Goal: Task Accomplishment & Management: Manage account settings

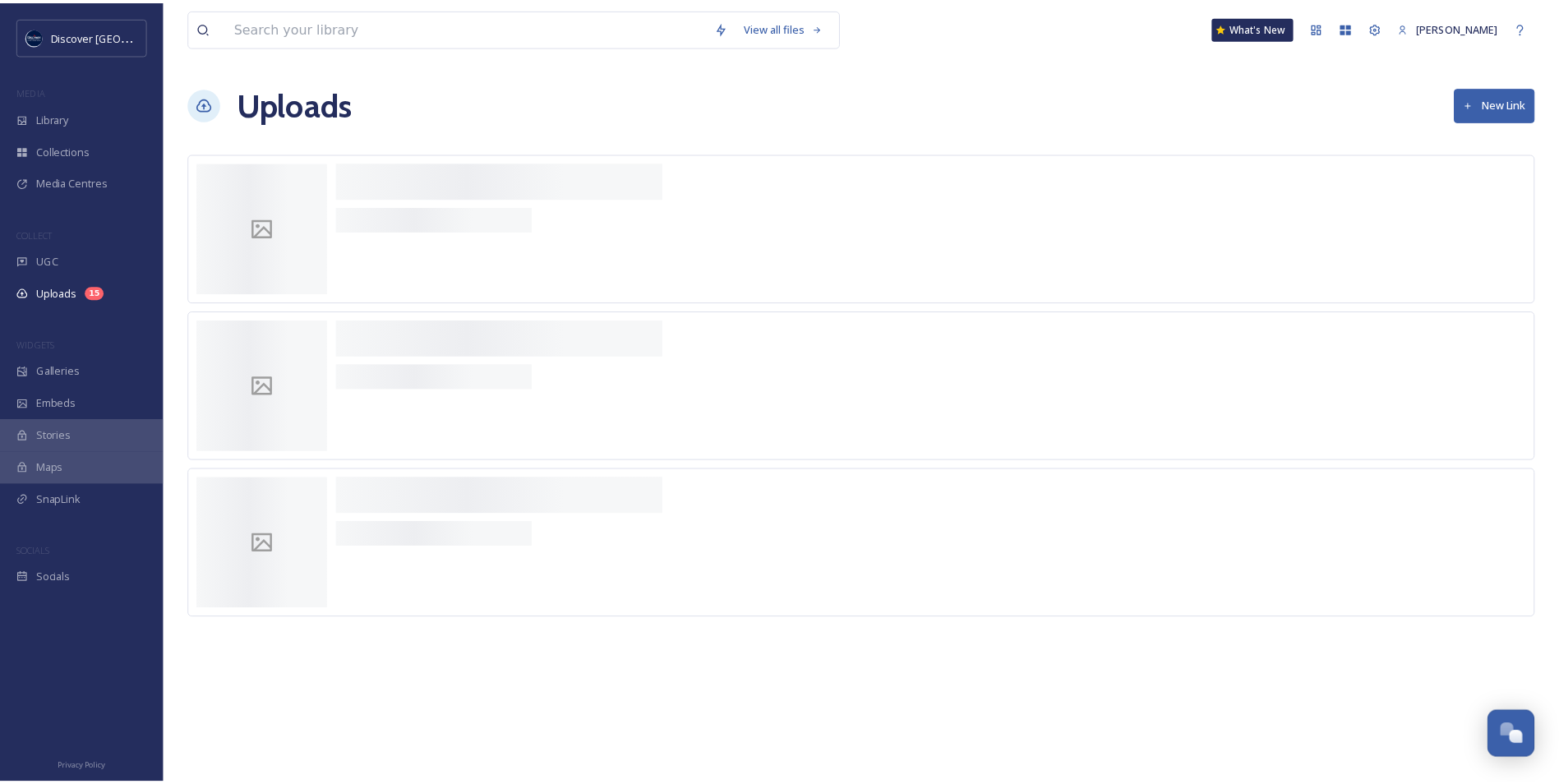
scroll to position [4152, 0]
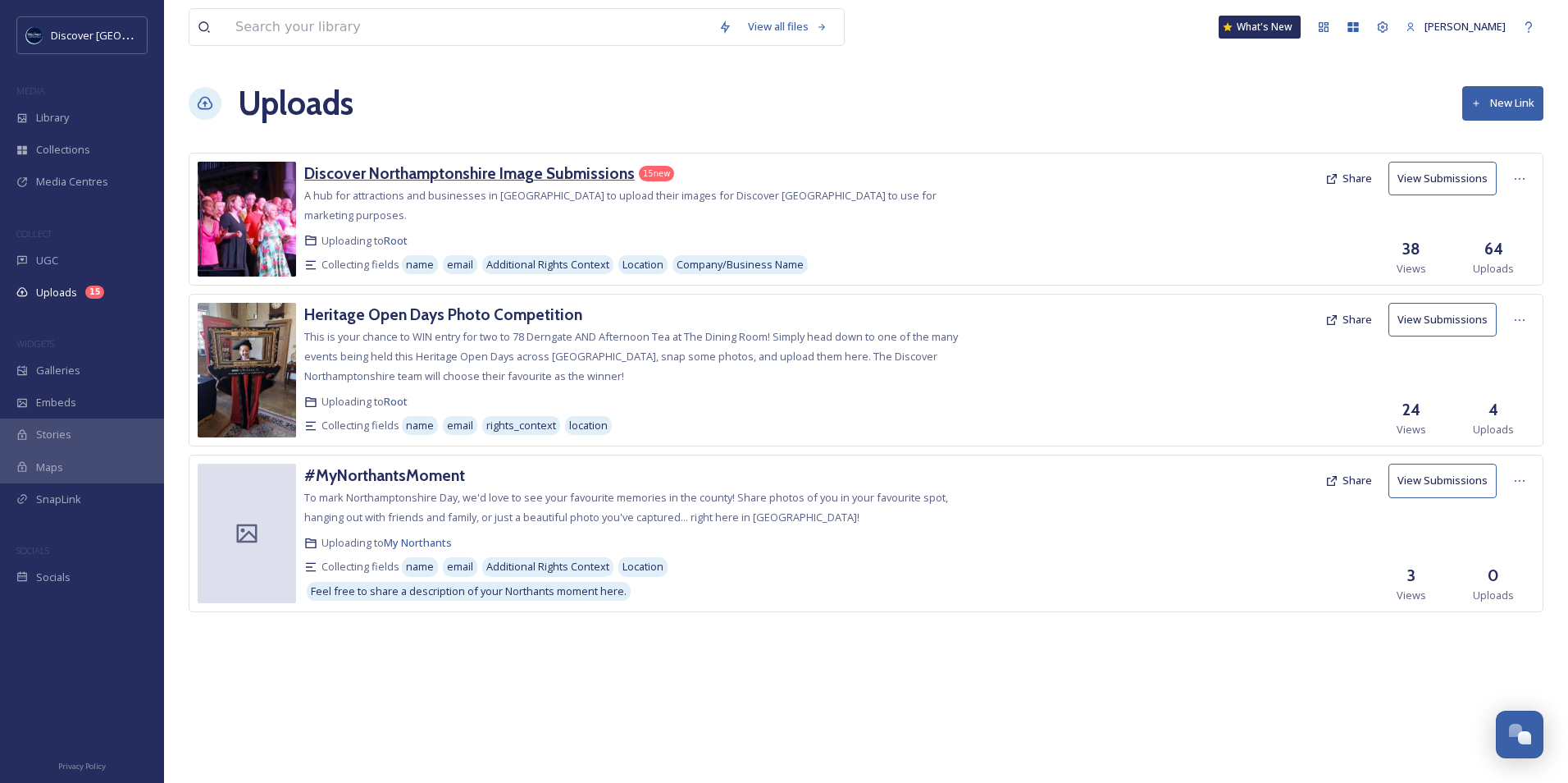
click at [557, 177] on h3 "Discover Northamptonshire Image Submissions" at bounding box center [469, 173] width 331 height 19
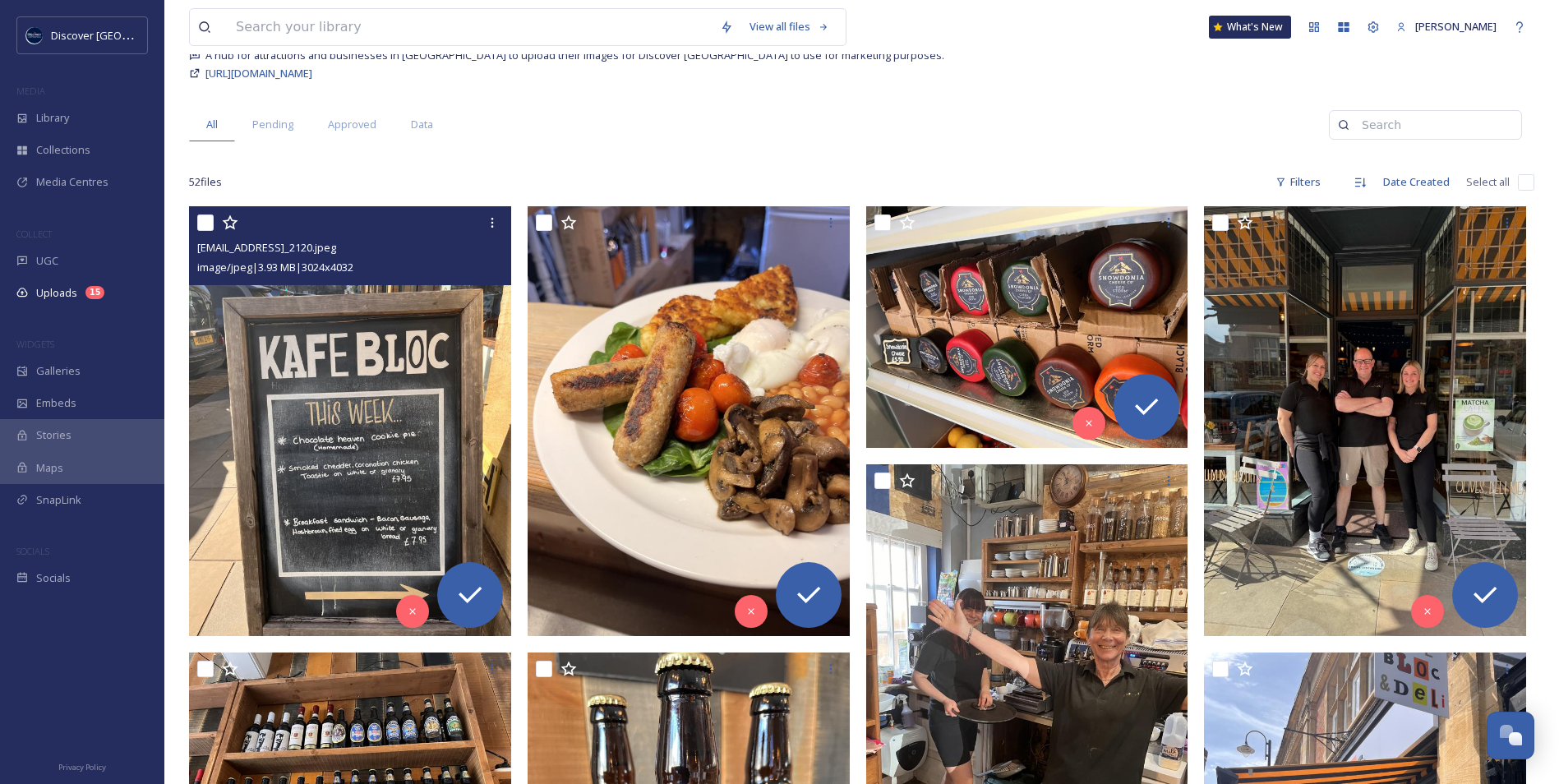
scroll to position [164, 0]
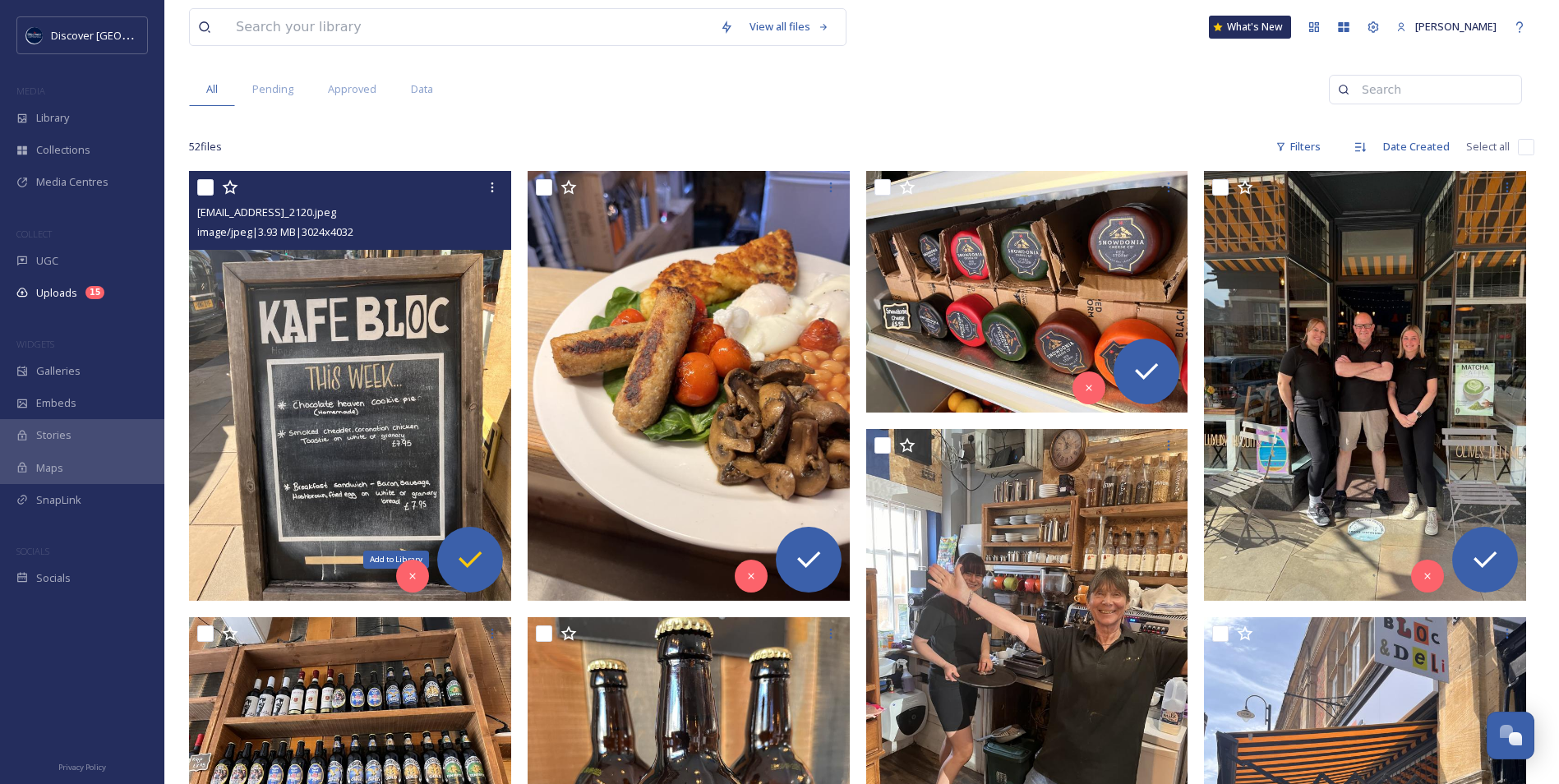
click at [489, 566] on div "Add to Library" at bounding box center [470, 560] width 66 height 66
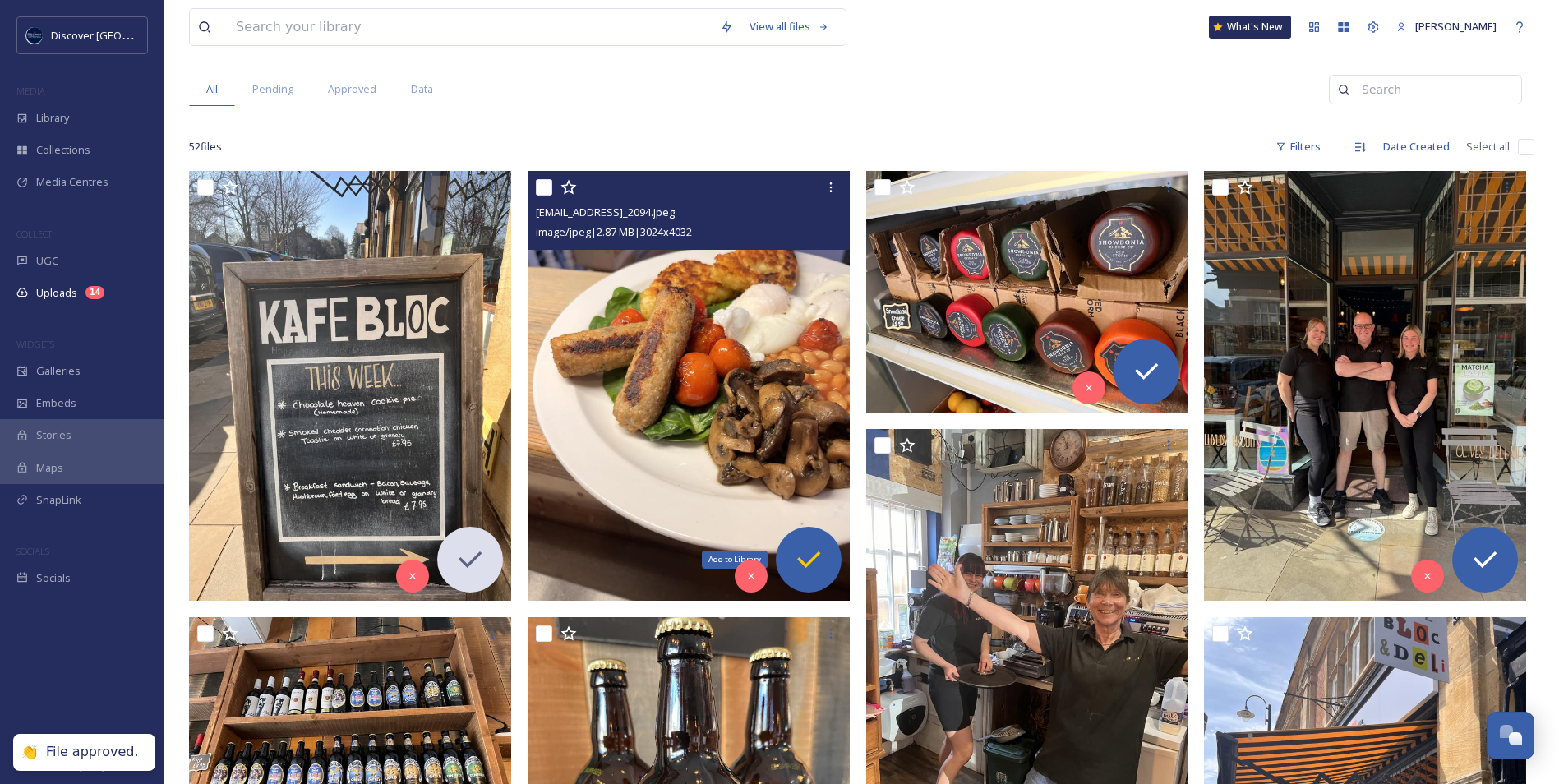
click at [805, 568] on icon at bounding box center [808, 560] width 33 height 33
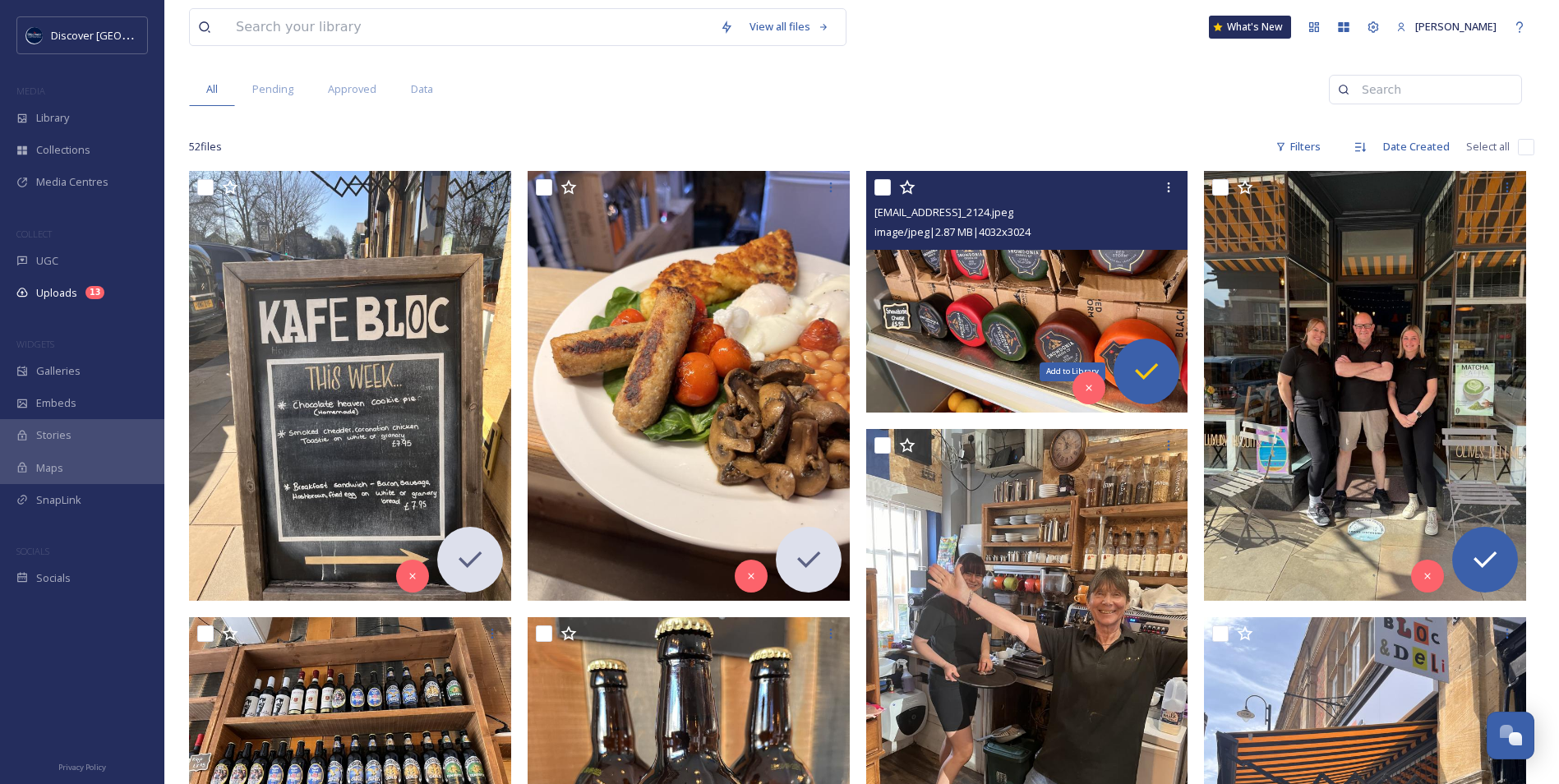
click at [1148, 364] on icon at bounding box center [1147, 372] width 33 height 33
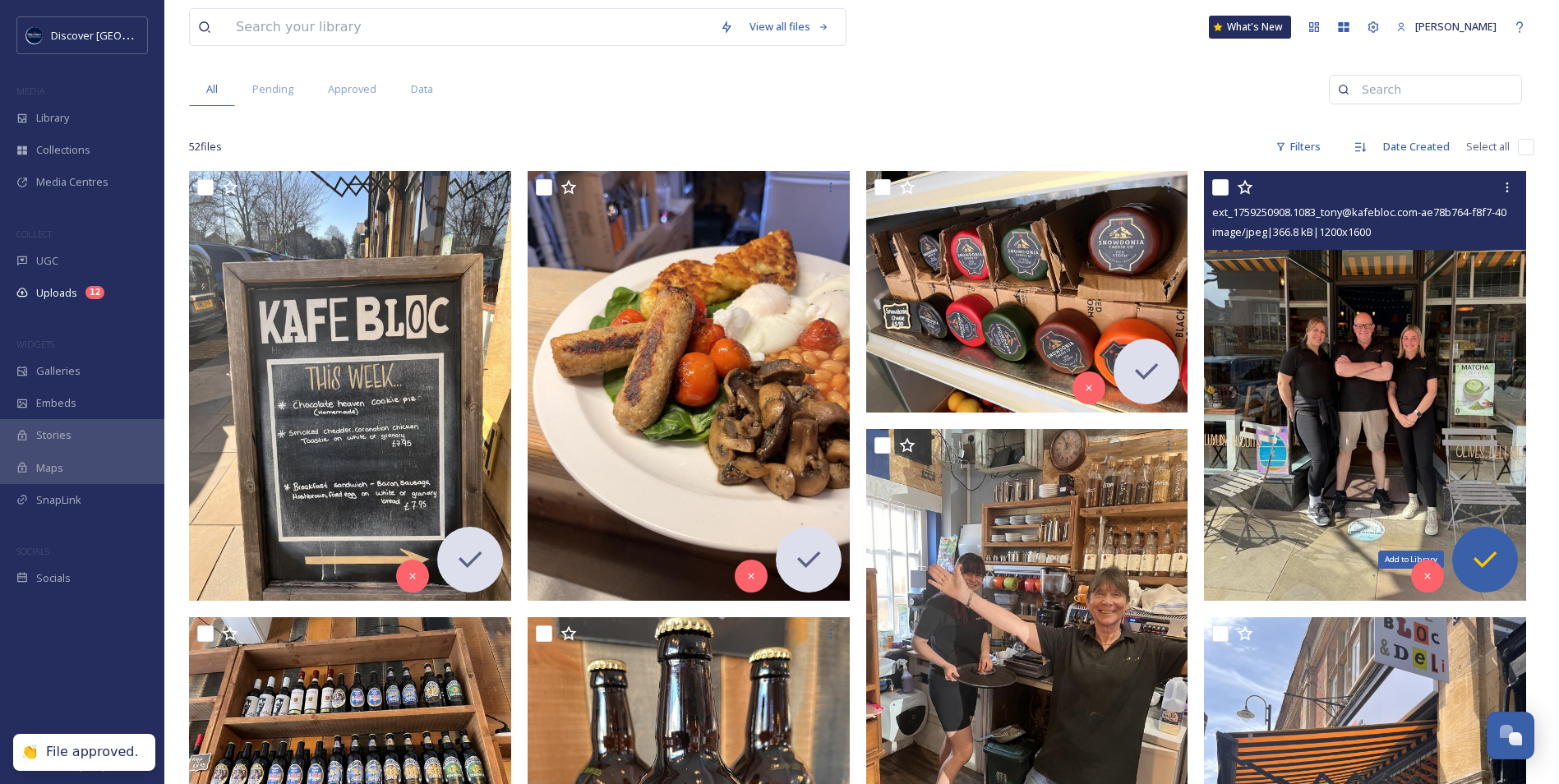
click at [1488, 568] on icon at bounding box center [1486, 560] width 33 height 33
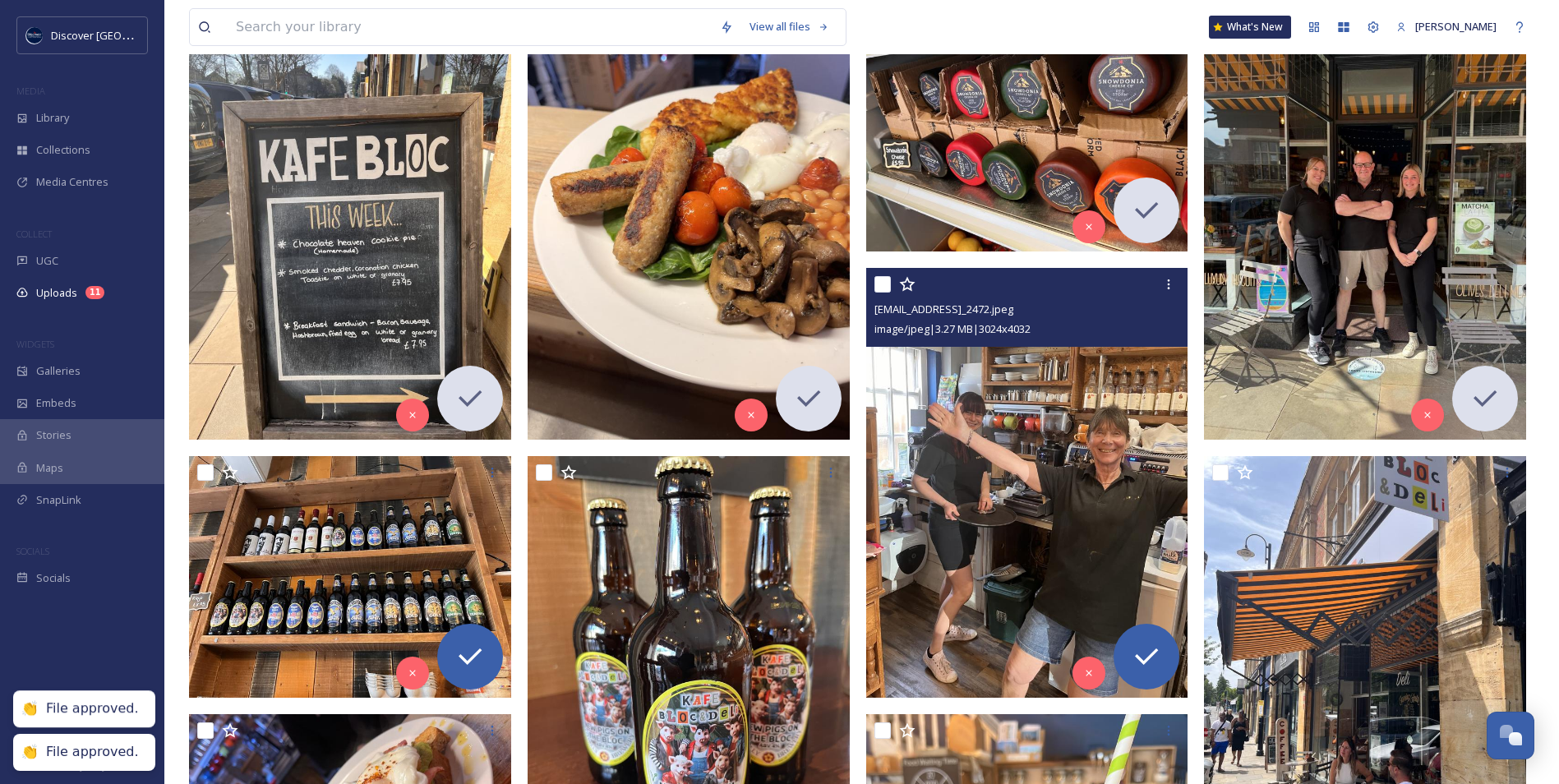
scroll to position [328, 0]
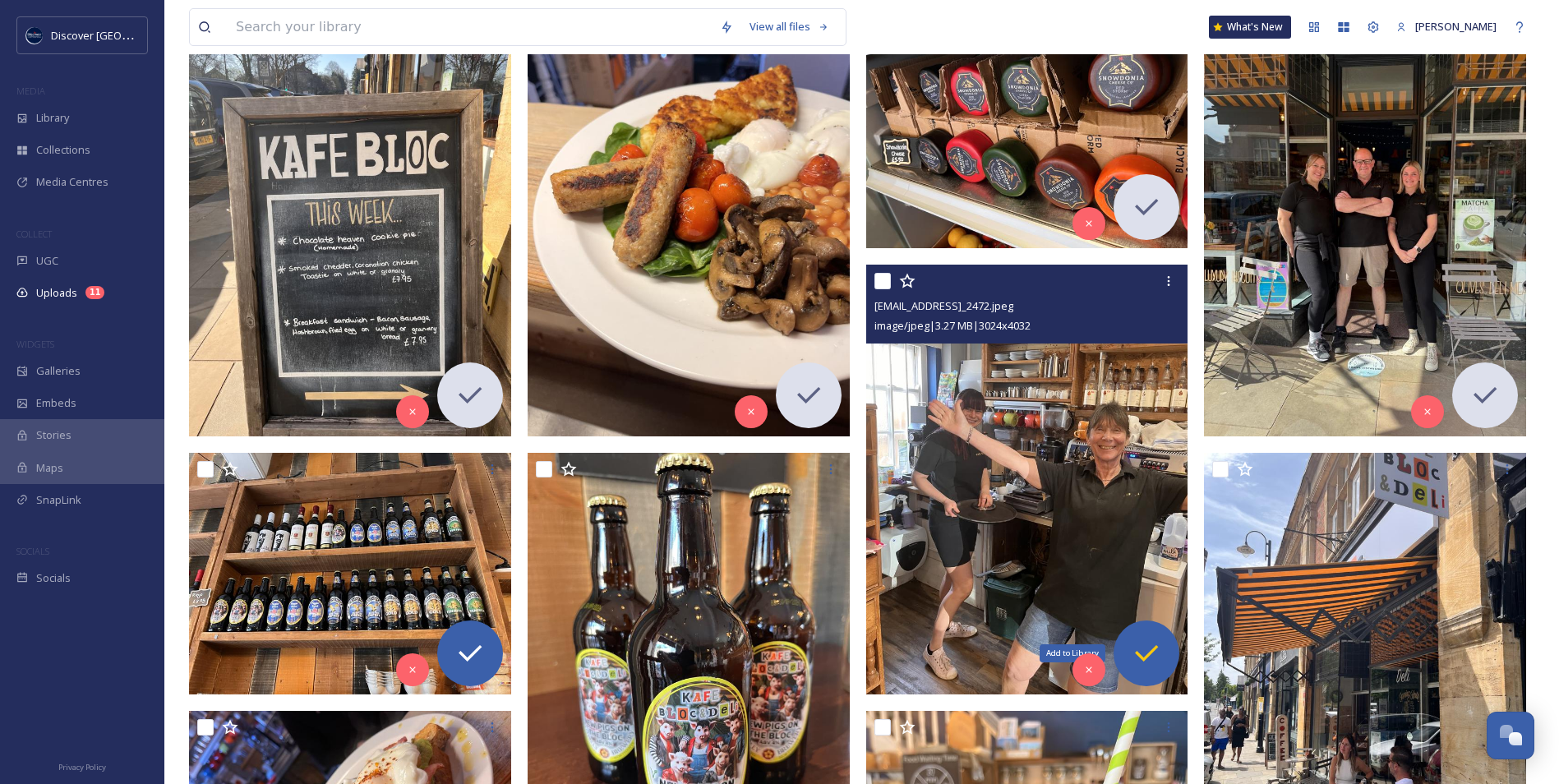
click at [1153, 662] on icon at bounding box center [1147, 654] width 33 height 33
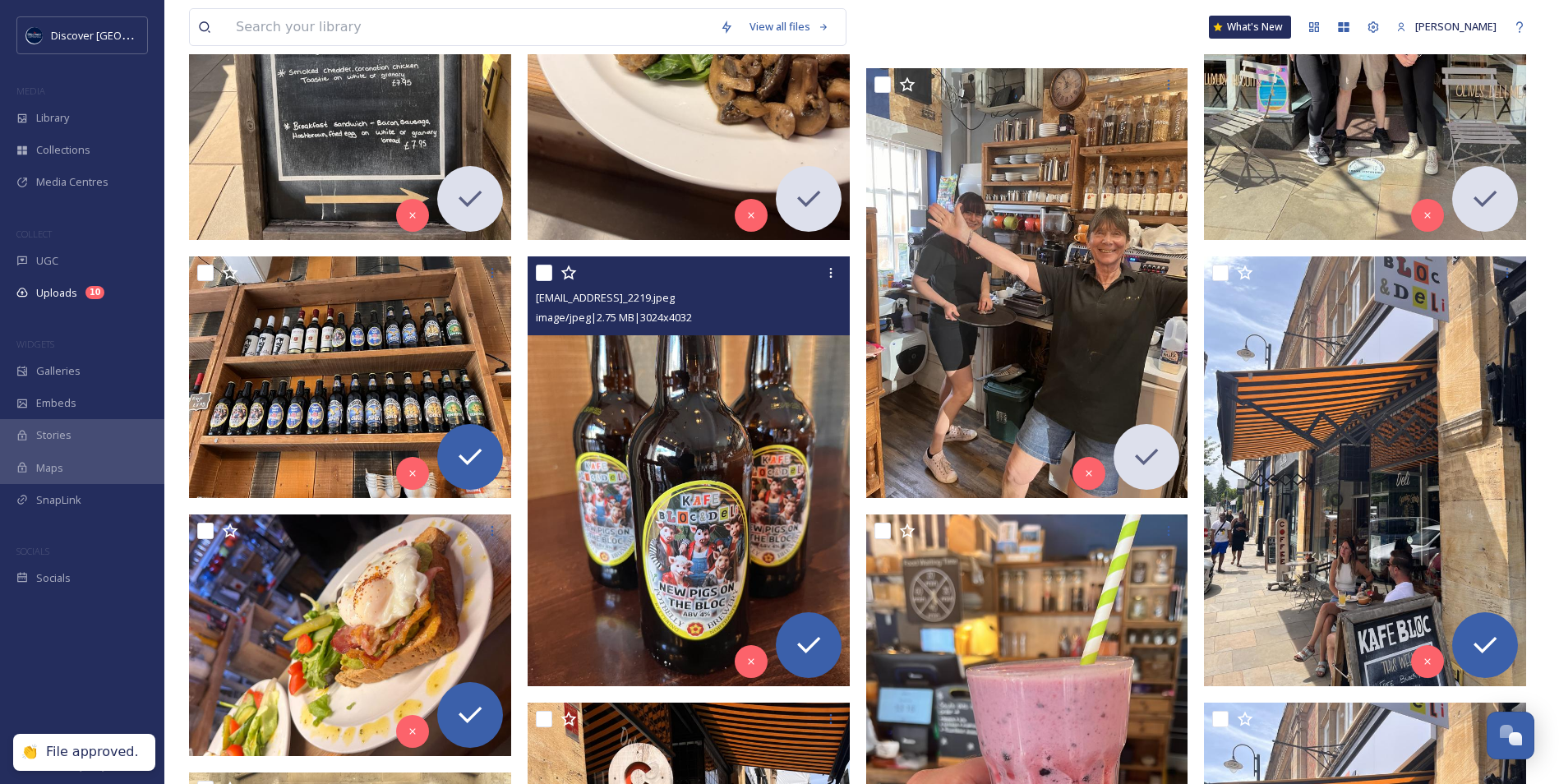
scroll to position [575, 0]
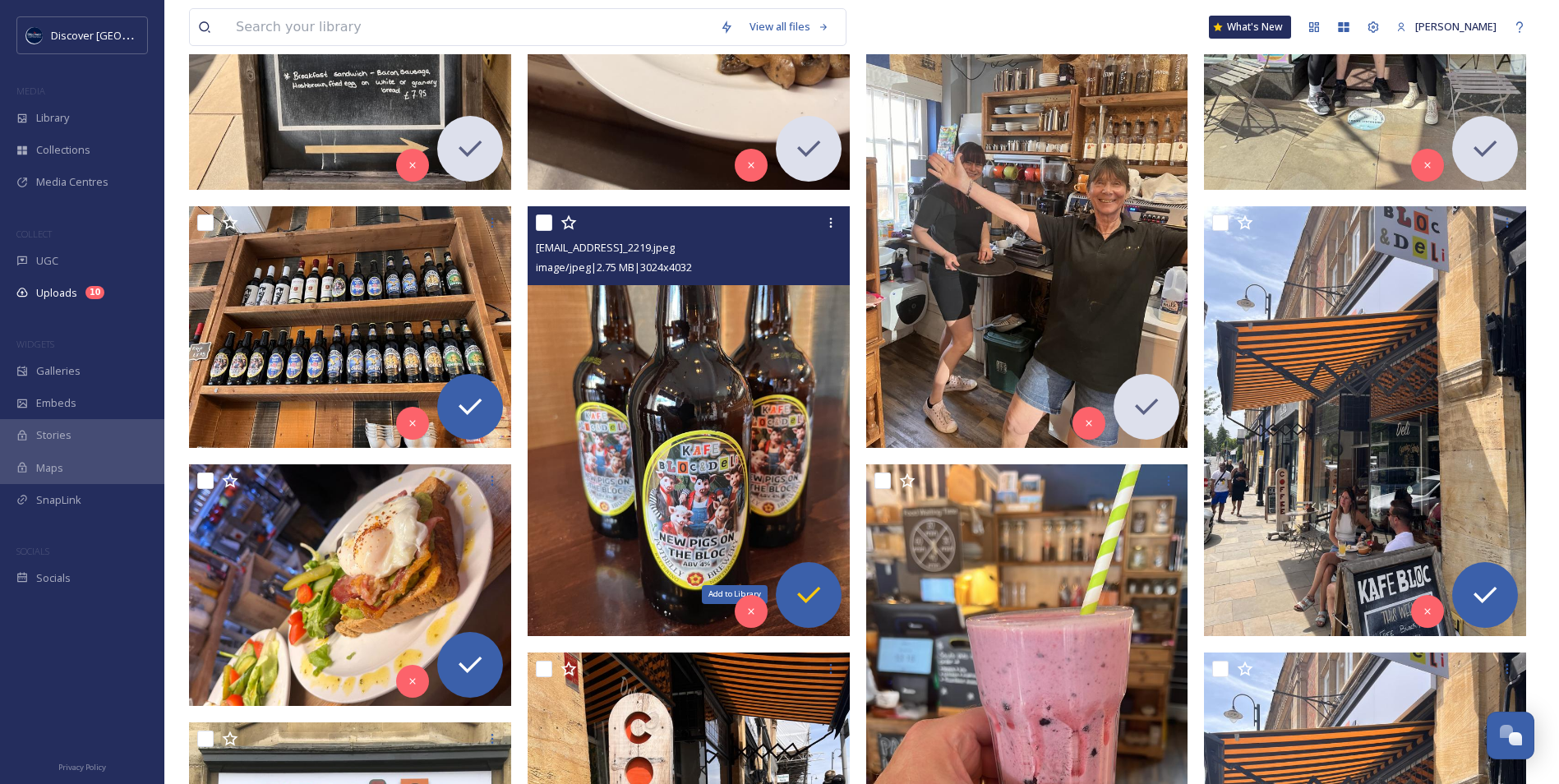
click at [815, 608] on icon at bounding box center [808, 595] width 33 height 33
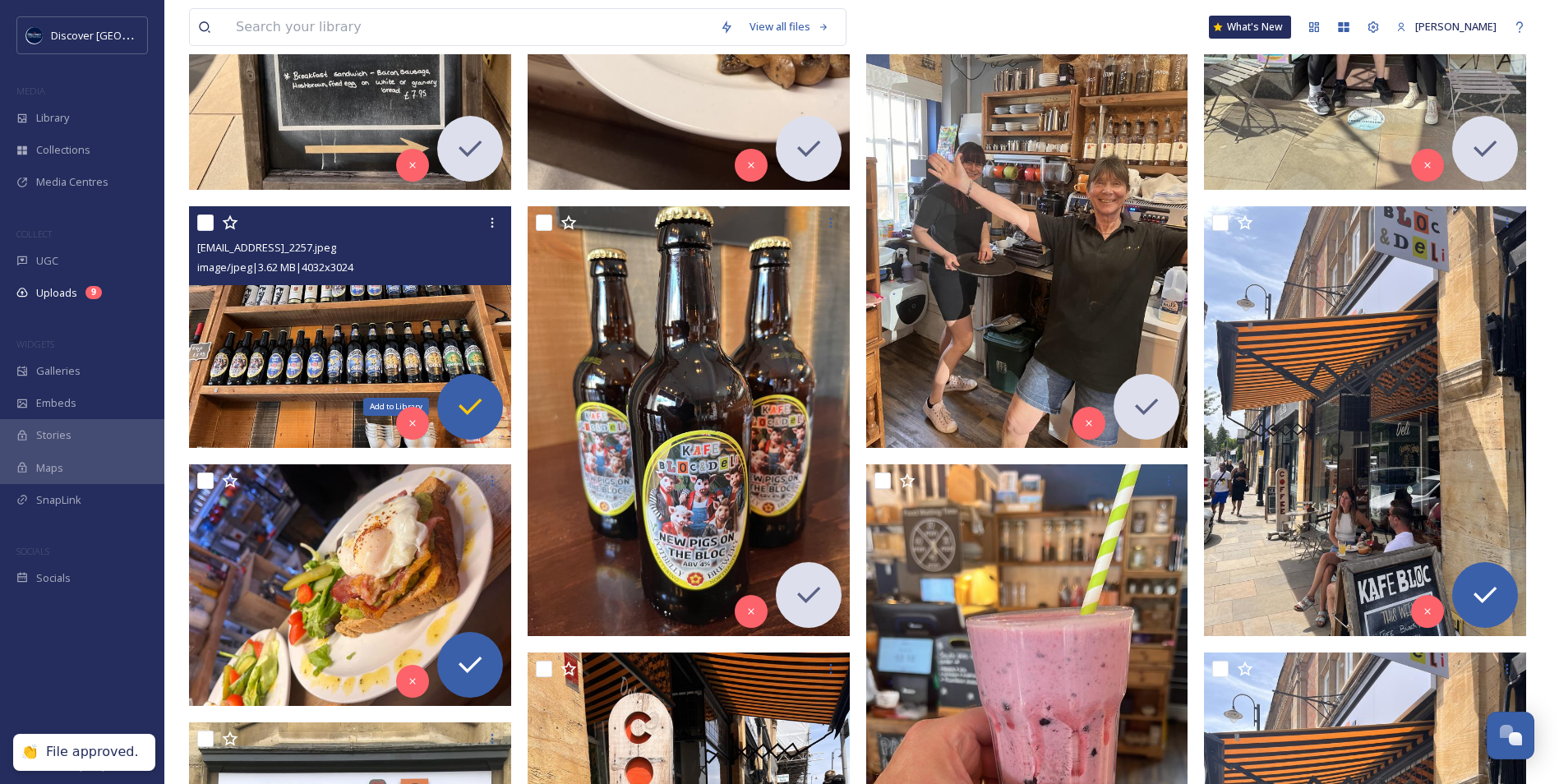
click at [491, 417] on div "Add to Library" at bounding box center [470, 406] width 66 height 66
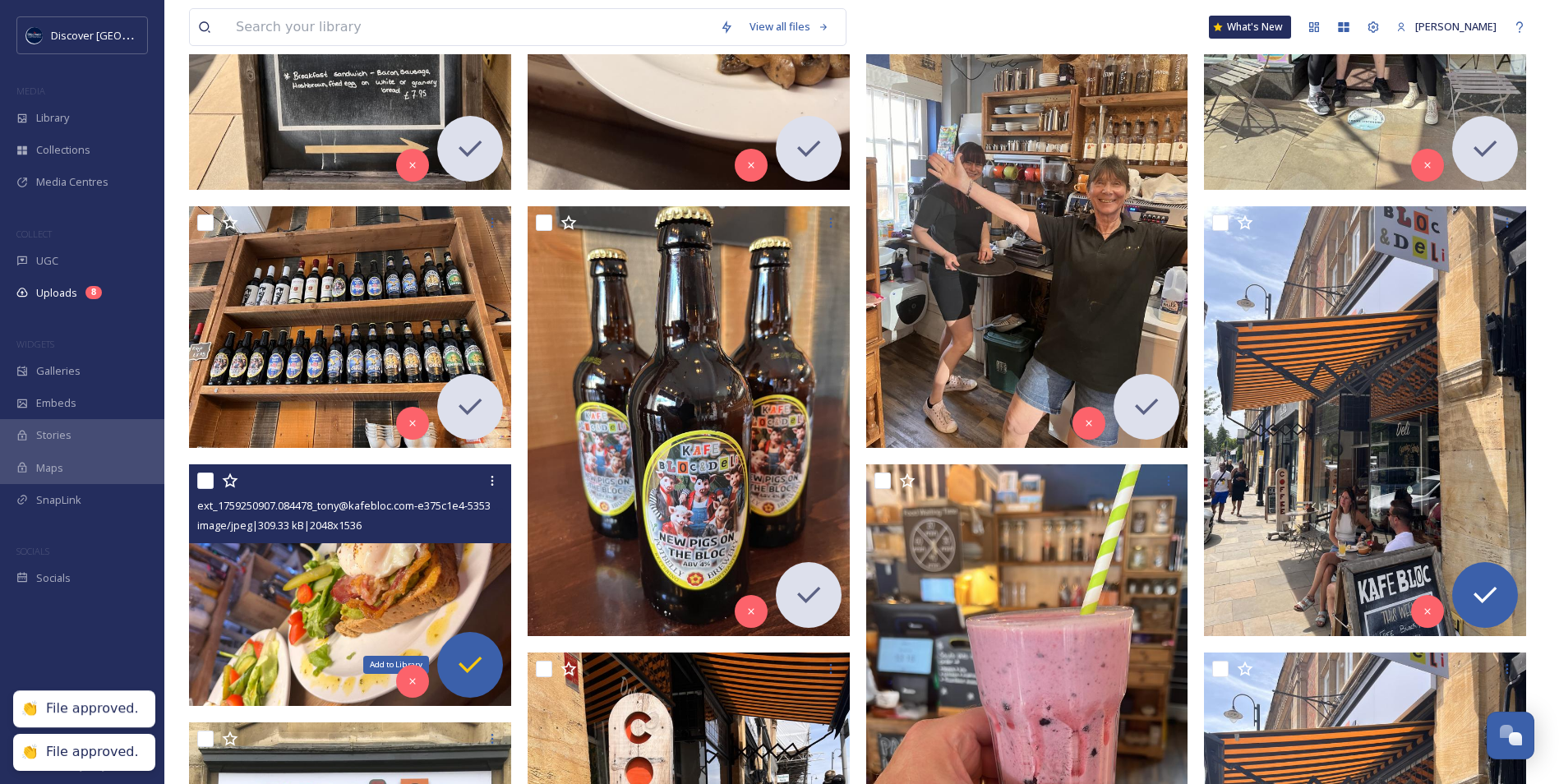
click at [493, 660] on div "Add to Library" at bounding box center [470, 664] width 66 height 66
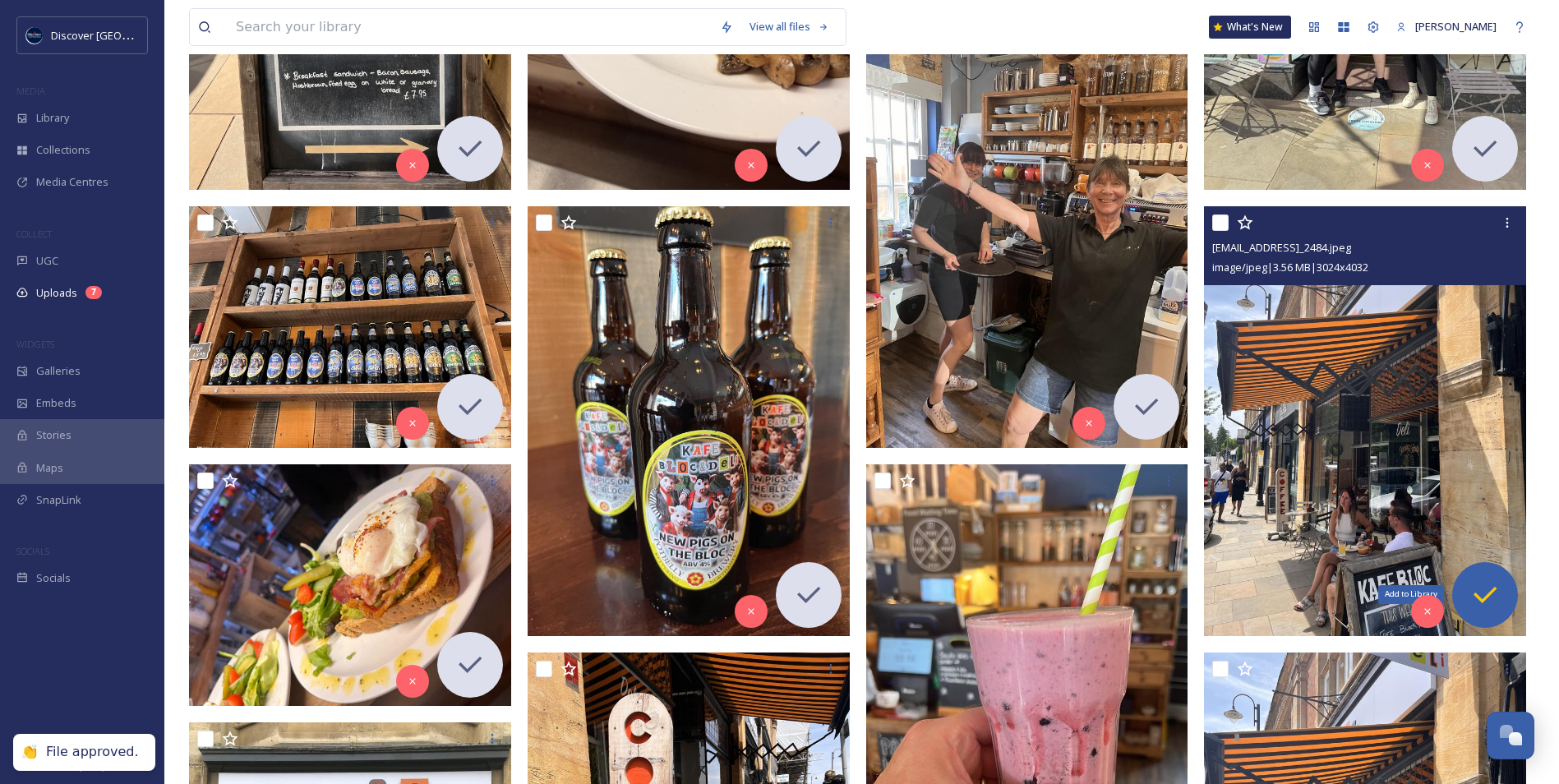
click at [1481, 597] on icon at bounding box center [1486, 595] width 33 height 33
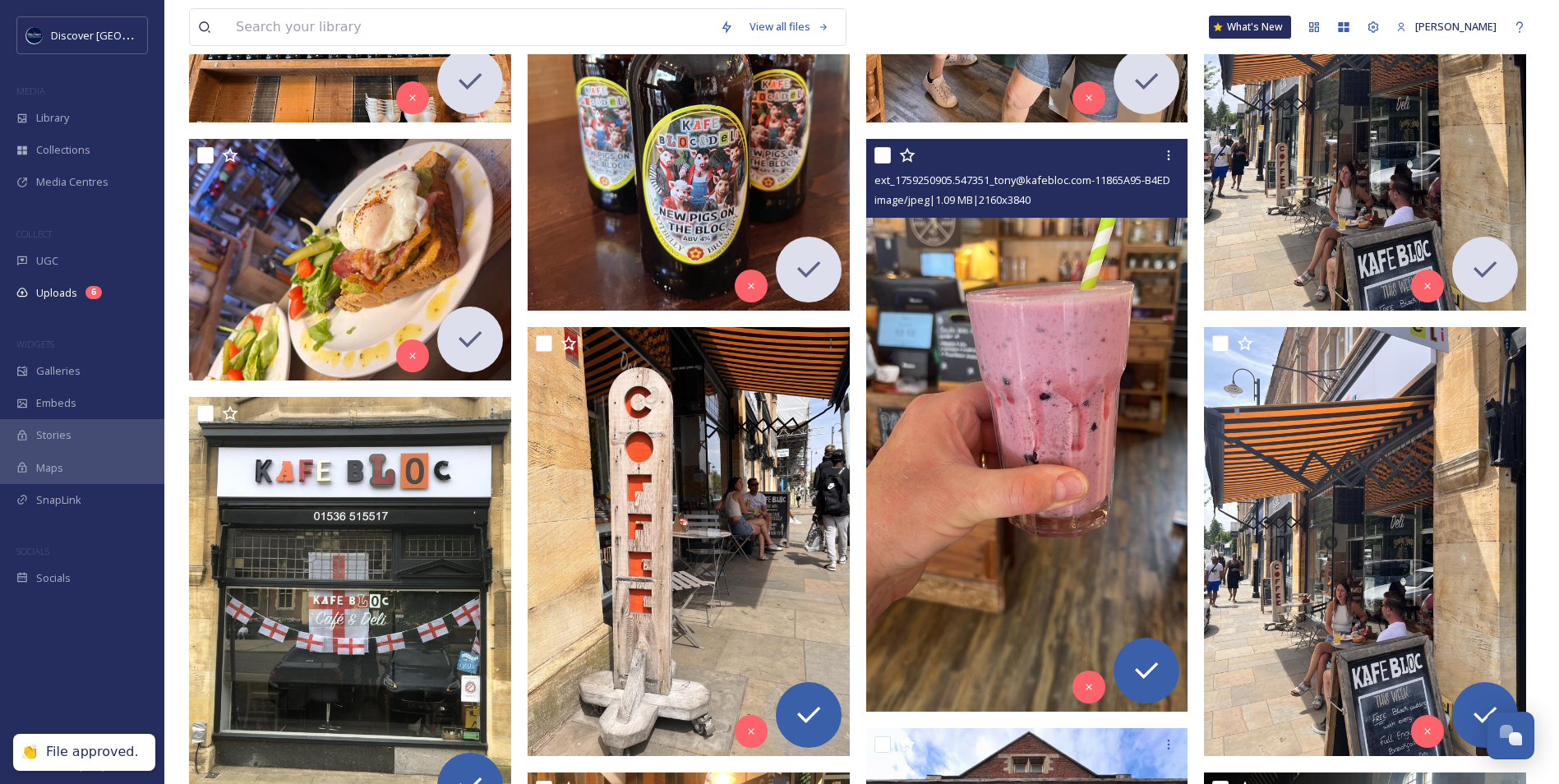
scroll to position [904, 0]
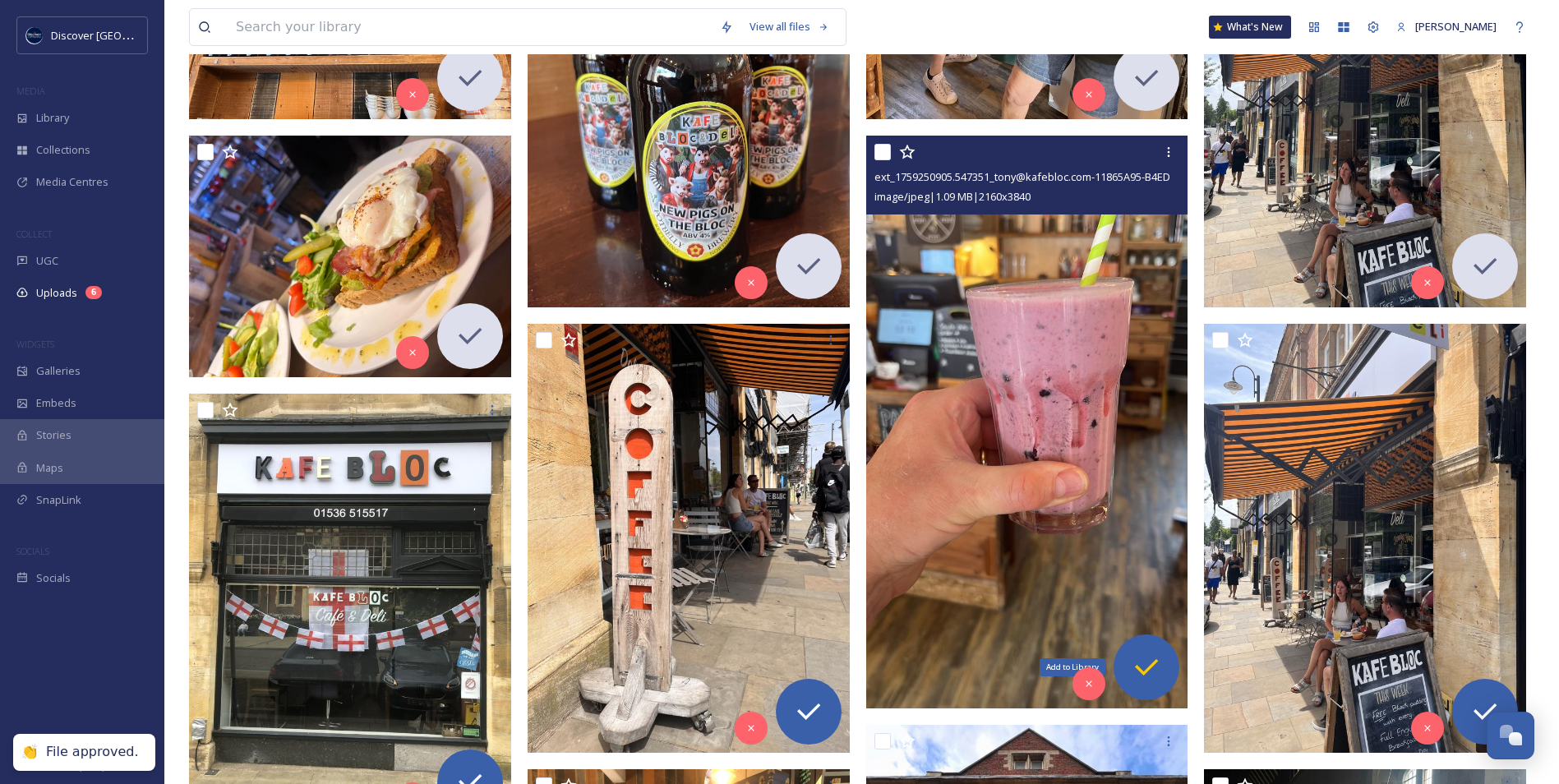
click at [1140, 669] on icon at bounding box center [1147, 667] width 23 height 16
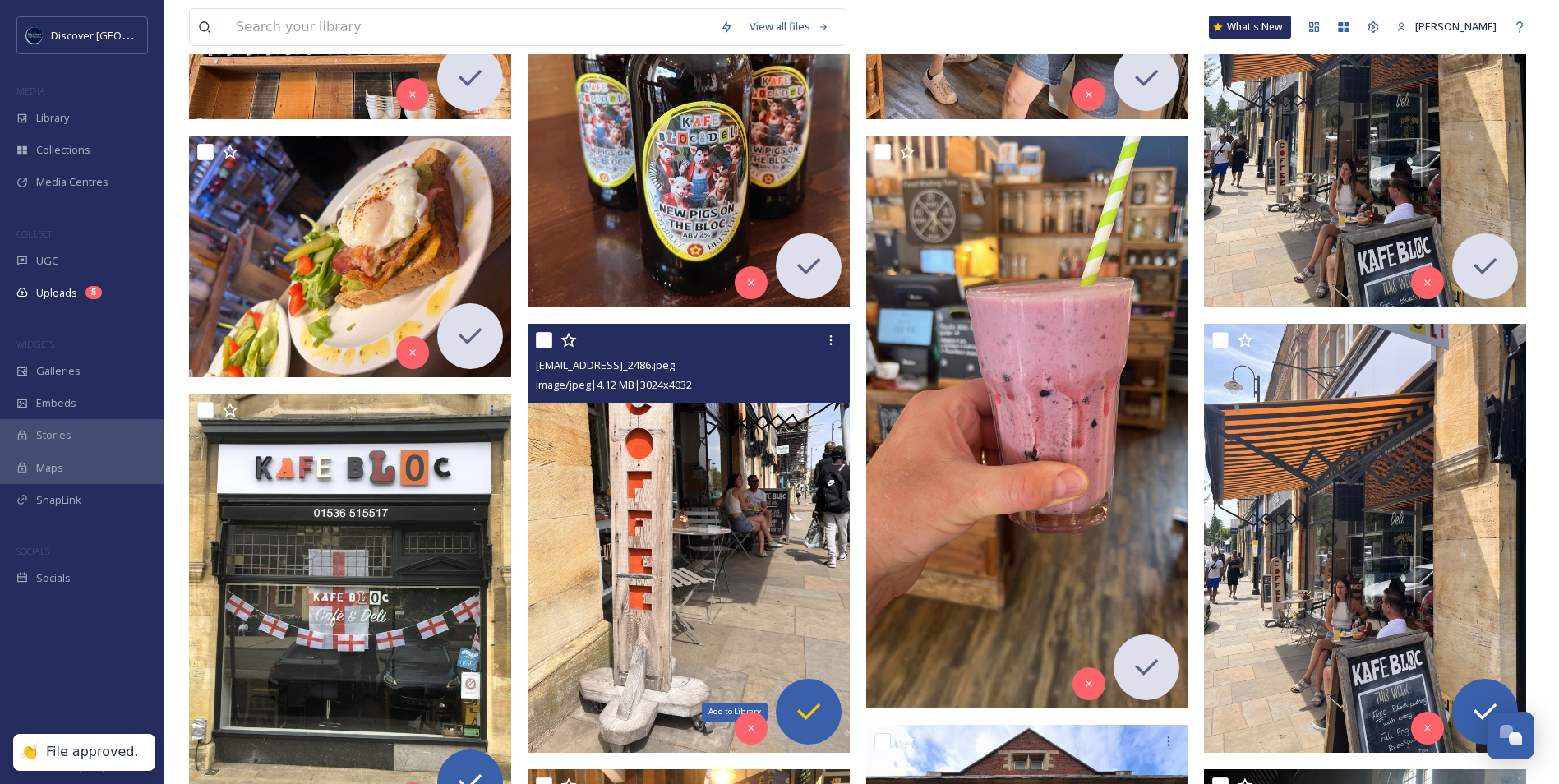
click at [811, 724] on icon at bounding box center [808, 712] width 33 height 33
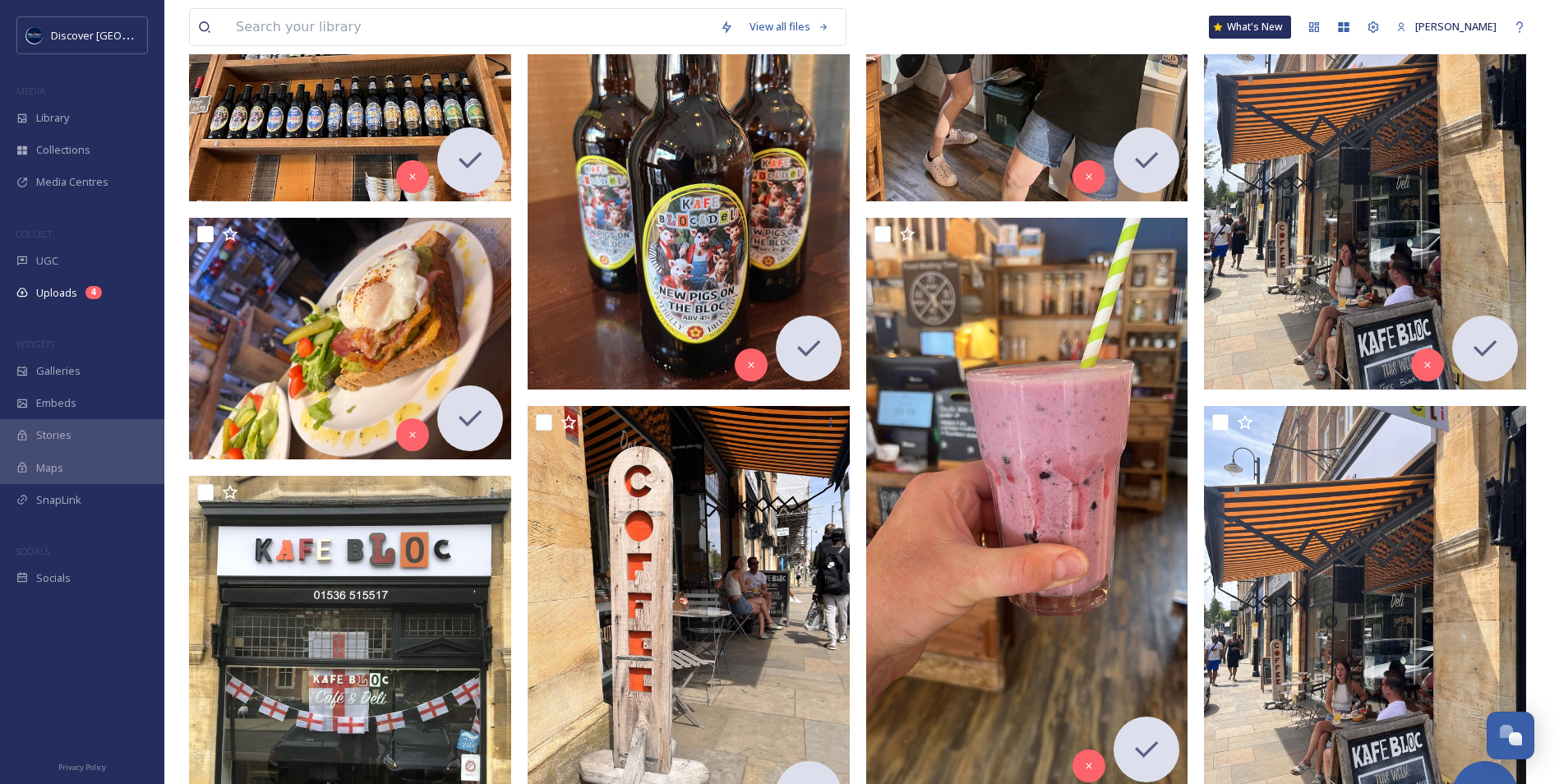
scroll to position [1233, 0]
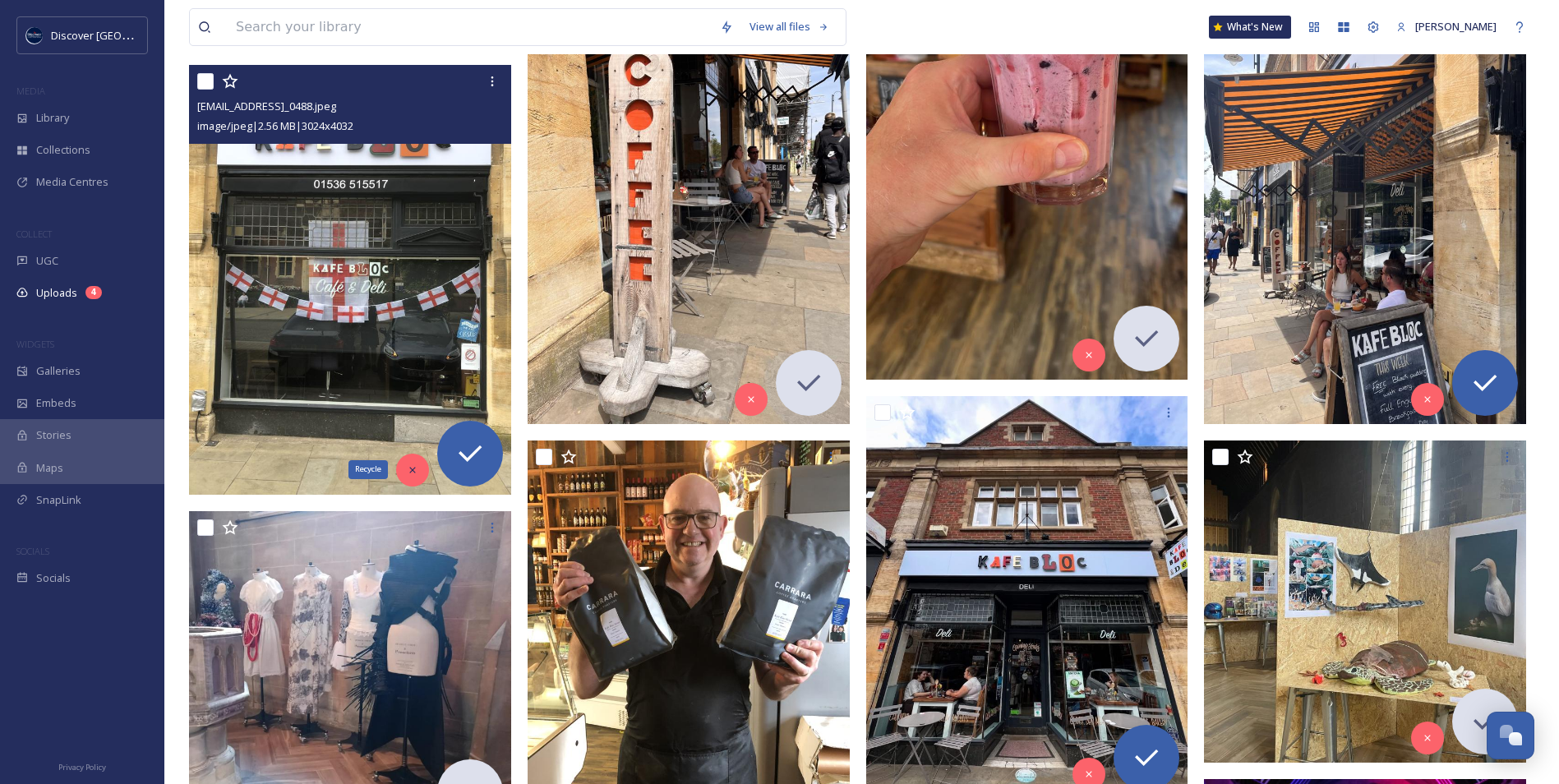
click at [411, 470] on icon at bounding box center [412, 470] width 12 height 12
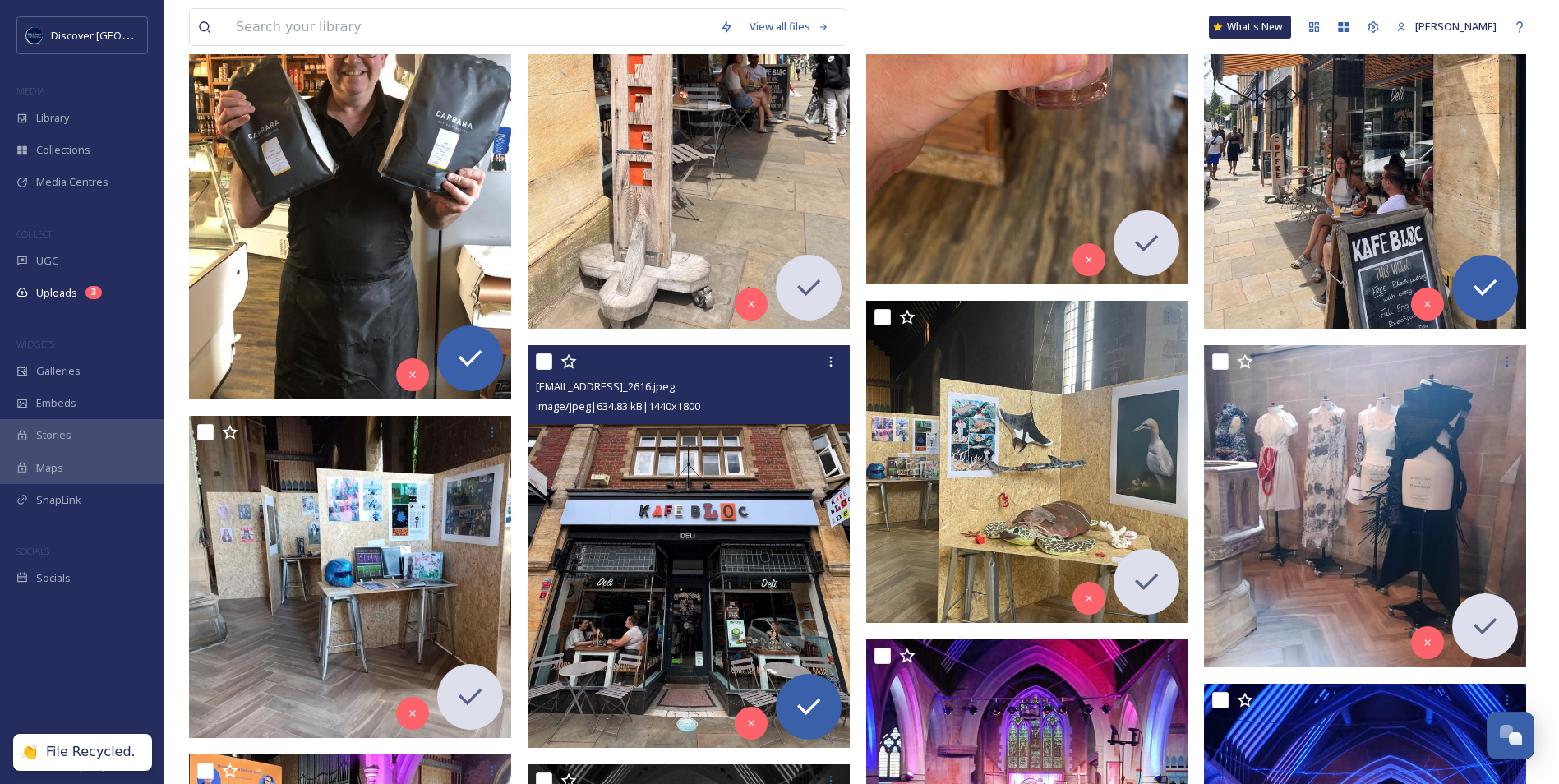
scroll to position [1479, 0]
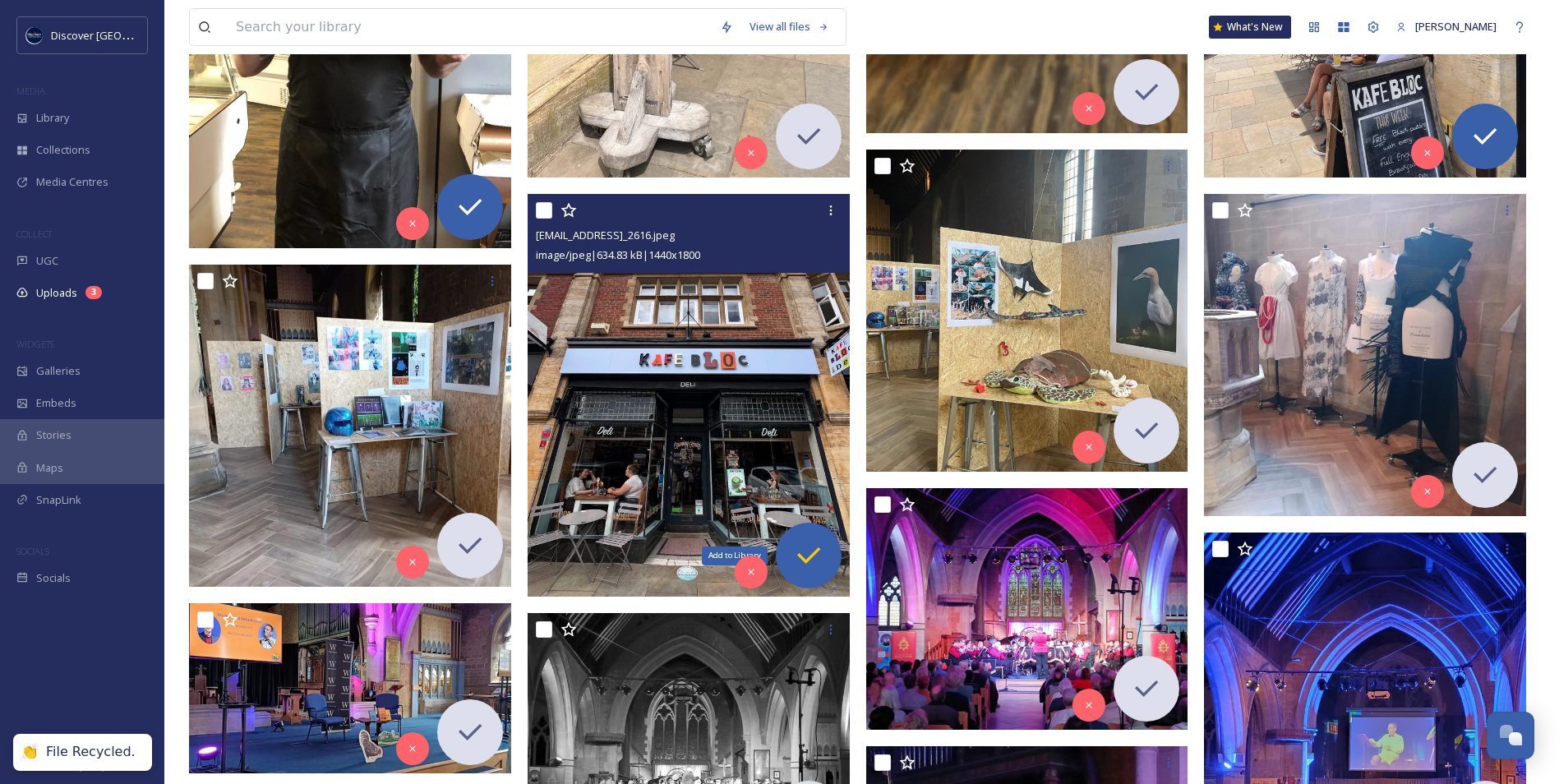
click at [822, 558] on icon at bounding box center [808, 555] width 33 height 33
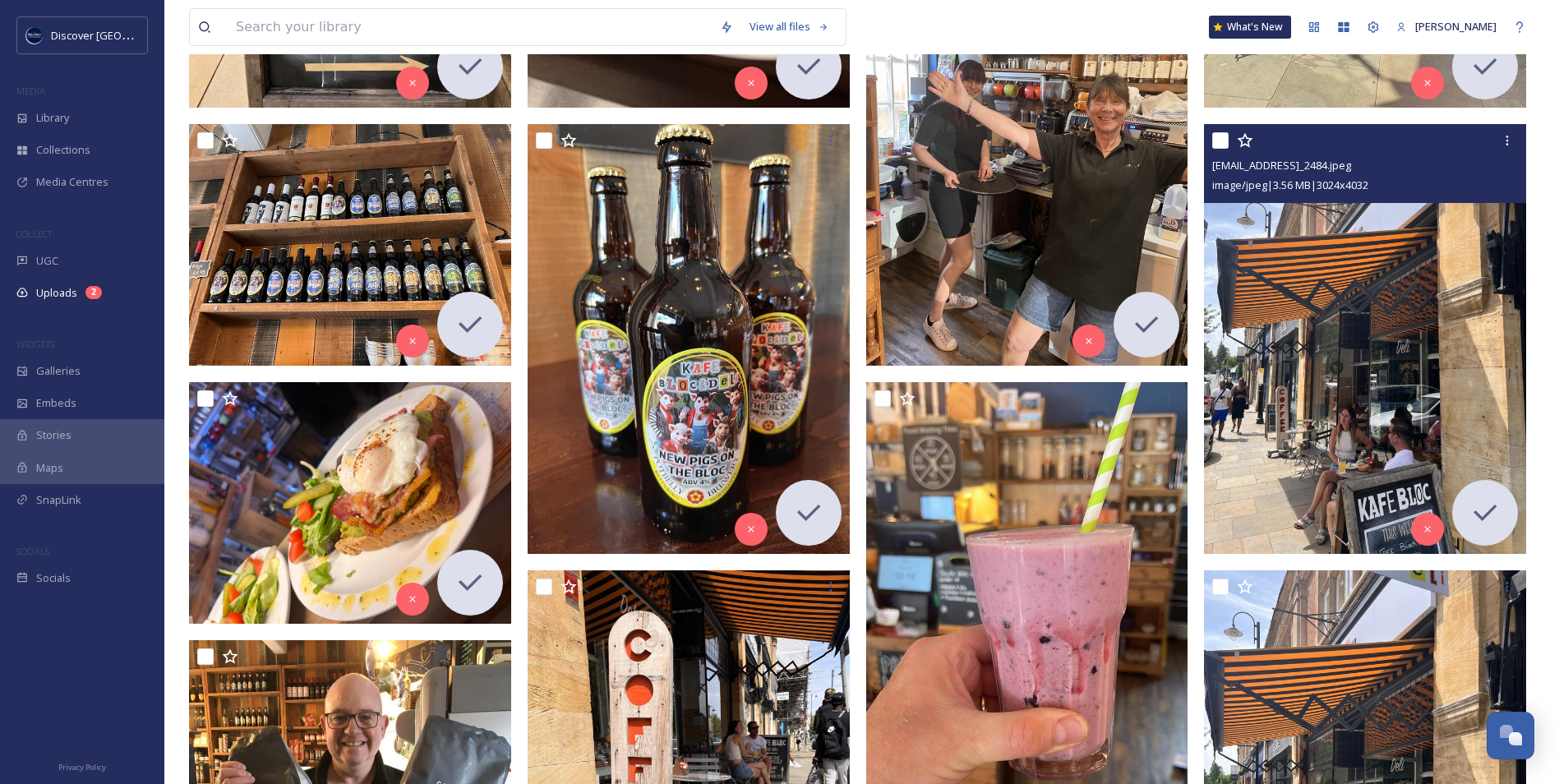
scroll to position [986, 0]
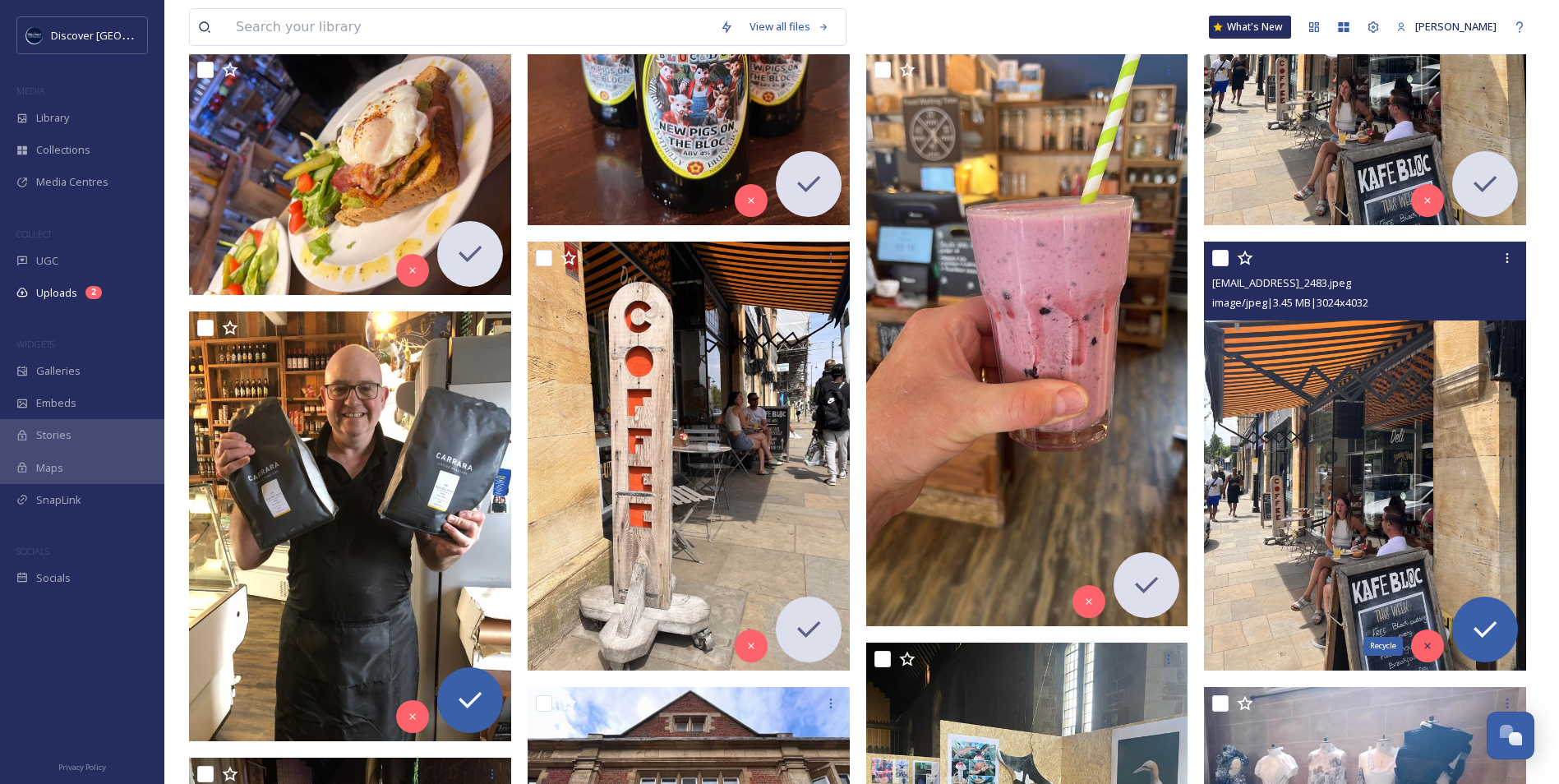
click at [1436, 644] on div "Recycle" at bounding box center [1428, 646] width 33 height 33
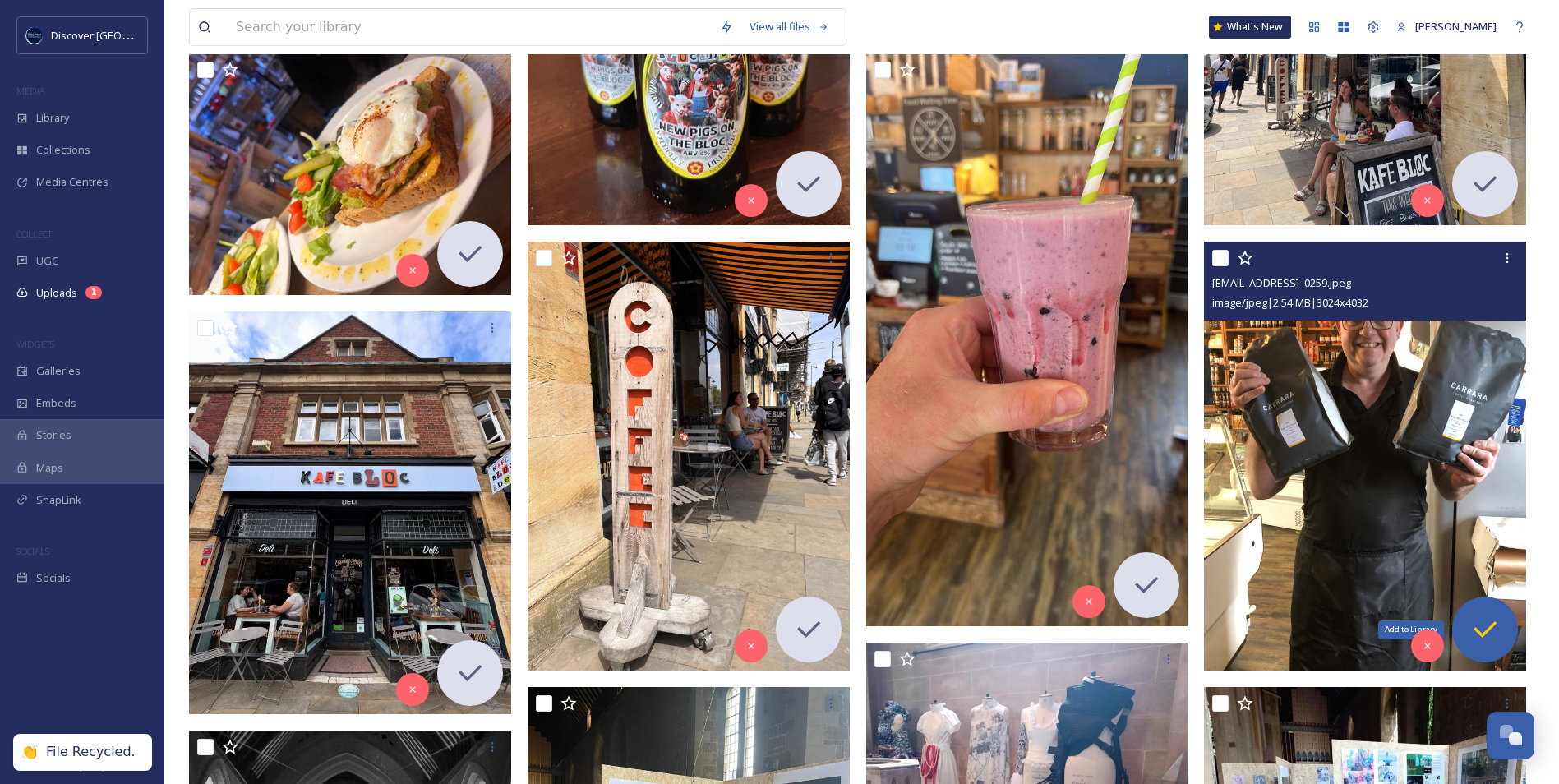
click at [1489, 631] on icon at bounding box center [1486, 630] width 33 height 33
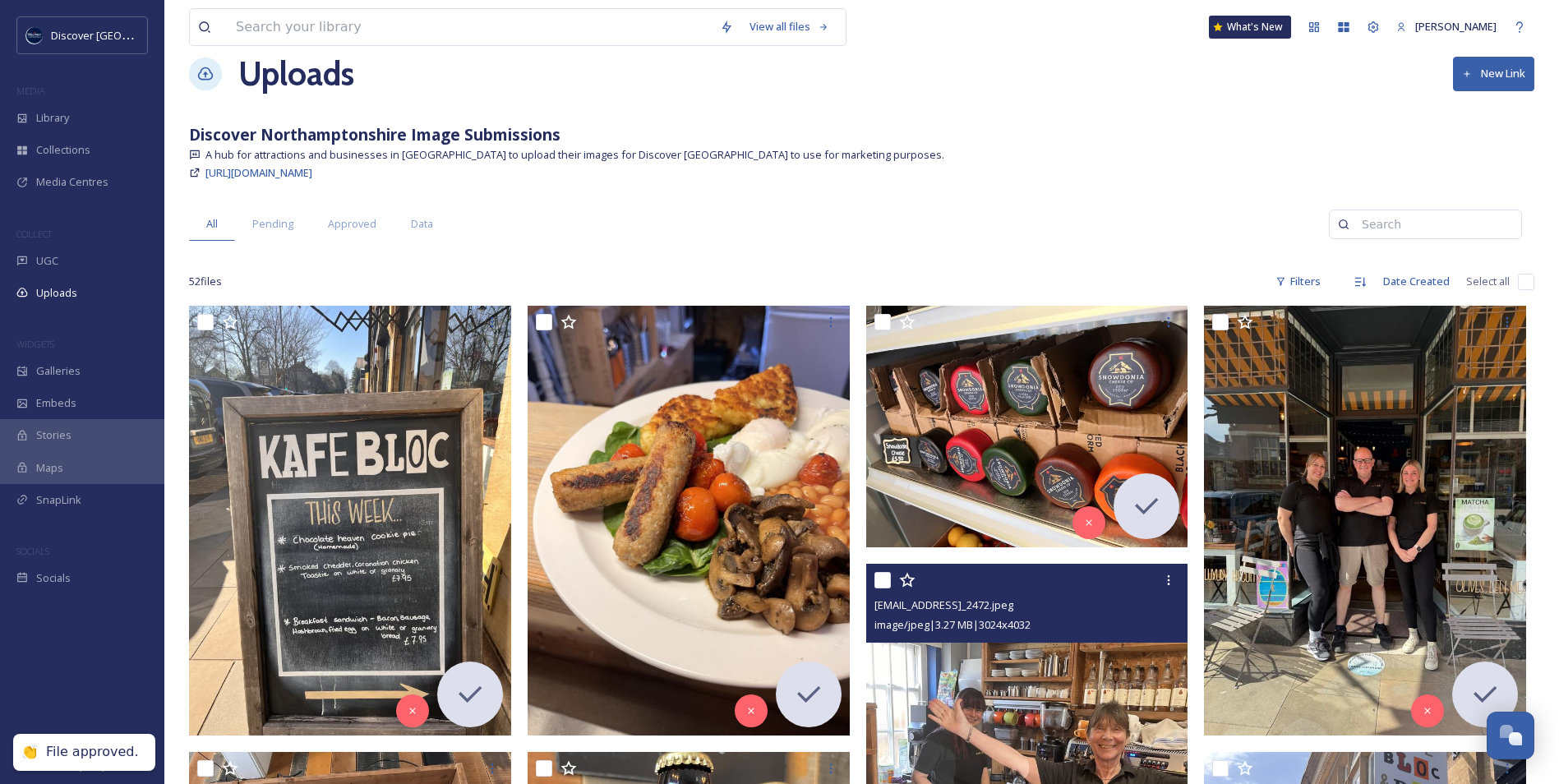
scroll to position [0, 0]
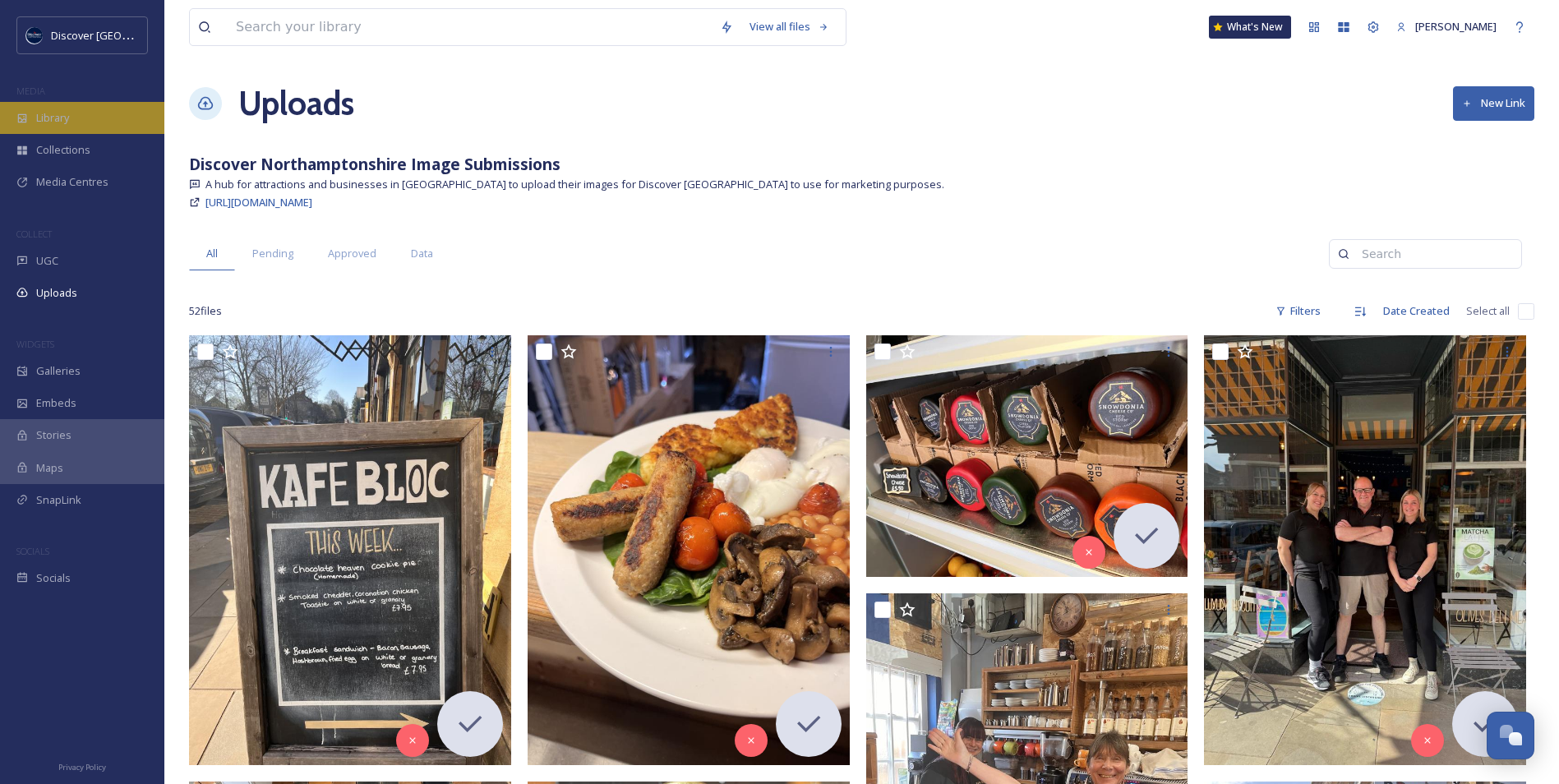
click at [74, 122] on div "Library" at bounding box center [82, 118] width 164 height 32
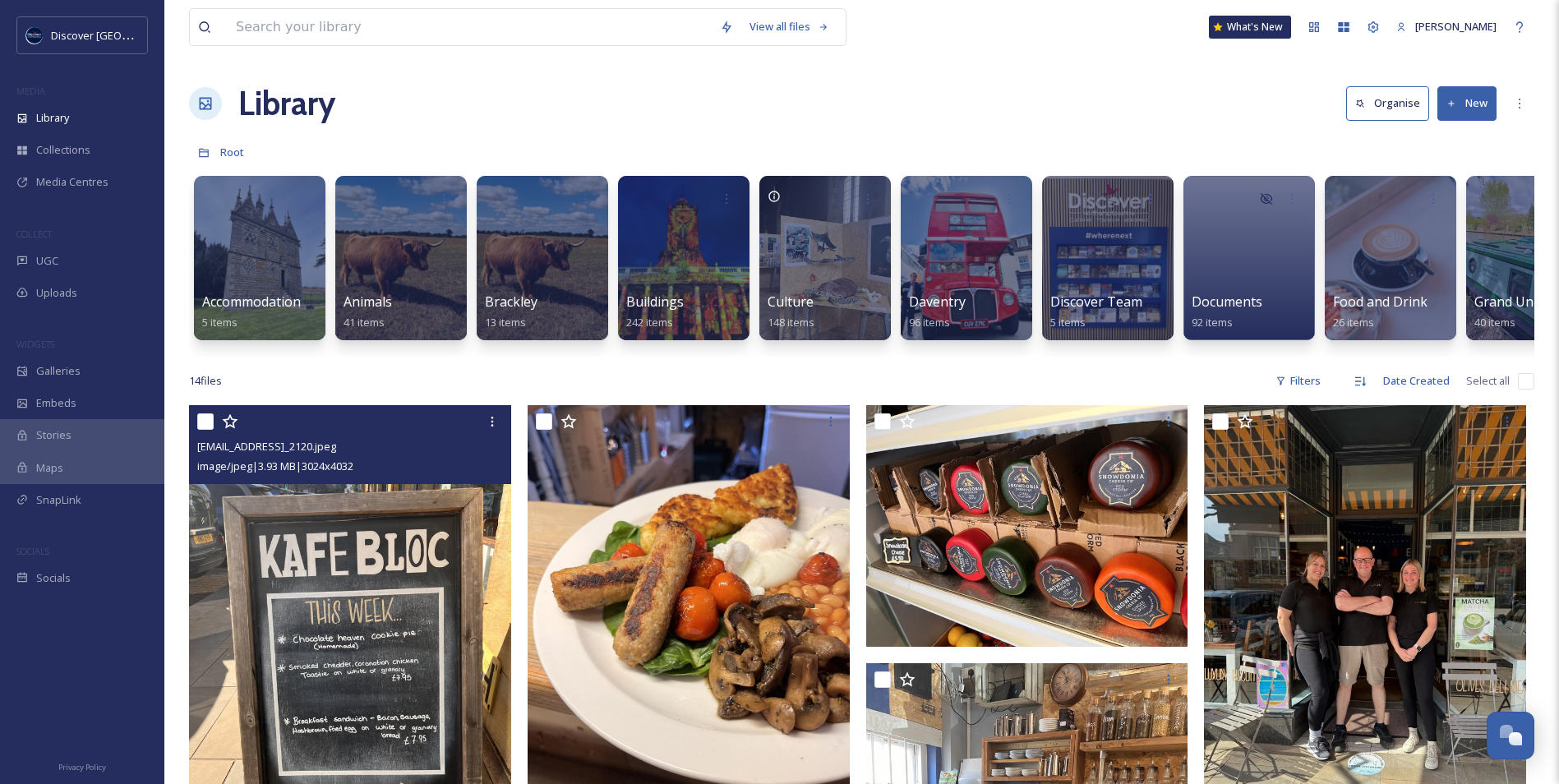
click at [209, 430] on input "checkbox" at bounding box center [205, 421] width 16 height 16
checkbox input "true"
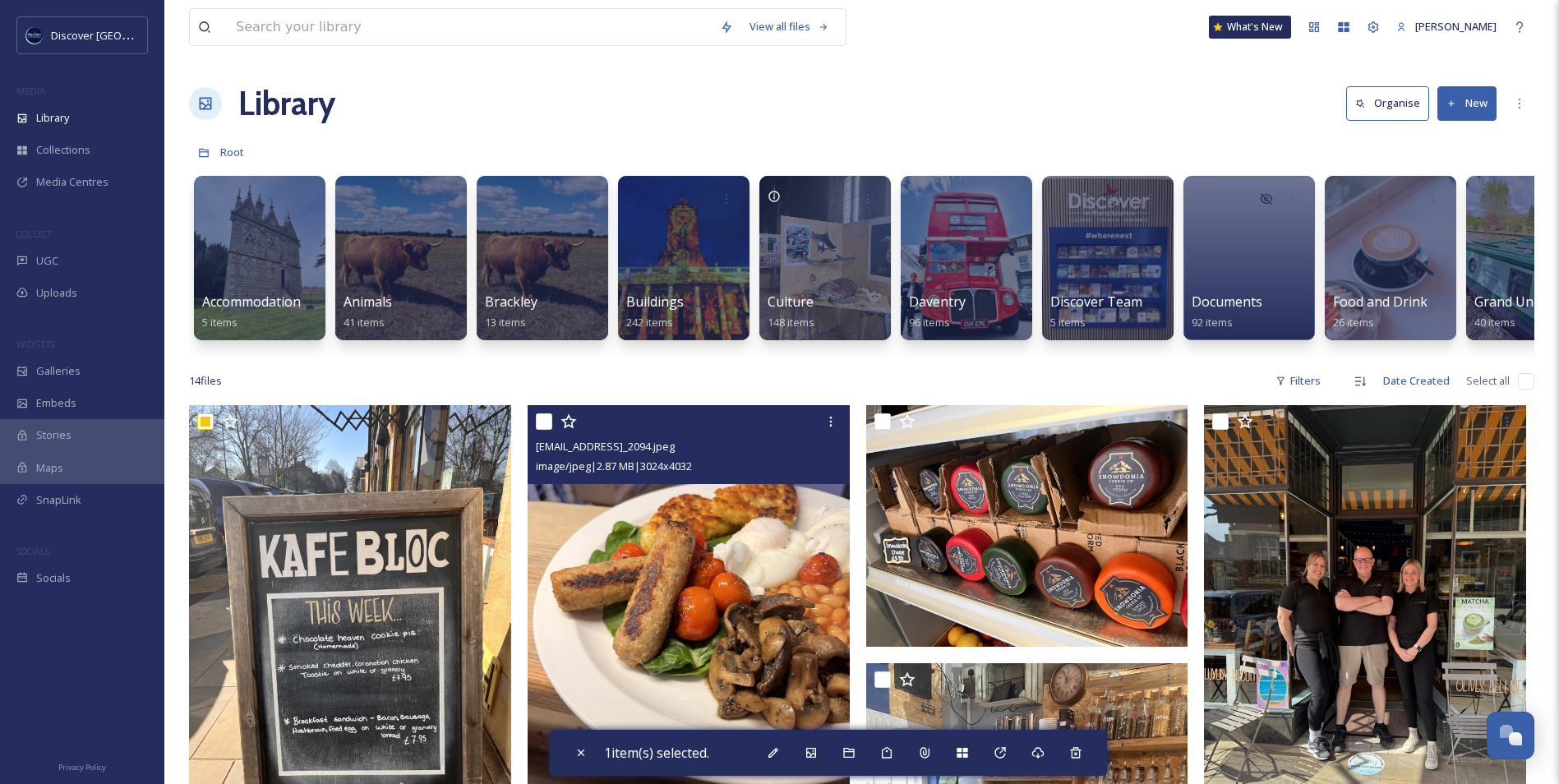
click at [540, 430] on input "checkbox" at bounding box center [544, 421] width 16 height 16
checkbox input "true"
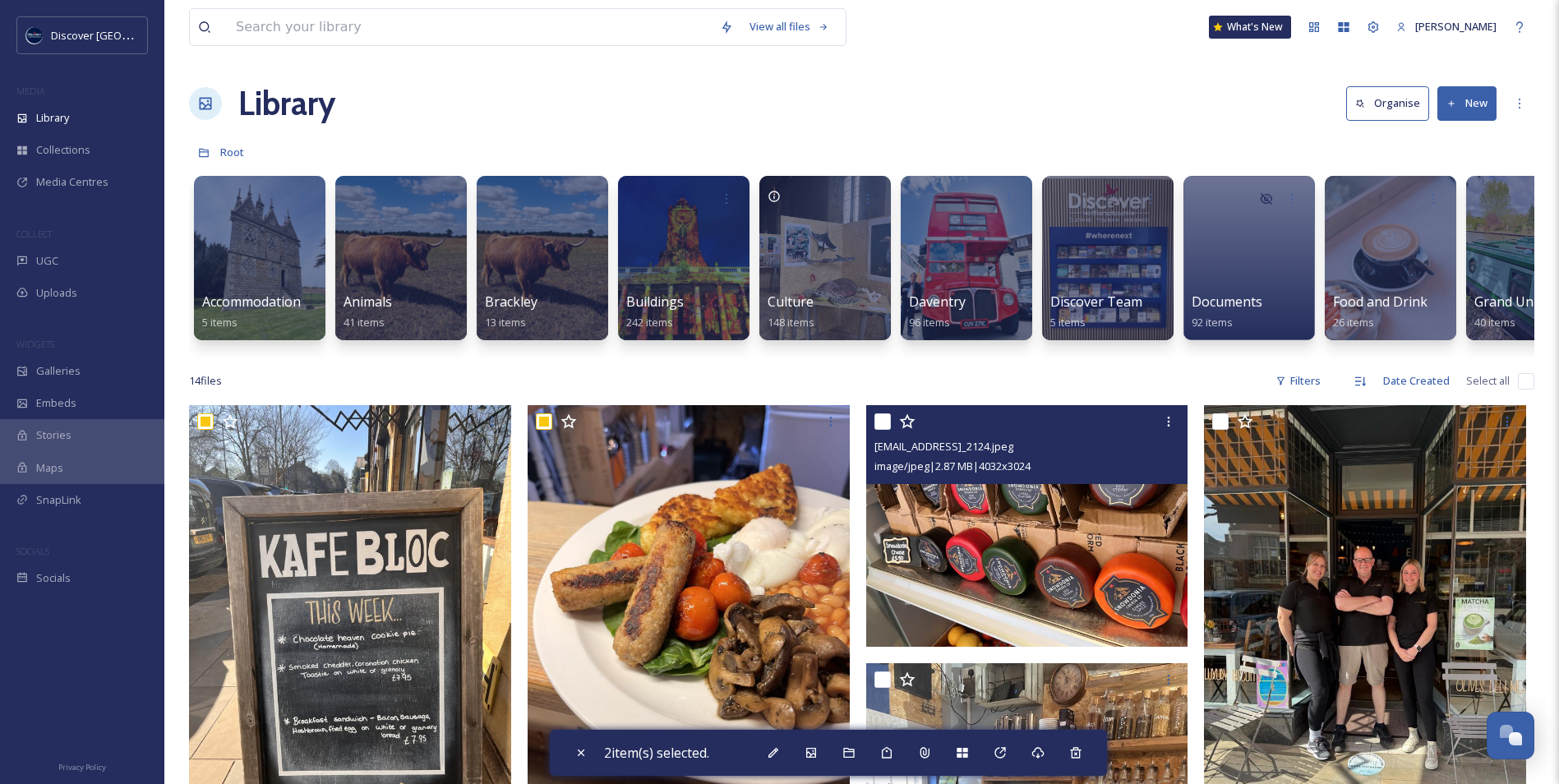
click at [887, 430] on input "checkbox" at bounding box center [882, 421] width 16 height 16
checkbox input "true"
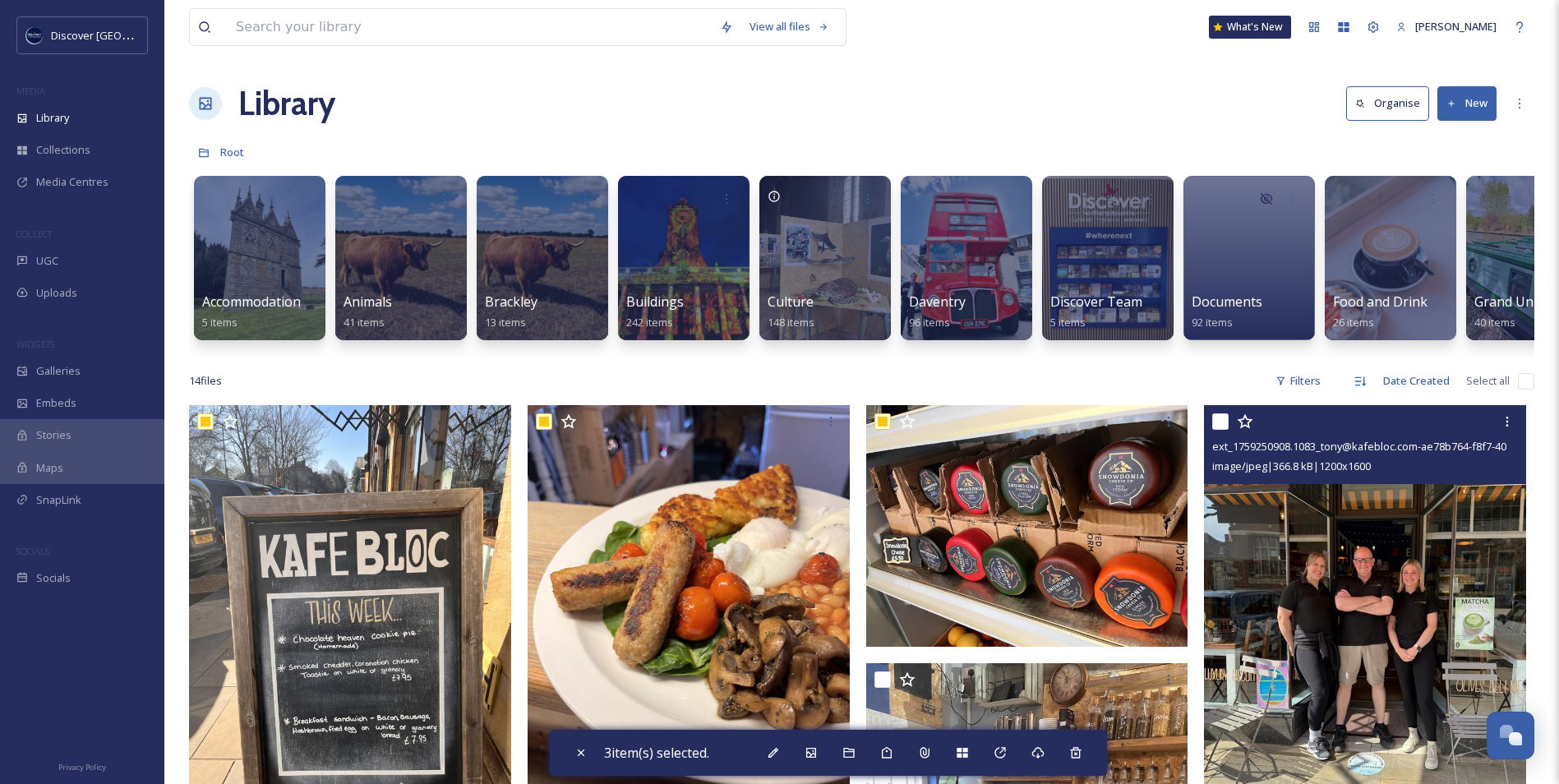
click at [1221, 430] on input "checkbox" at bounding box center [1220, 421] width 16 height 16
checkbox input "true"
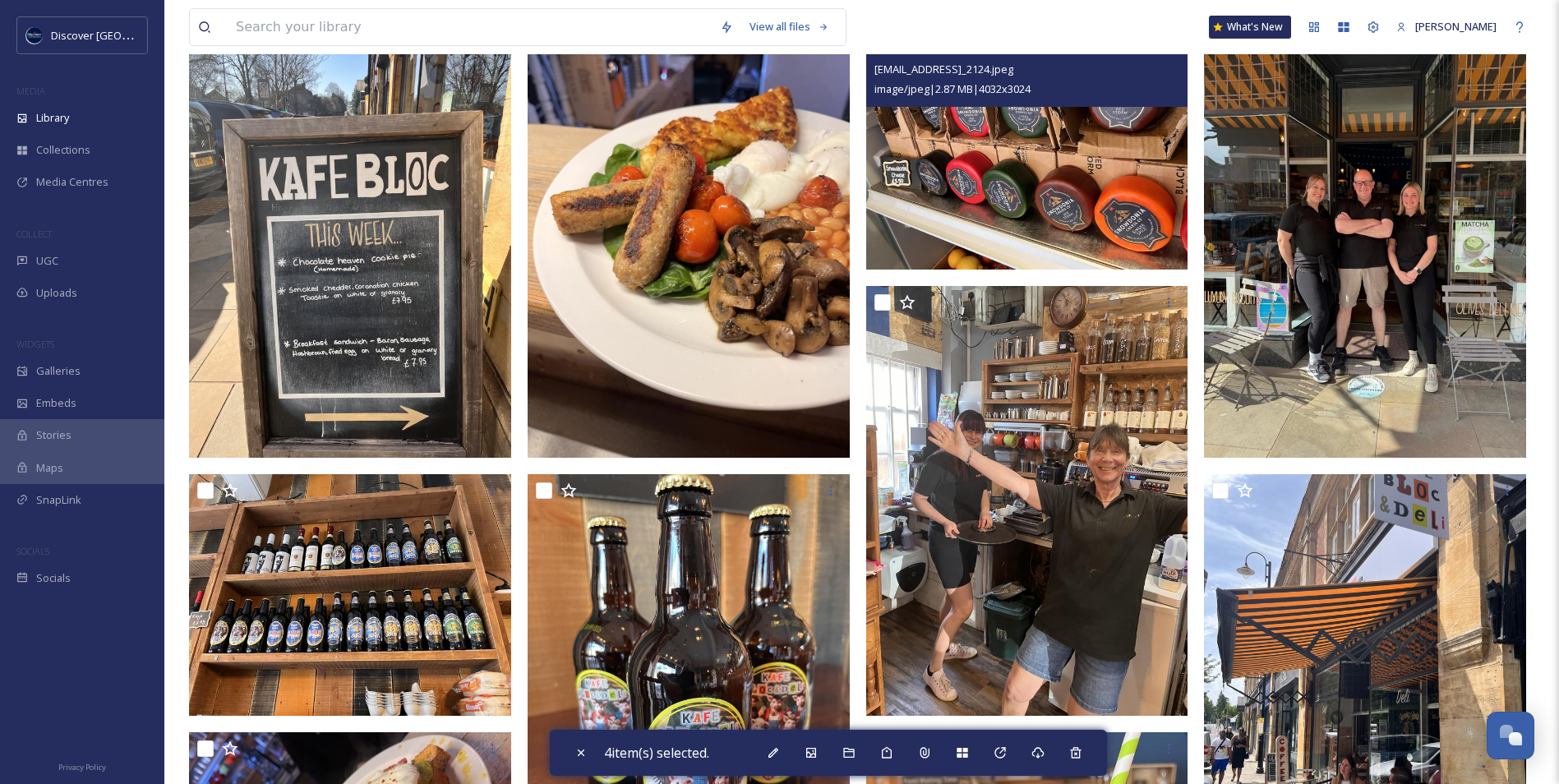
scroll to position [411, 0]
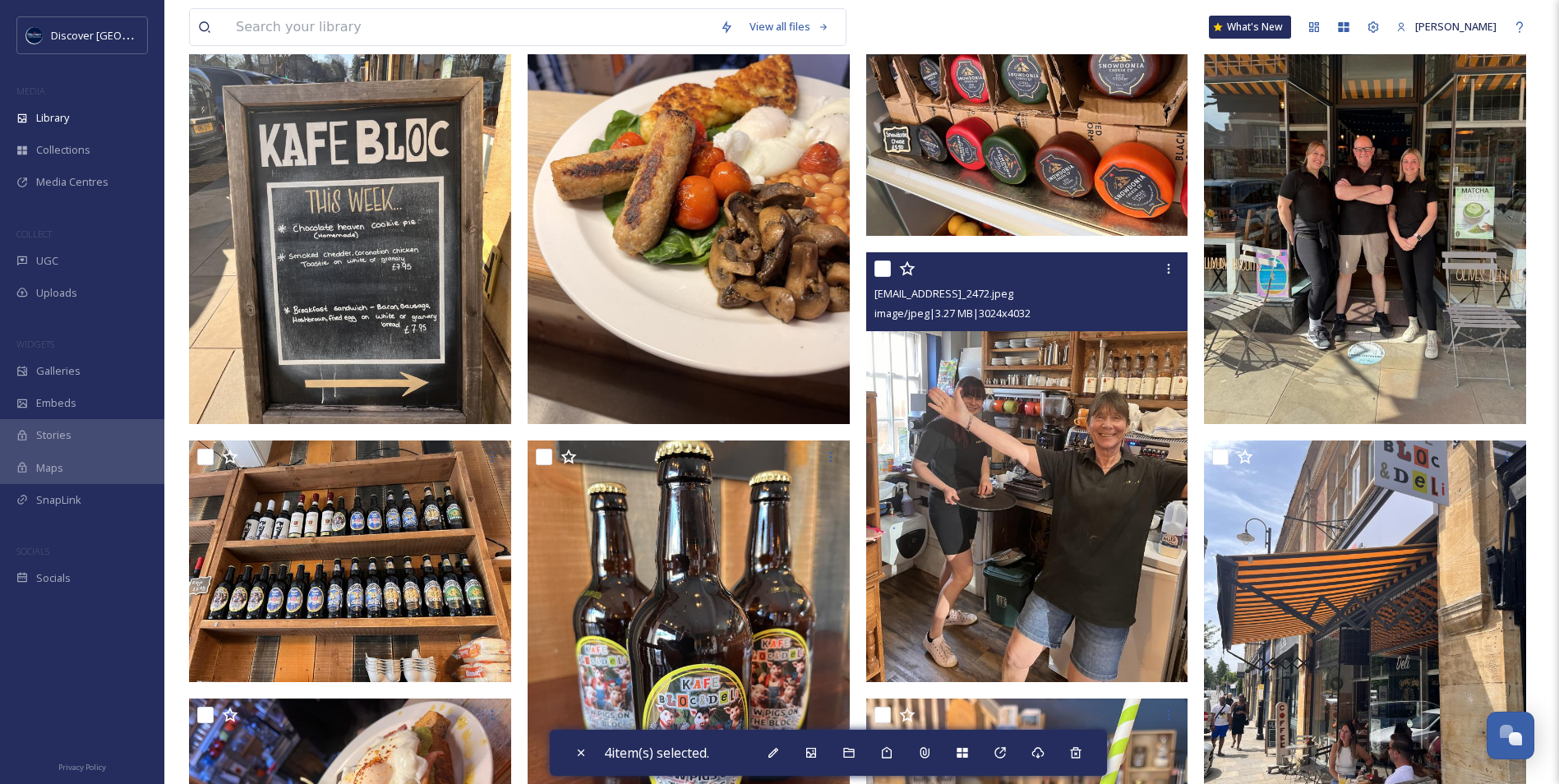
click at [884, 277] on input "checkbox" at bounding box center [882, 268] width 16 height 16
checkbox input "true"
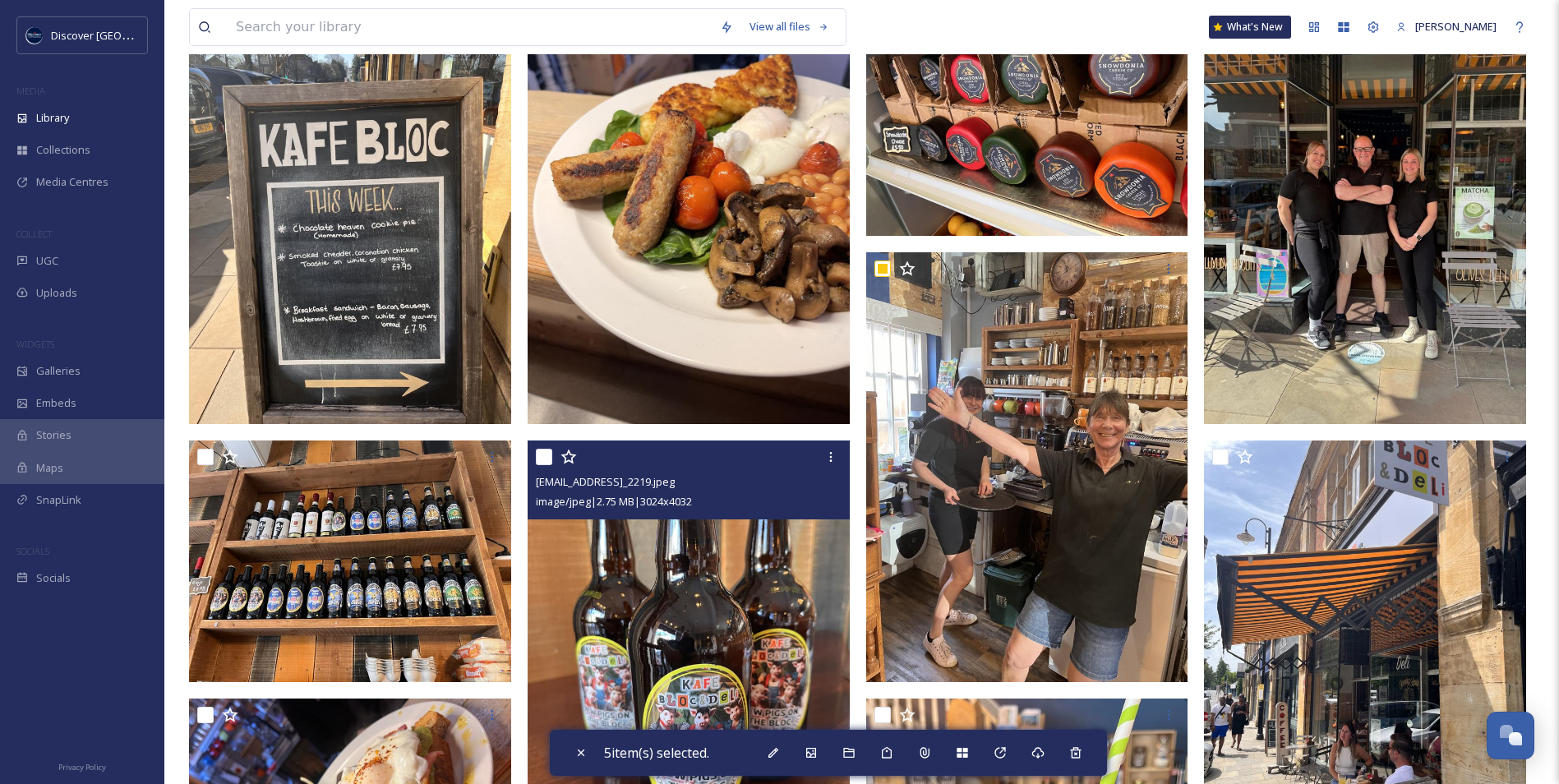
click at [540, 465] on input "checkbox" at bounding box center [544, 457] width 16 height 16
checkbox input "true"
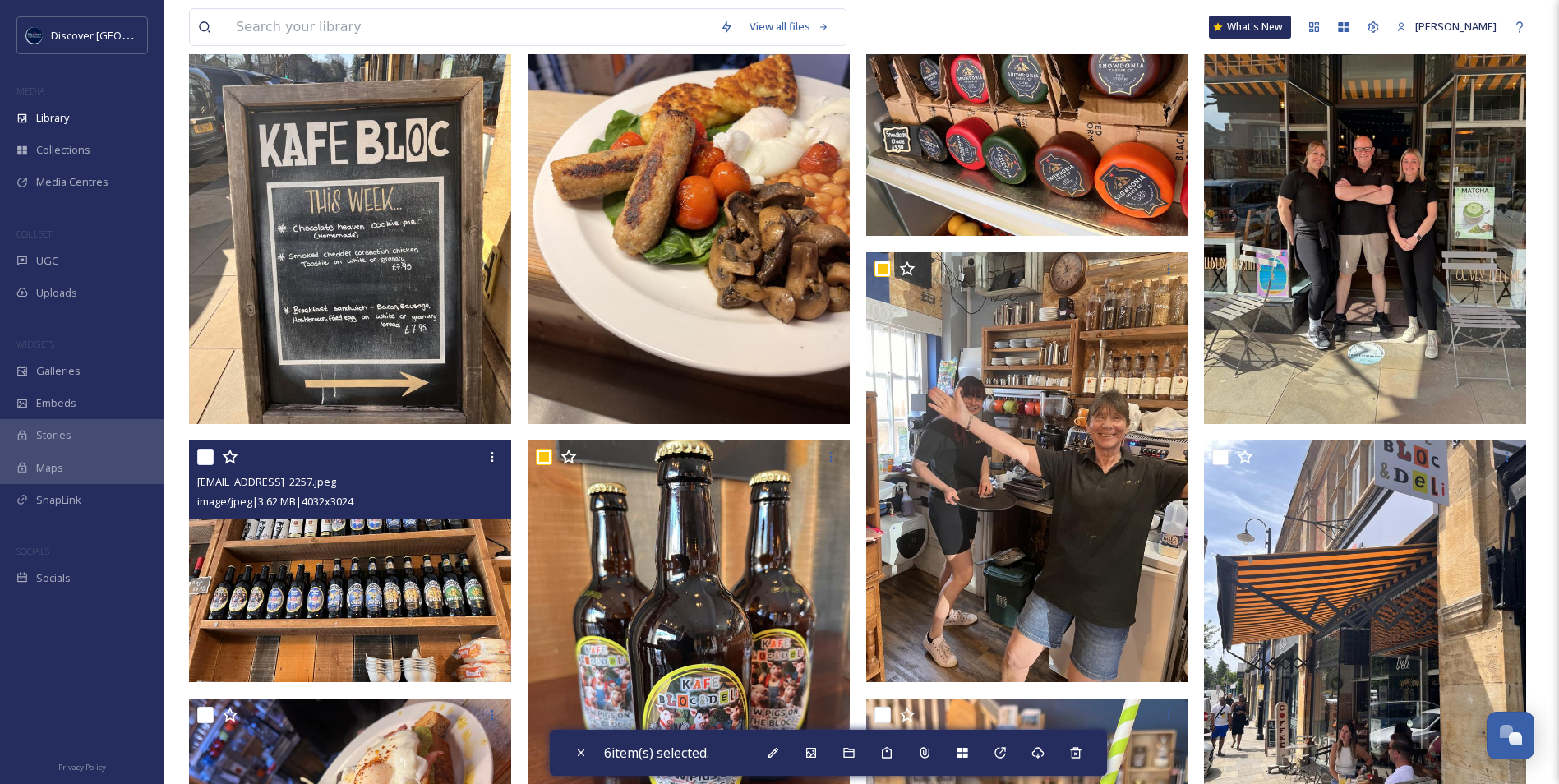
click at [205, 465] on input "checkbox" at bounding box center [205, 457] width 16 height 16
checkbox input "true"
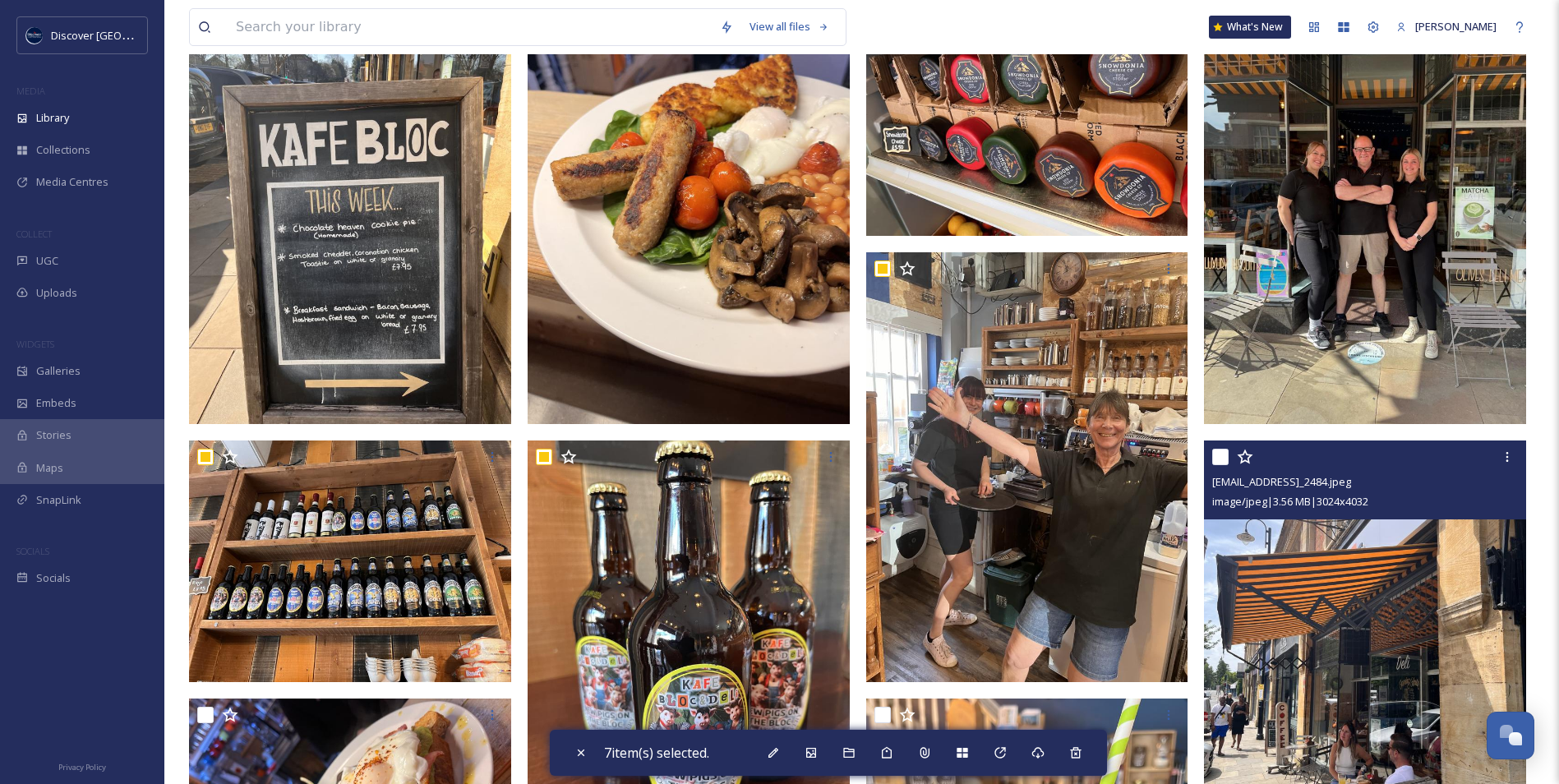
click at [1223, 465] on input "checkbox" at bounding box center [1220, 457] width 16 height 16
checkbox input "true"
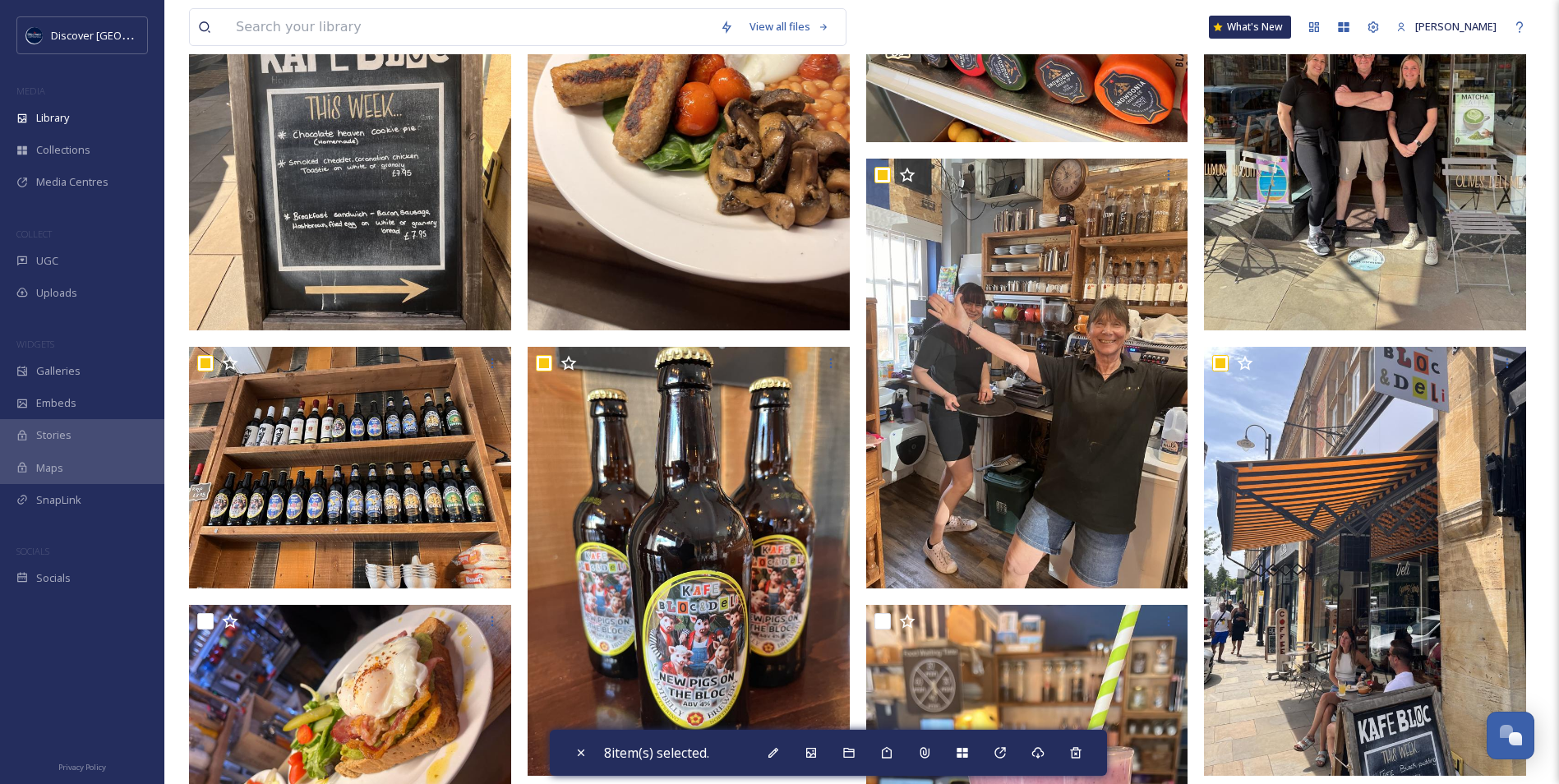
scroll to position [822, 0]
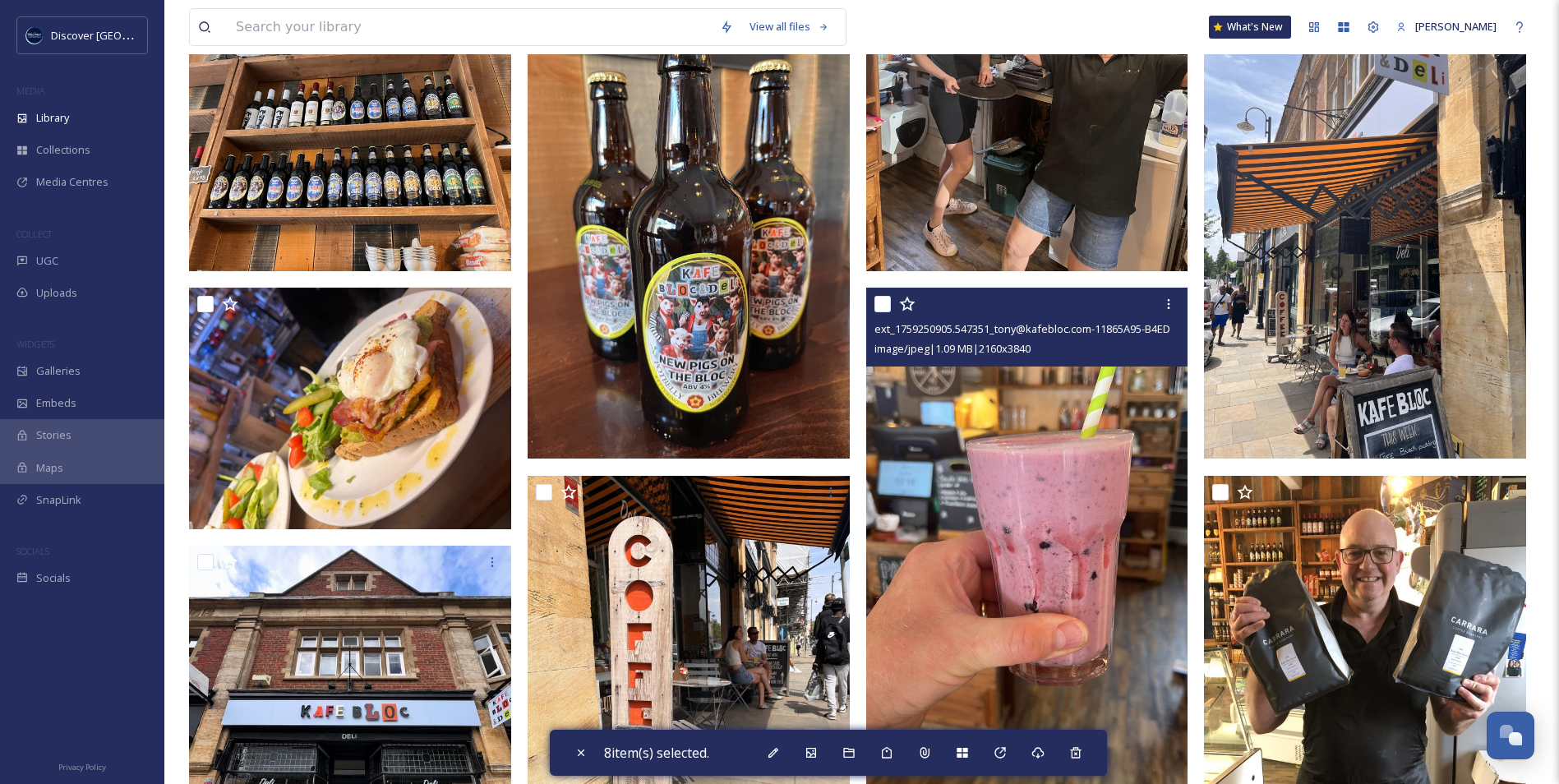
click at [879, 312] on input "checkbox" at bounding box center [882, 303] width 16 height 16
checkbox input "true"
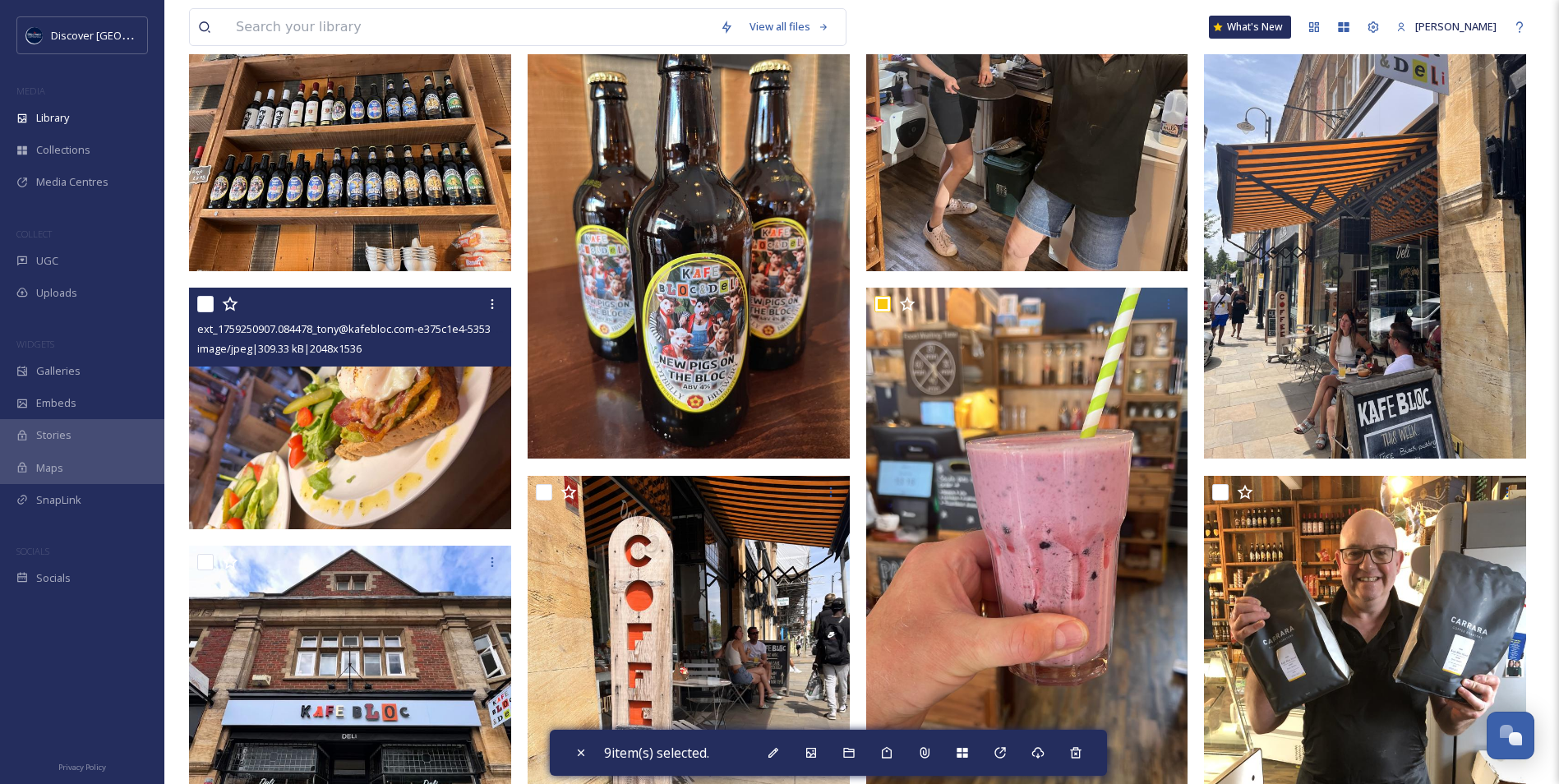
click at [204, 312] on input "checkbox" at bounding box center [205, 303] width 16 height 16
checkbox input "true"
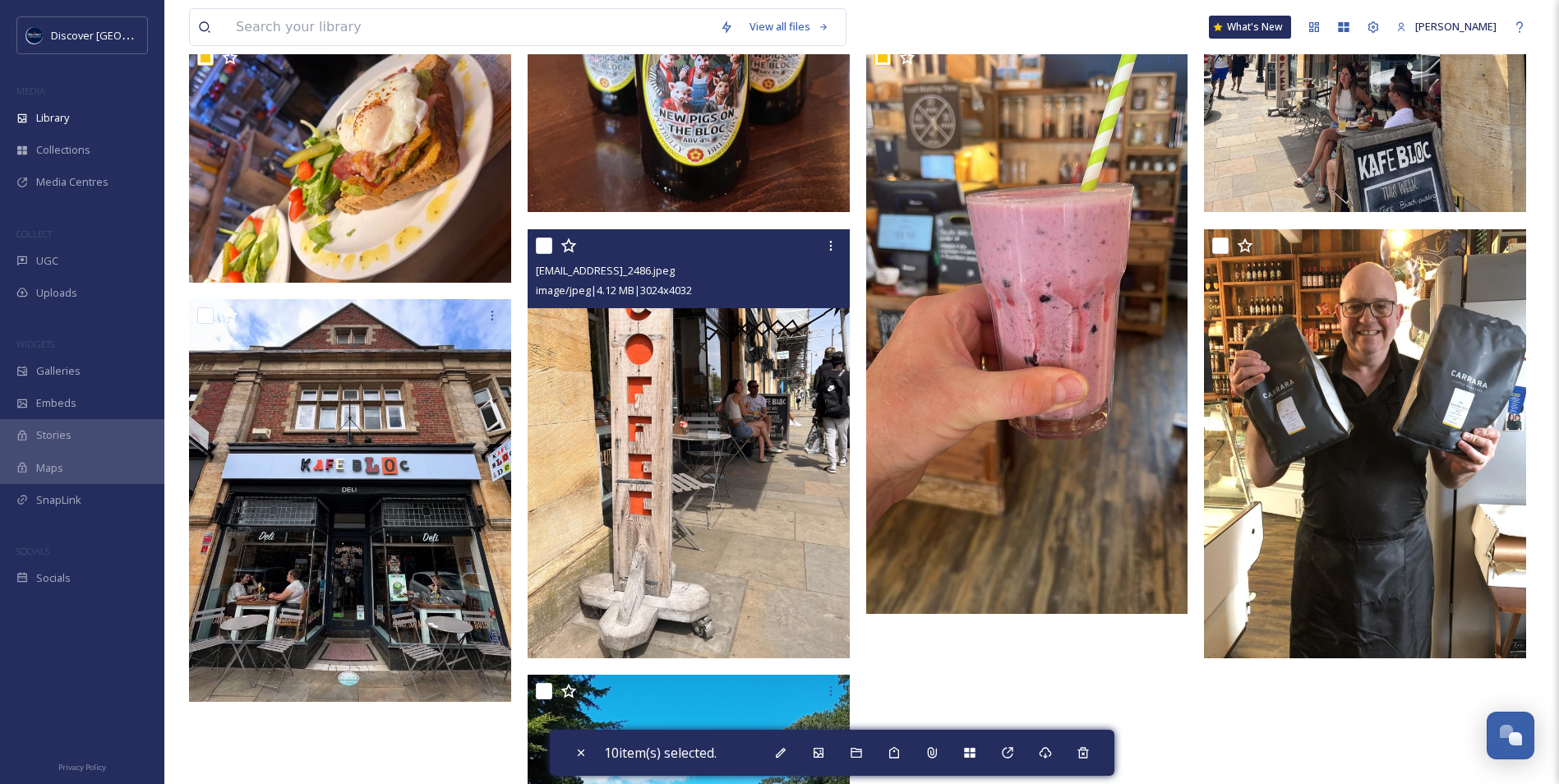
click at [544, 254] on input "checkbox" at bounding box center [544, 245] width 16 height 16
checkbox input "true"
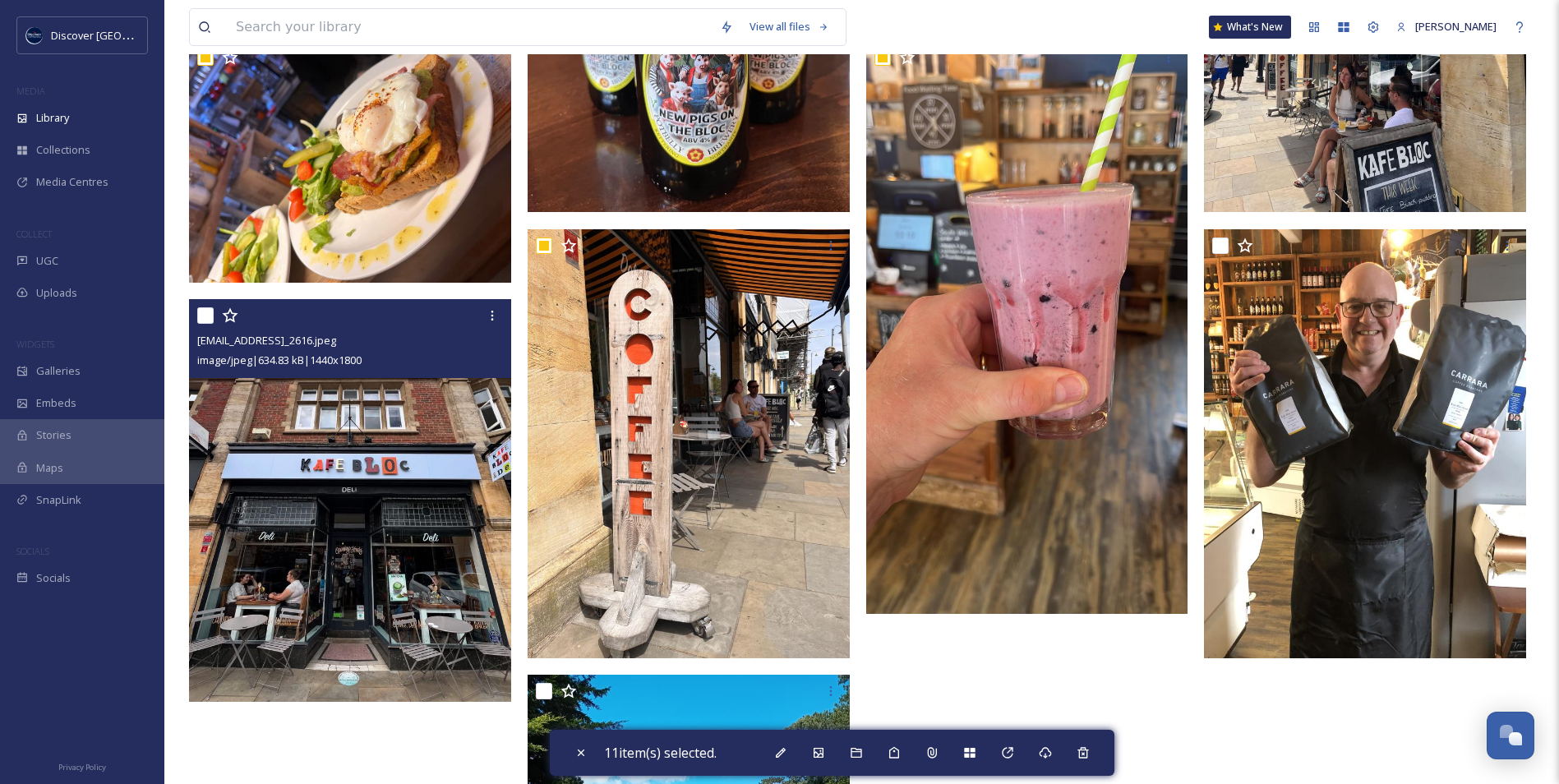
click at [202, 323] on input "checkbox" at bounding box center [205, 315] width 16 height 16
checkbox input "true"
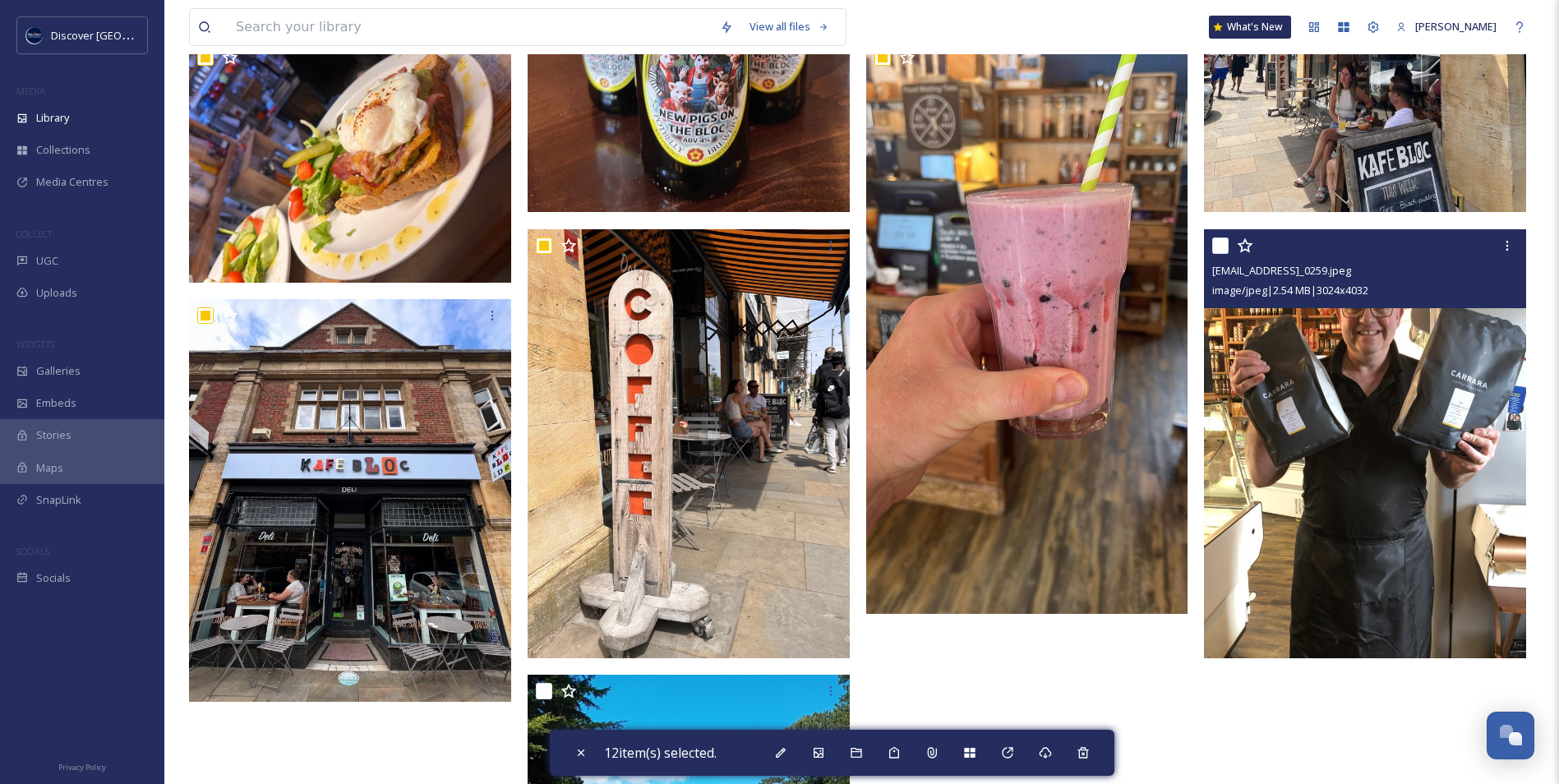
click at [1222, 254] on input "checkbox" at bounding box center [1220, 245] width 16 height 16
checkbox input "true"
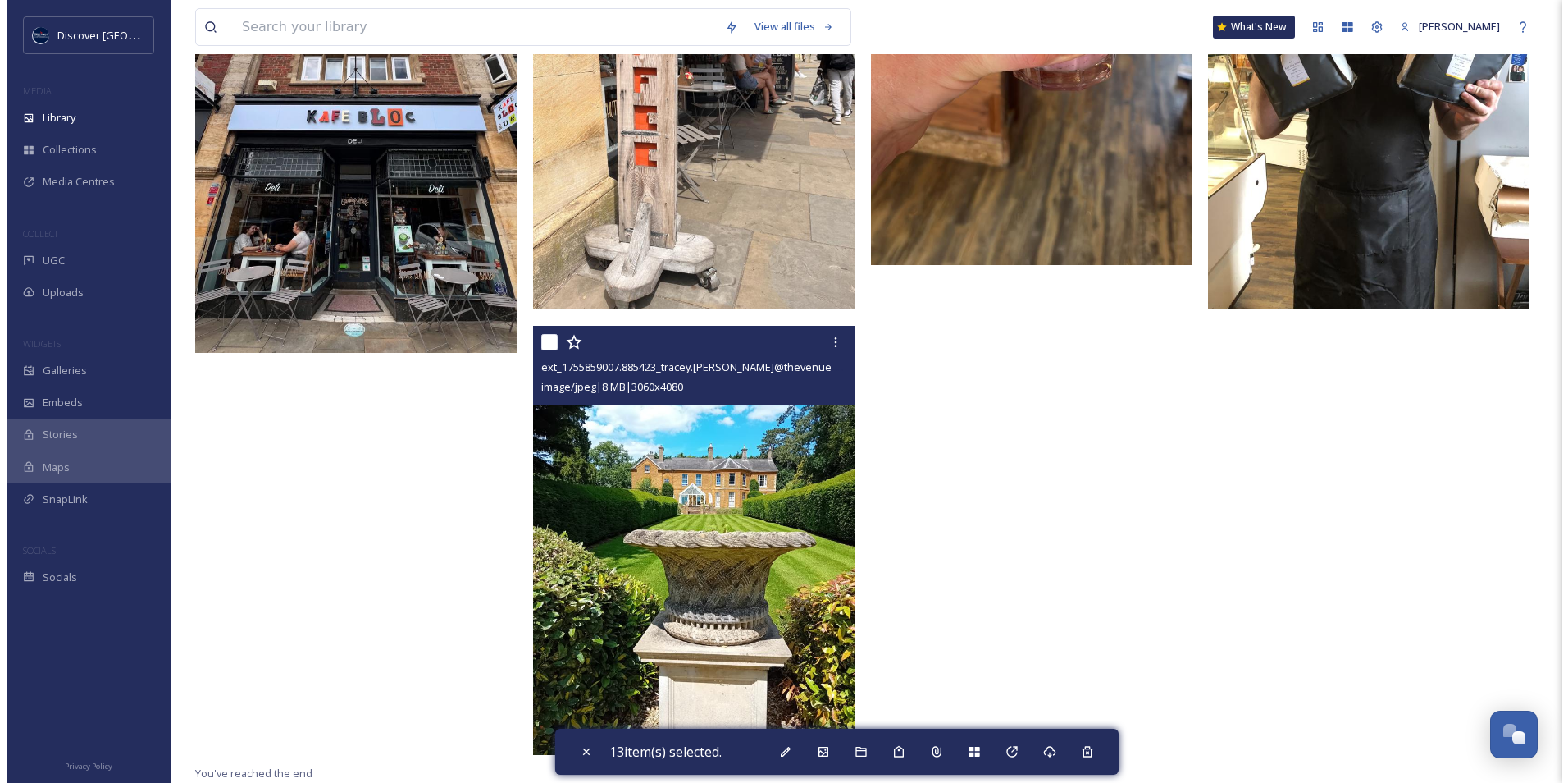
scroll to position [1427, 0]
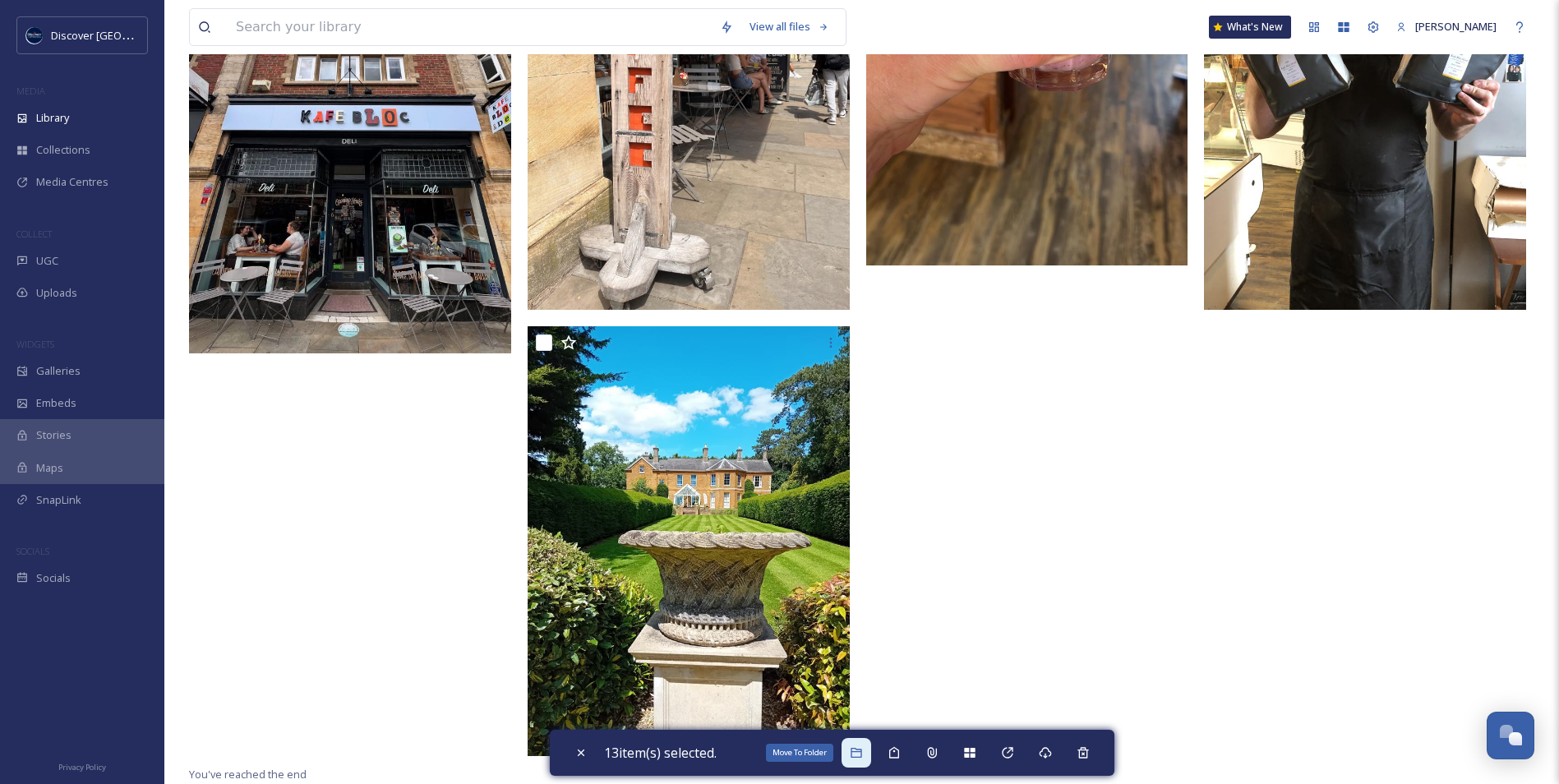
click at [859, 757] on icon at bounding box center [856, 752] width 11 height 10
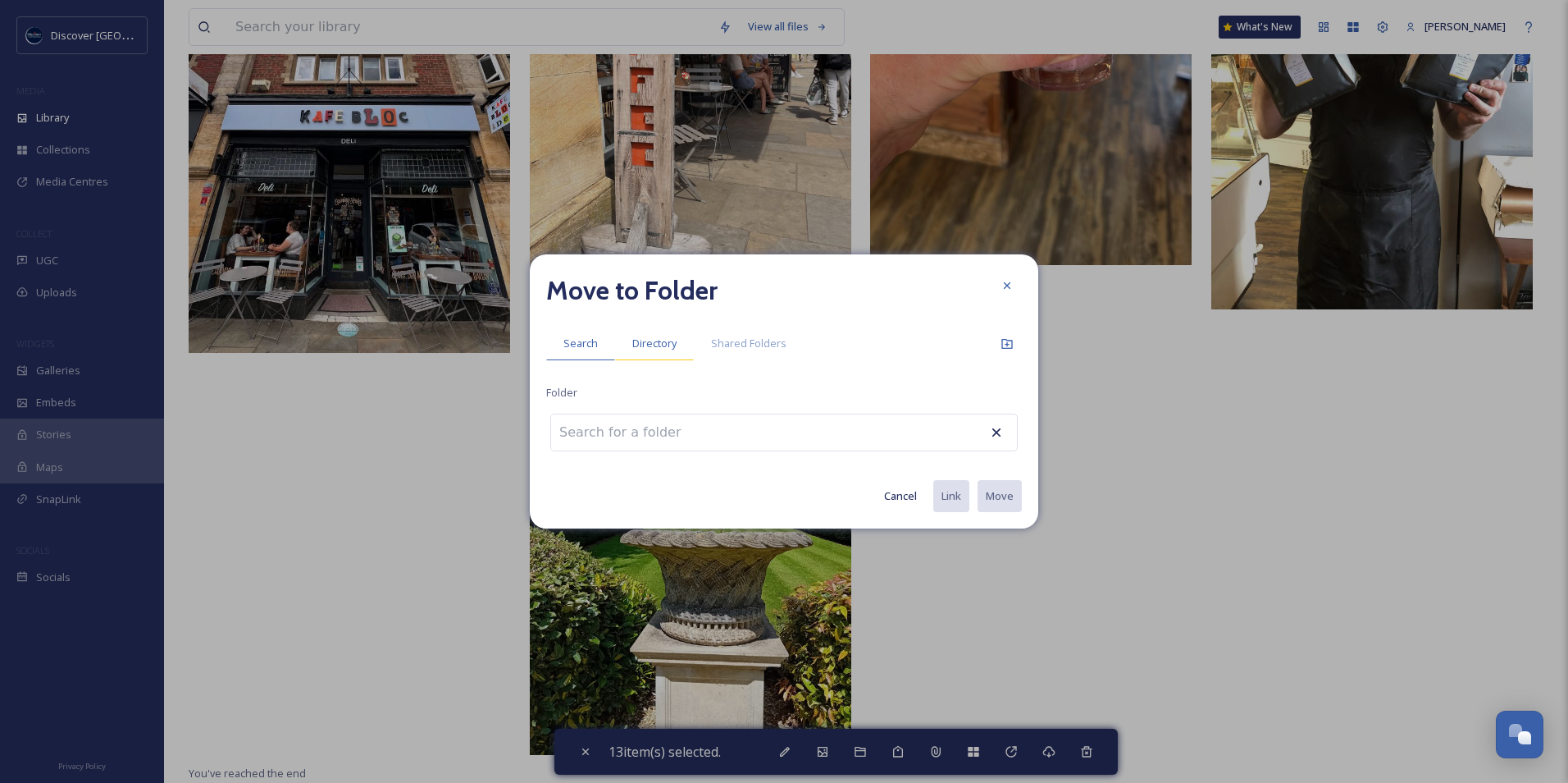
click at [658, 355] on div "Directory" at bounding box center [654, 343] width 79 height 34
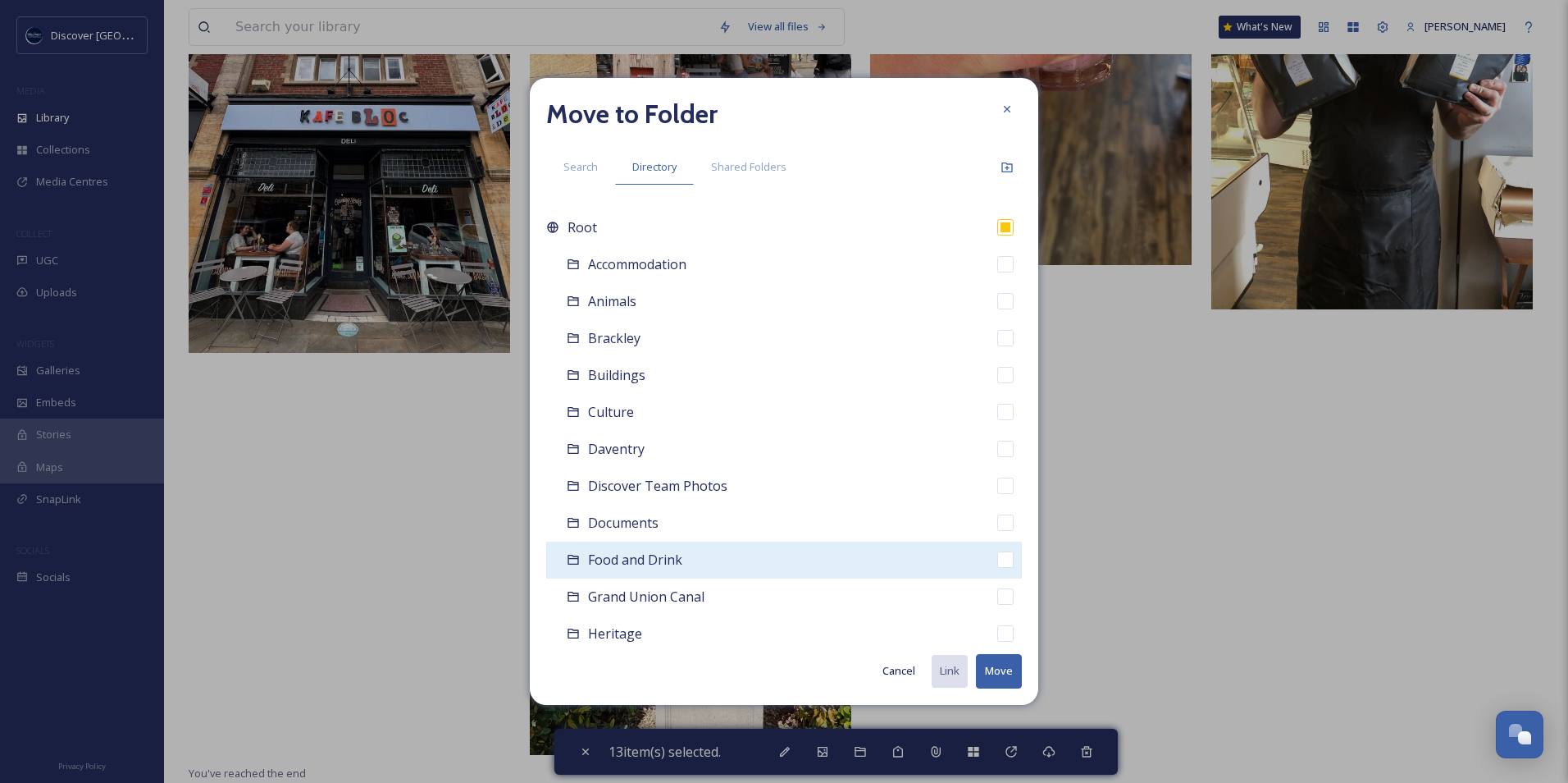
click at [660, 553] on span "Food and Drink" at bounding box center [635, 559] width 94 height 18
checkbox input "false"
checkbox input "true"
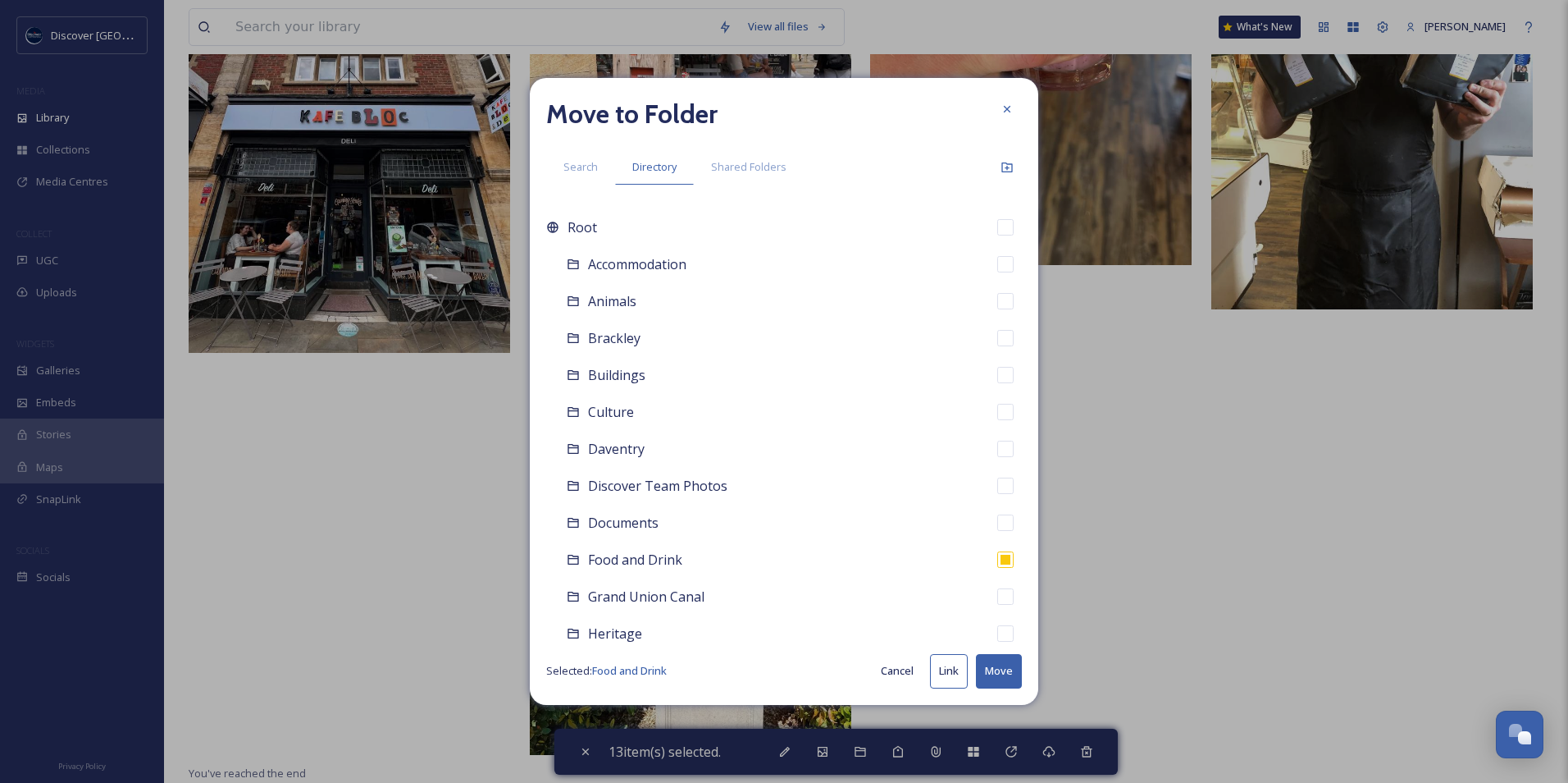
click at [961, 679] on button "Link" at bounding box center [948, 670] width 38 height 34
checkbox input "true"
checkbox input "false"
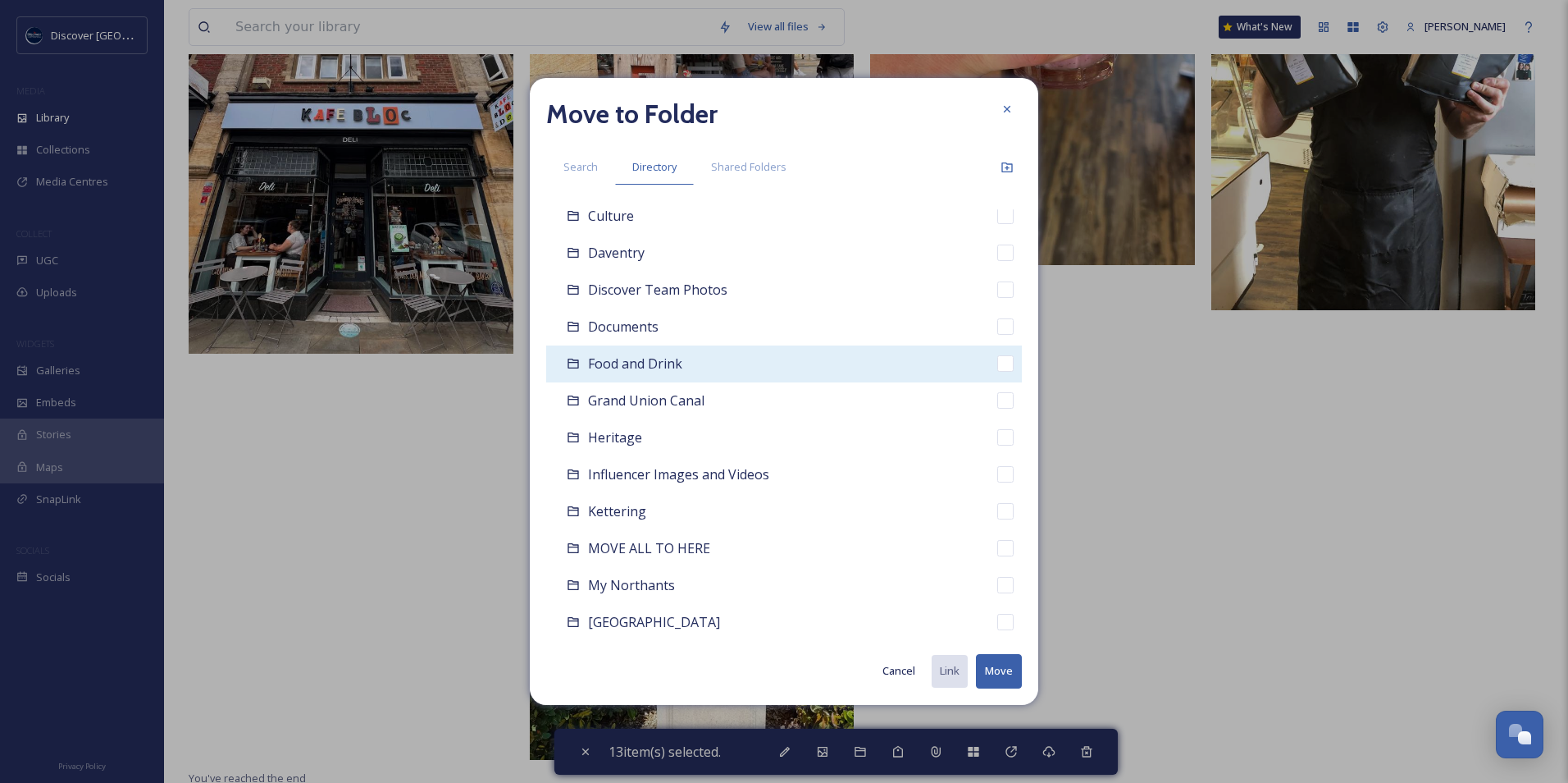
scroll to position [246, 0]
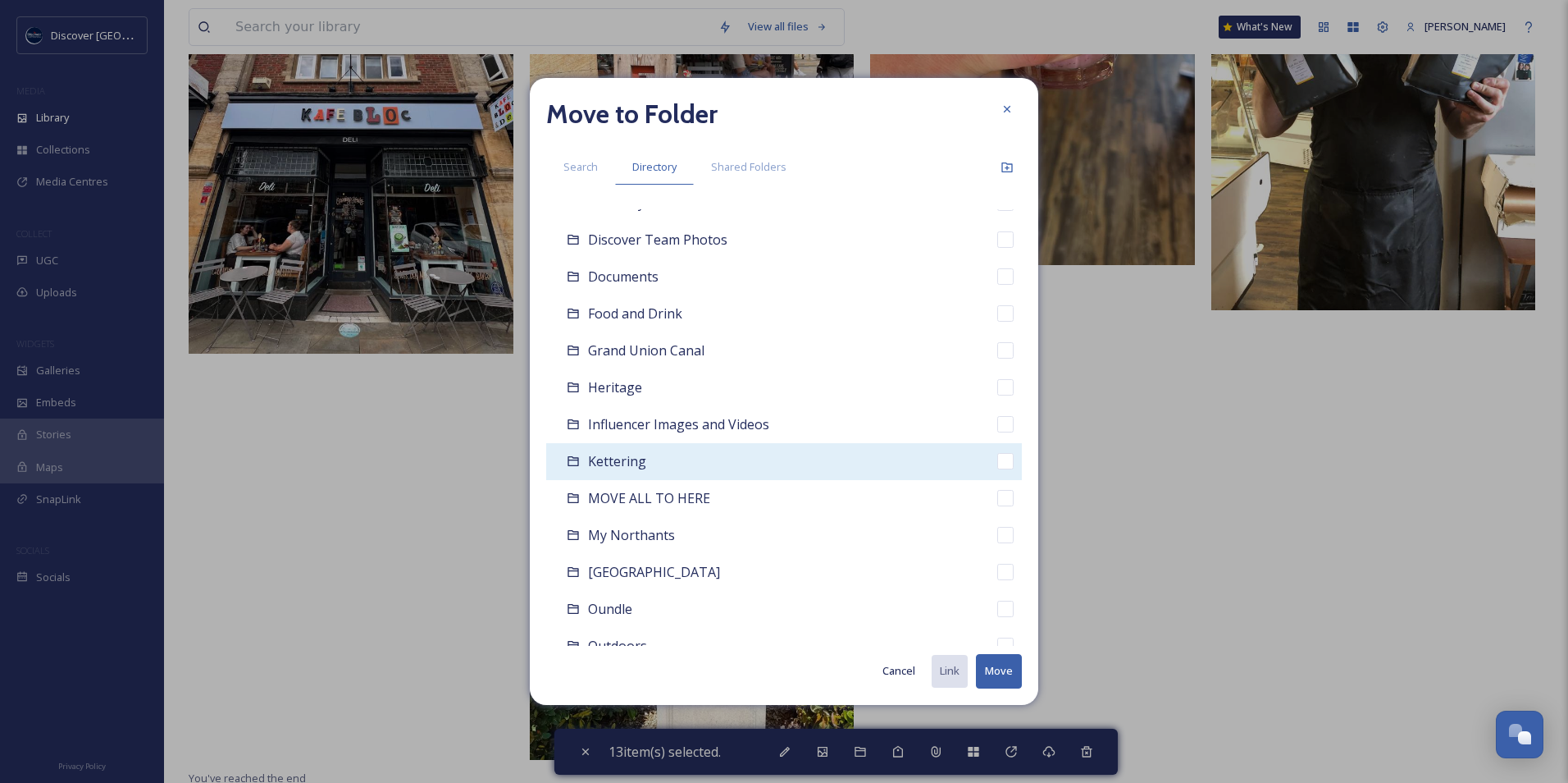
click at [641, 467] on span "Kettering" at bounding box center [617, 461] width 58 height 18
checkbox input "false"
checkbox input "true"
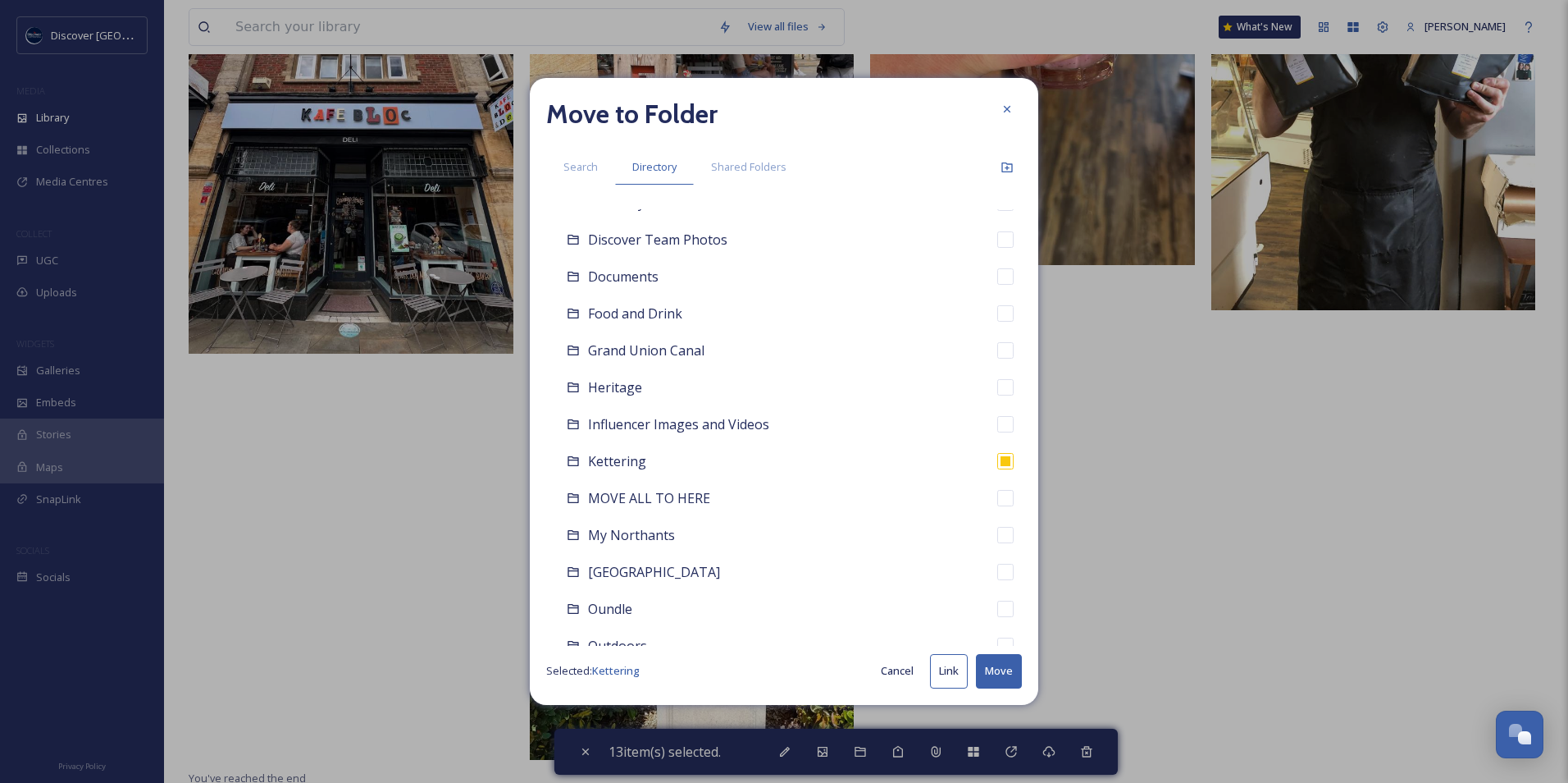
click at [943, 667] on button "Link" at bounding box center [948, 670] width 38 height 34
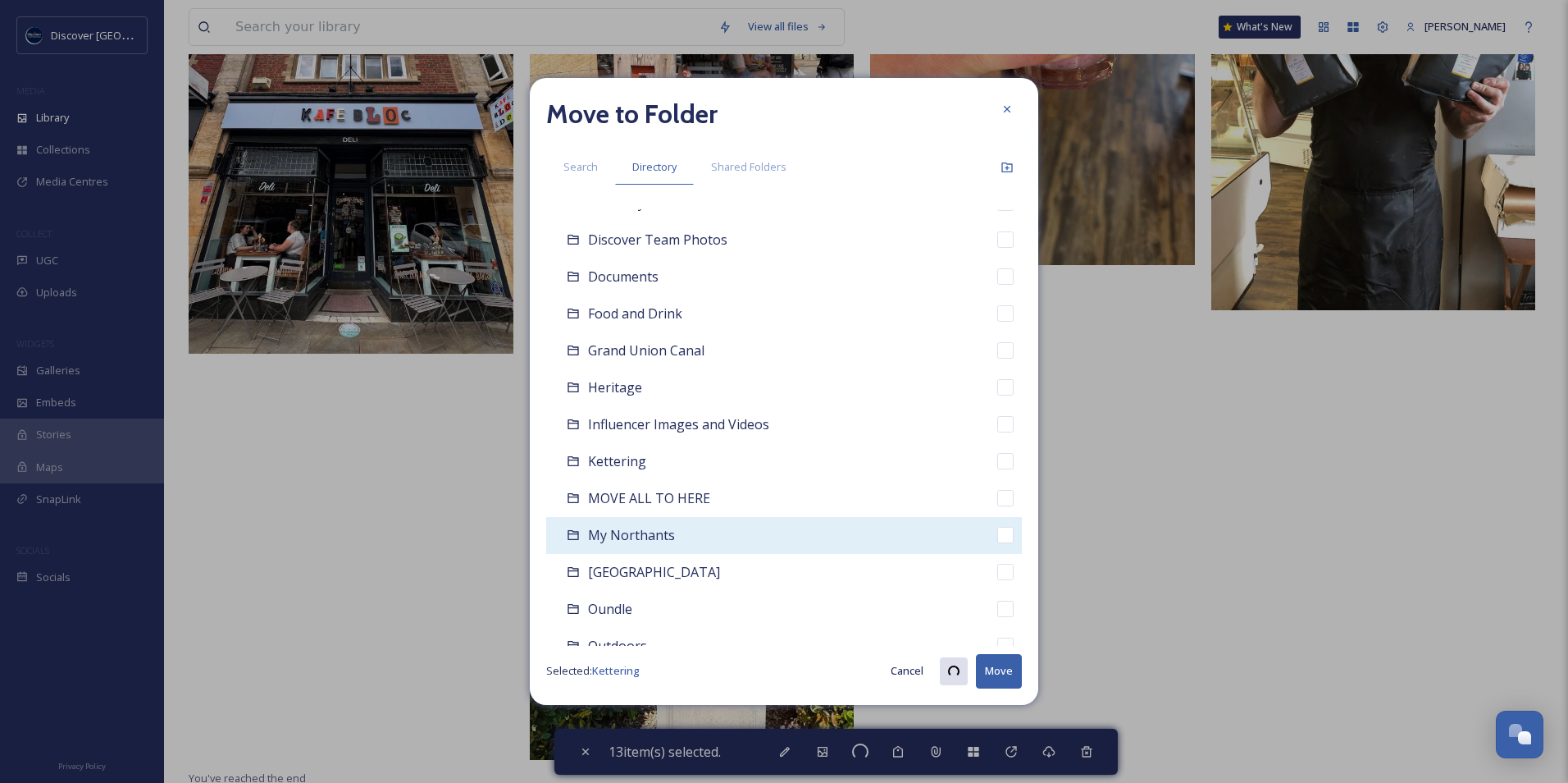
checkbox input "true"
checkbox input "false"
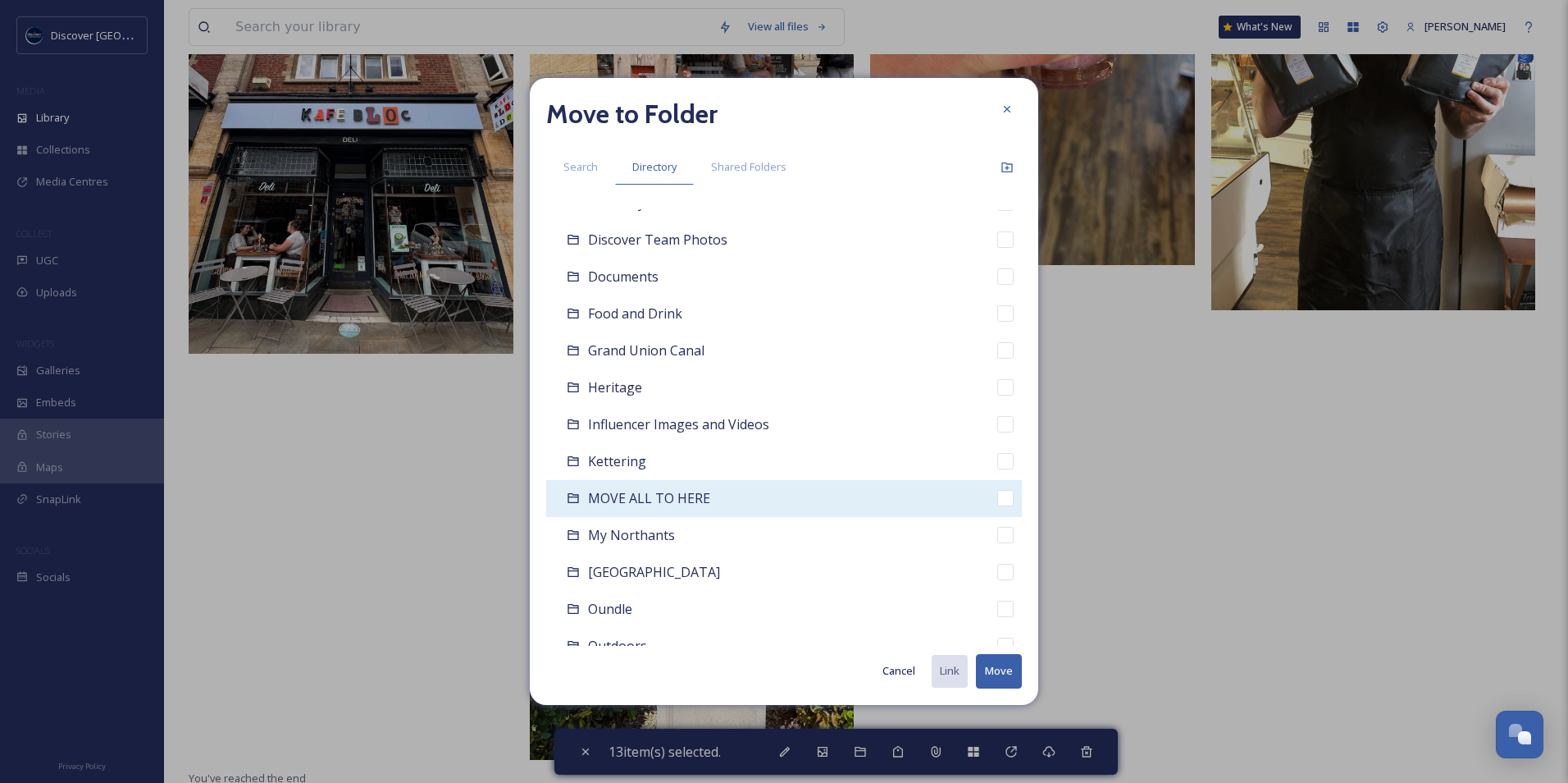
click at [700, 500] on span "MOVE ALL TO HERE" at bounding box center [649, 498] width 122 height 18
checkbox input "false"
checkbox input "true"
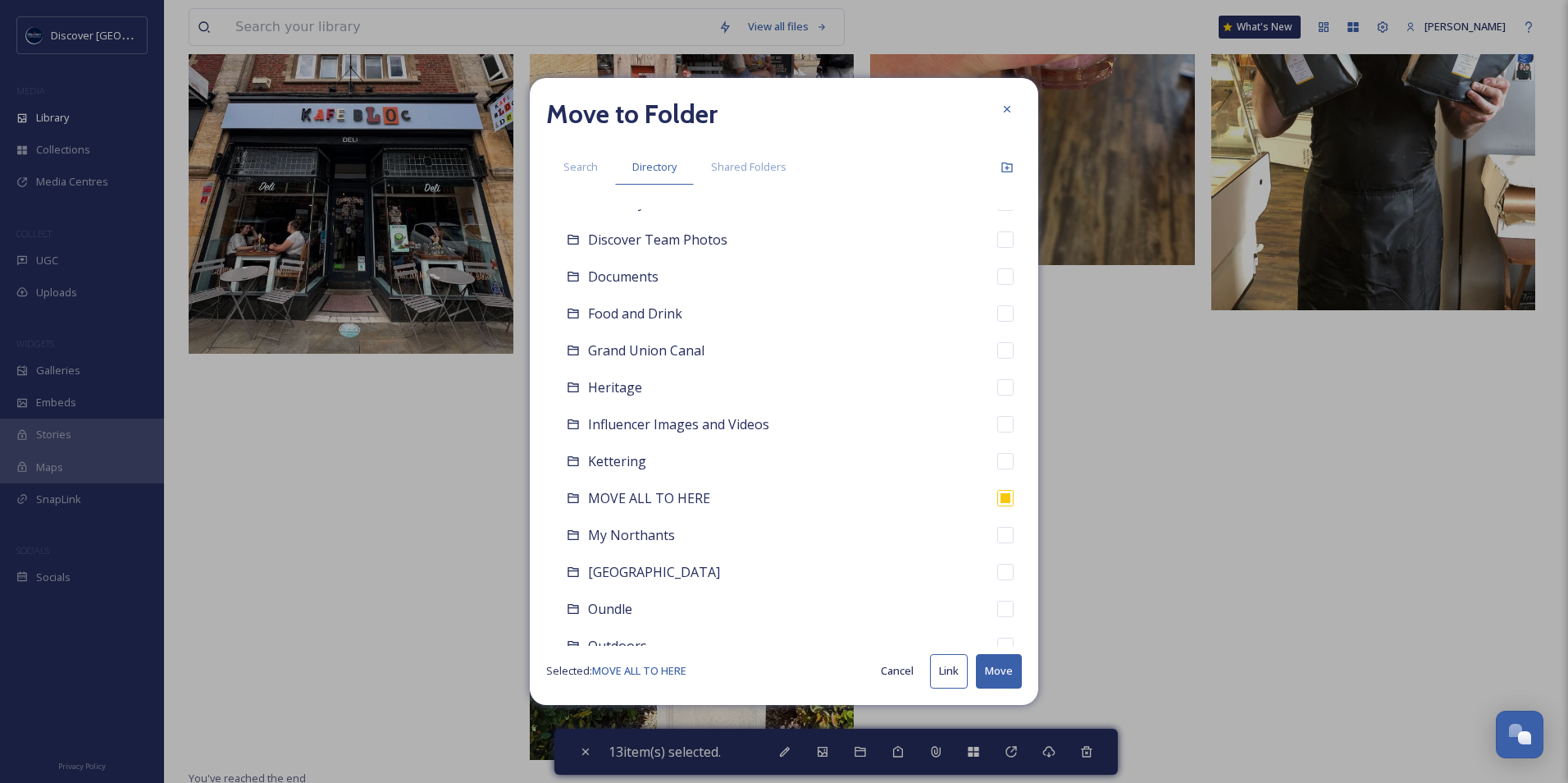
click at [988, 665] on button "Move" at bounding box center [999, 670] width 46 height 34
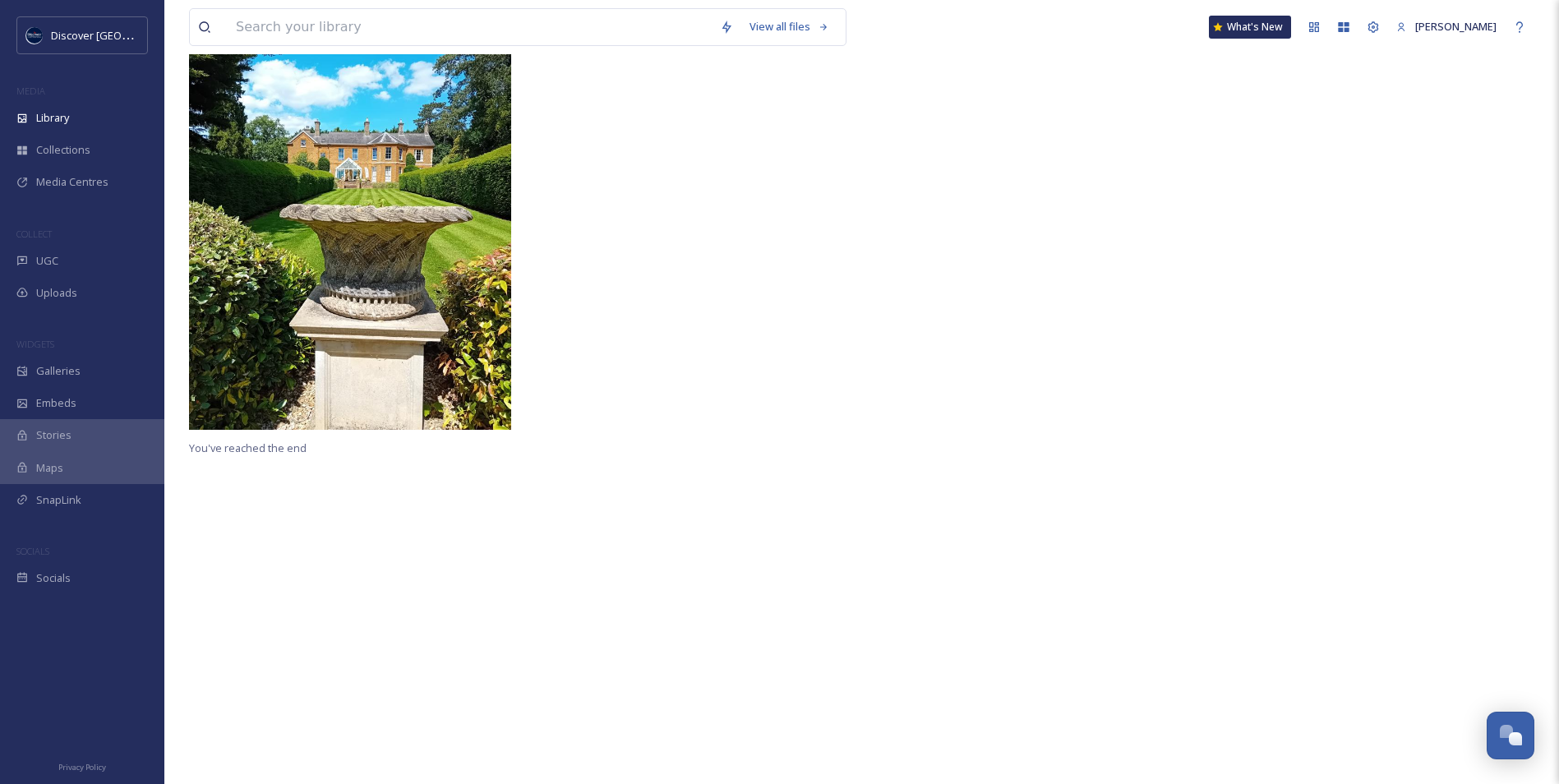
scroll to position [7, 0]
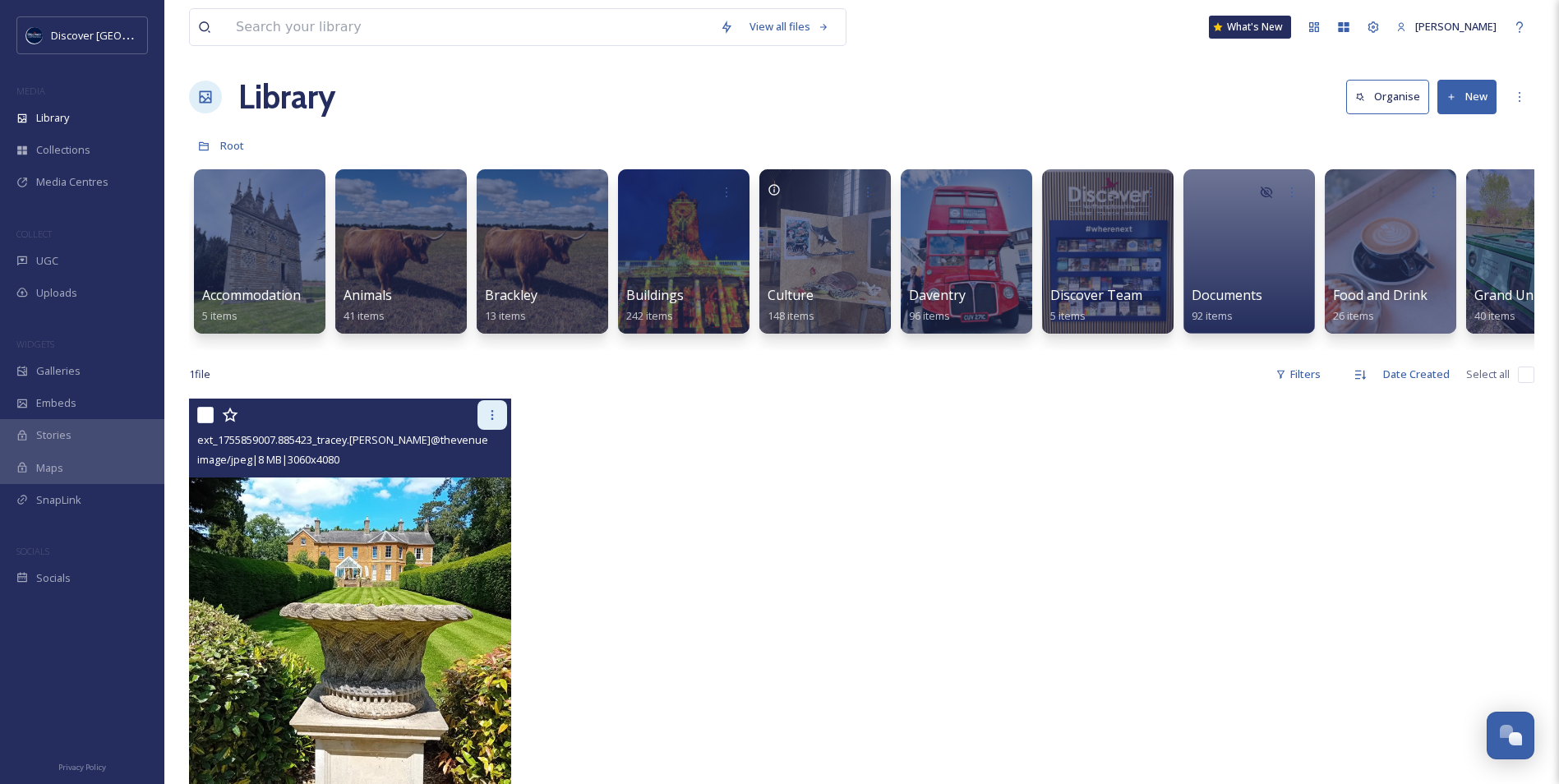
click at [491, 422] on icon at bounding box center [493, 415] width 14 height 14
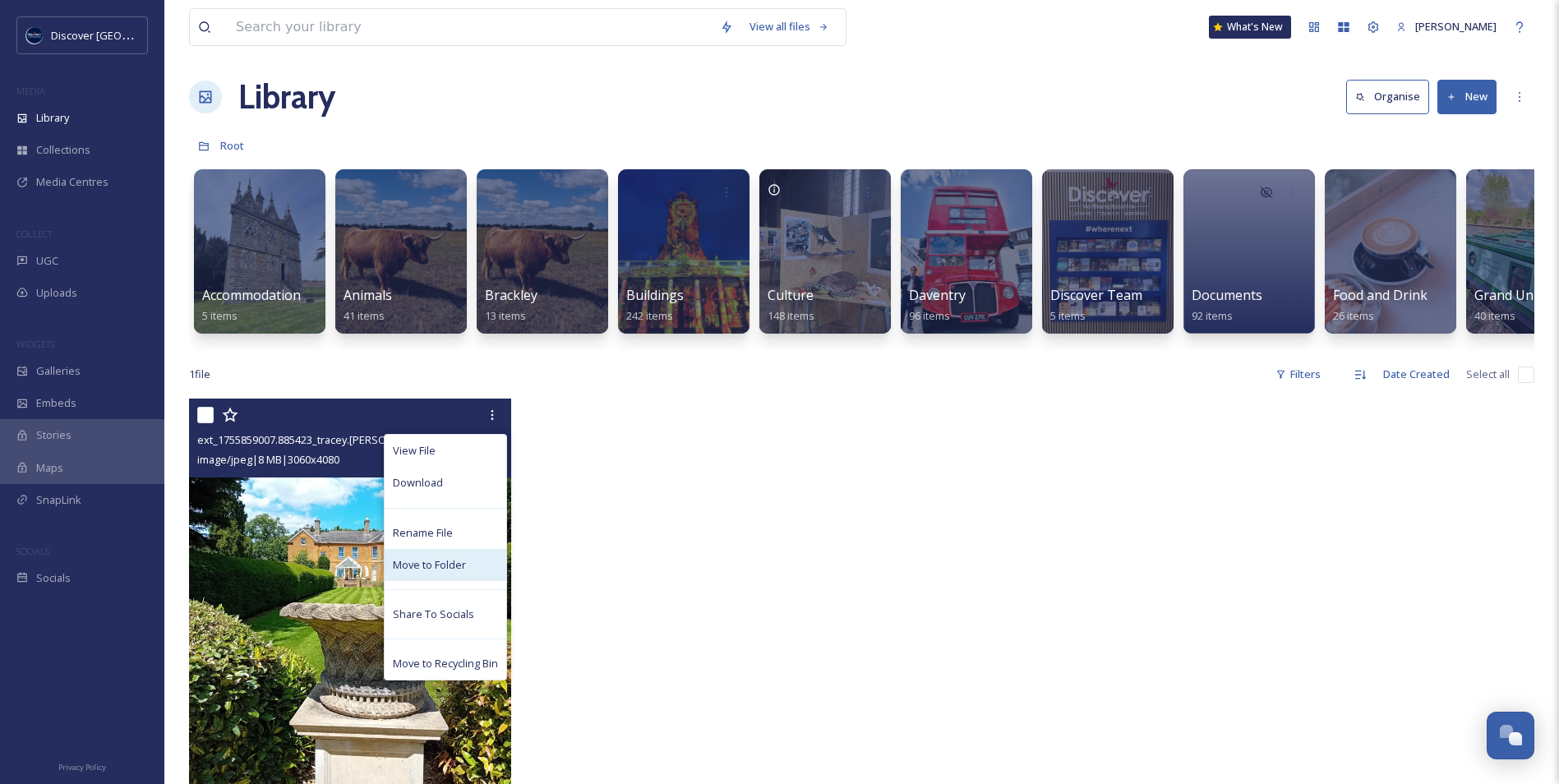
click at [454, 573] on span "Move to Folder" at bounding box center [430, 565] width 73 height 15
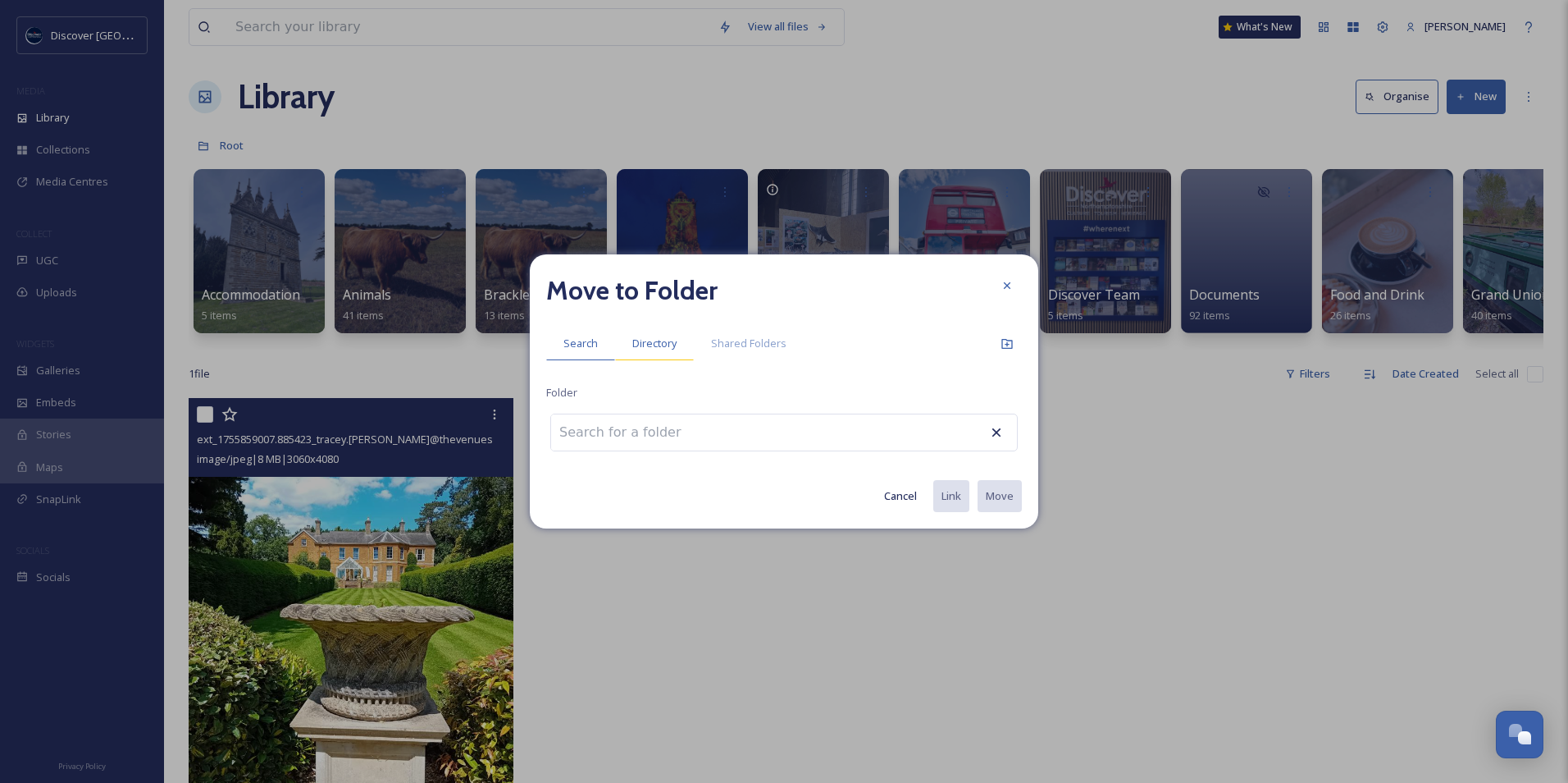
click at [671, 343] on span "Directory" at bounding box center [654, 343] width 44 height 15
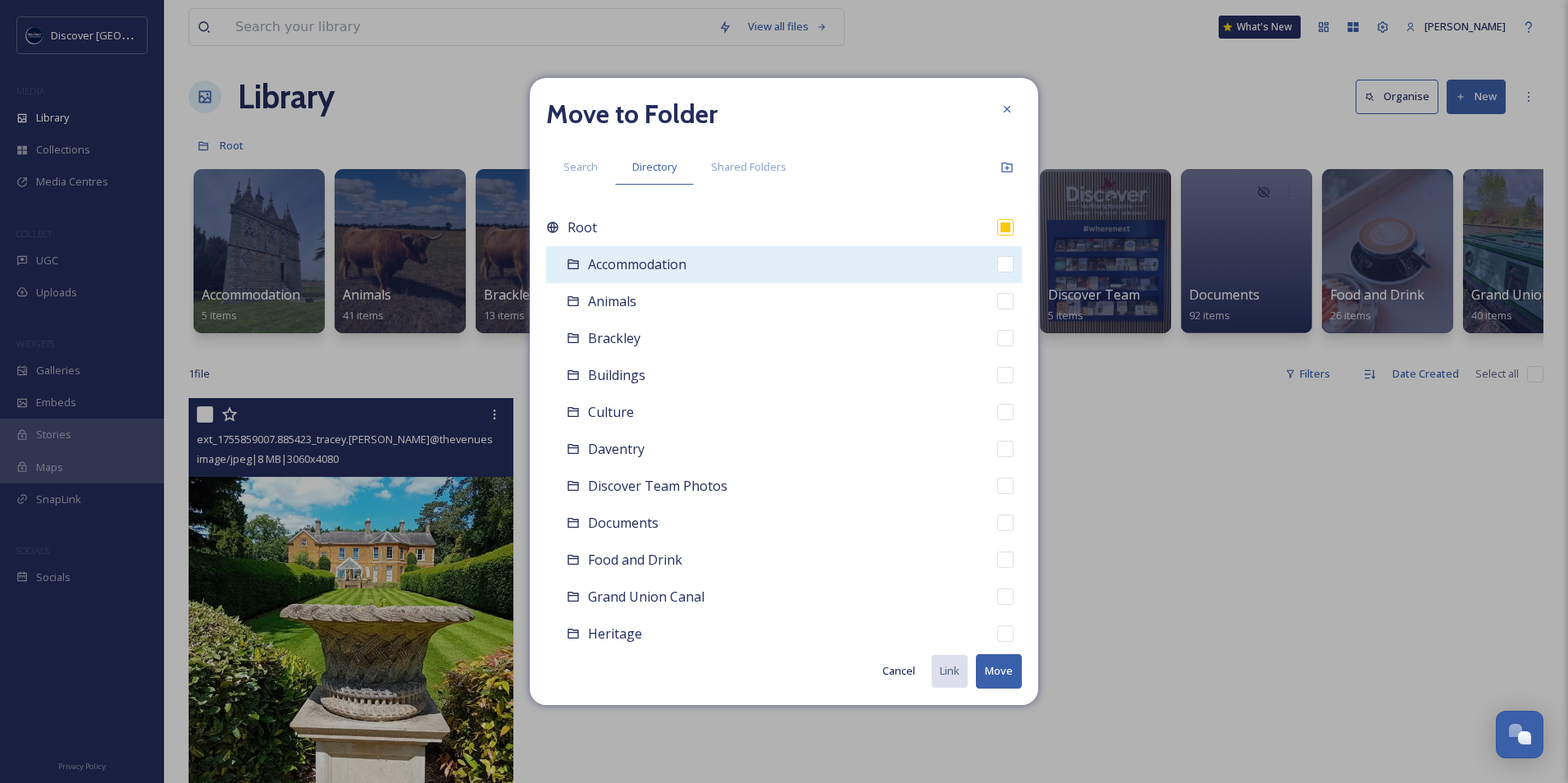
click at [746, 271] on div "Accommodation" at bounding box center [784, 264] width 476 height 37
checkbox input "false"
checkbox input "true"
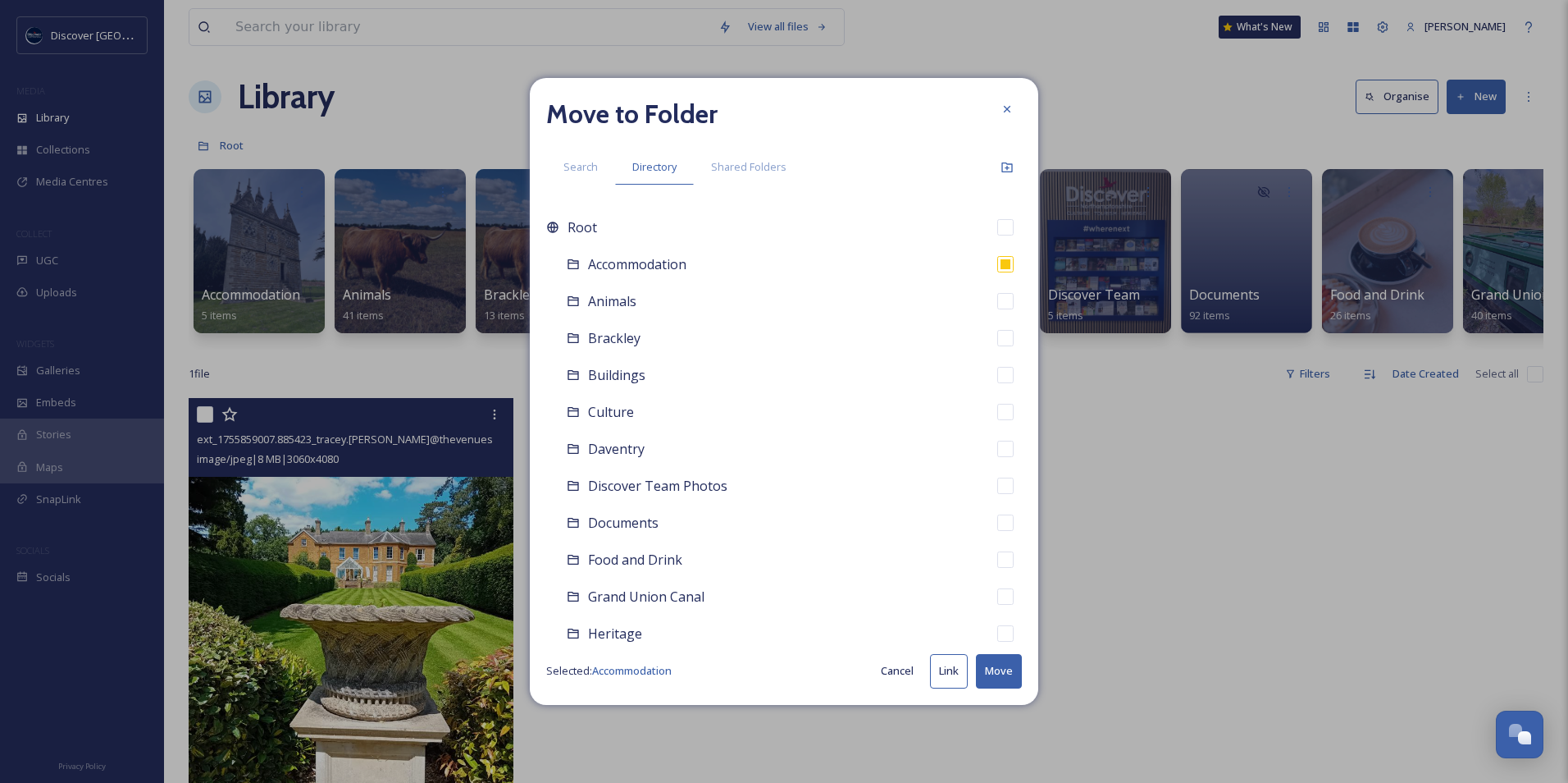
click at [951, 675] on button "Link" at bounding box center [948, 670] width 38 height 34
click at [1014, 103] on div at bounding box center [1007, 109] width 30 height 30
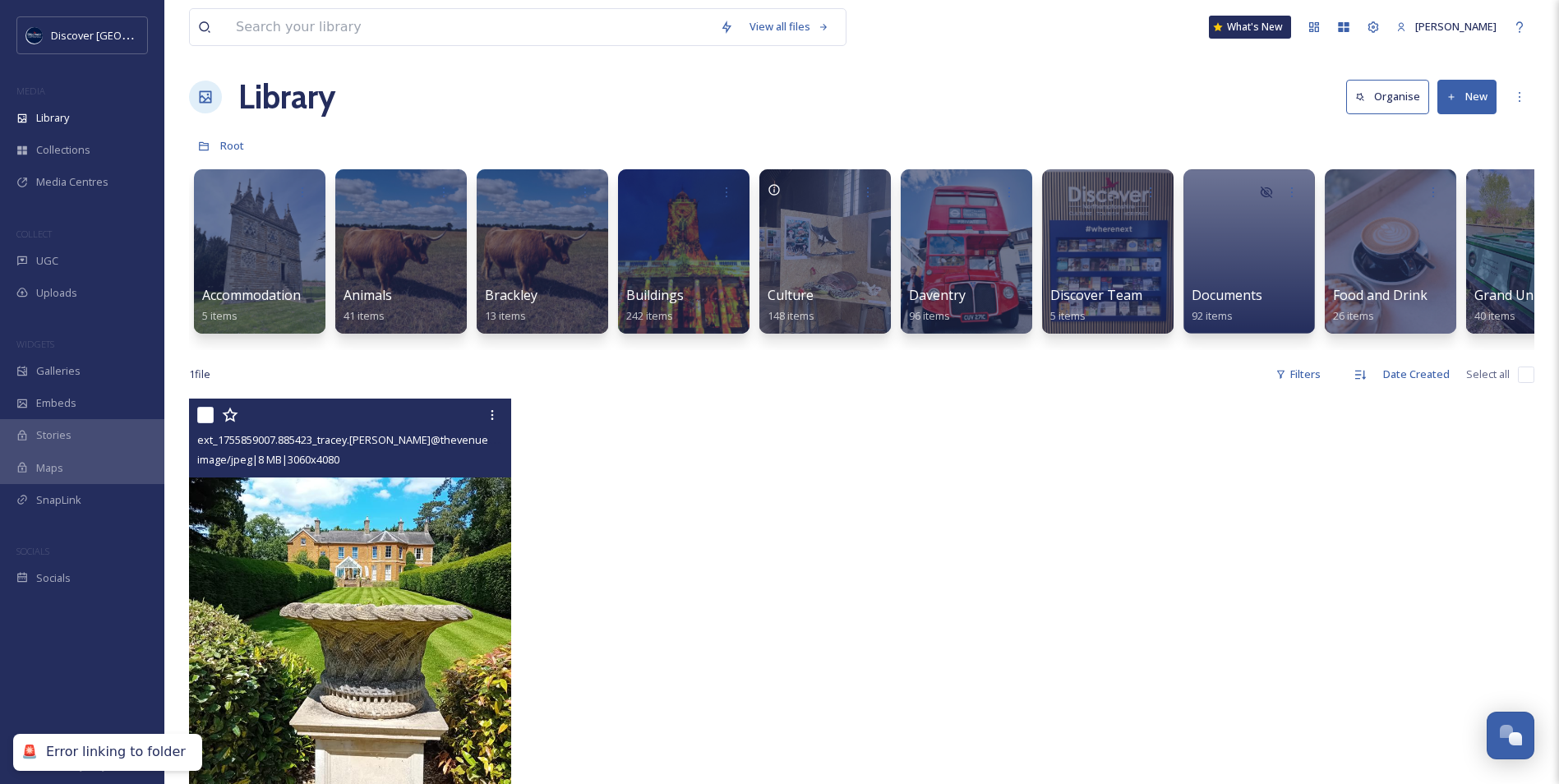
click at [784, 589] on div at bounding box center [693, 618] width 330 height 438
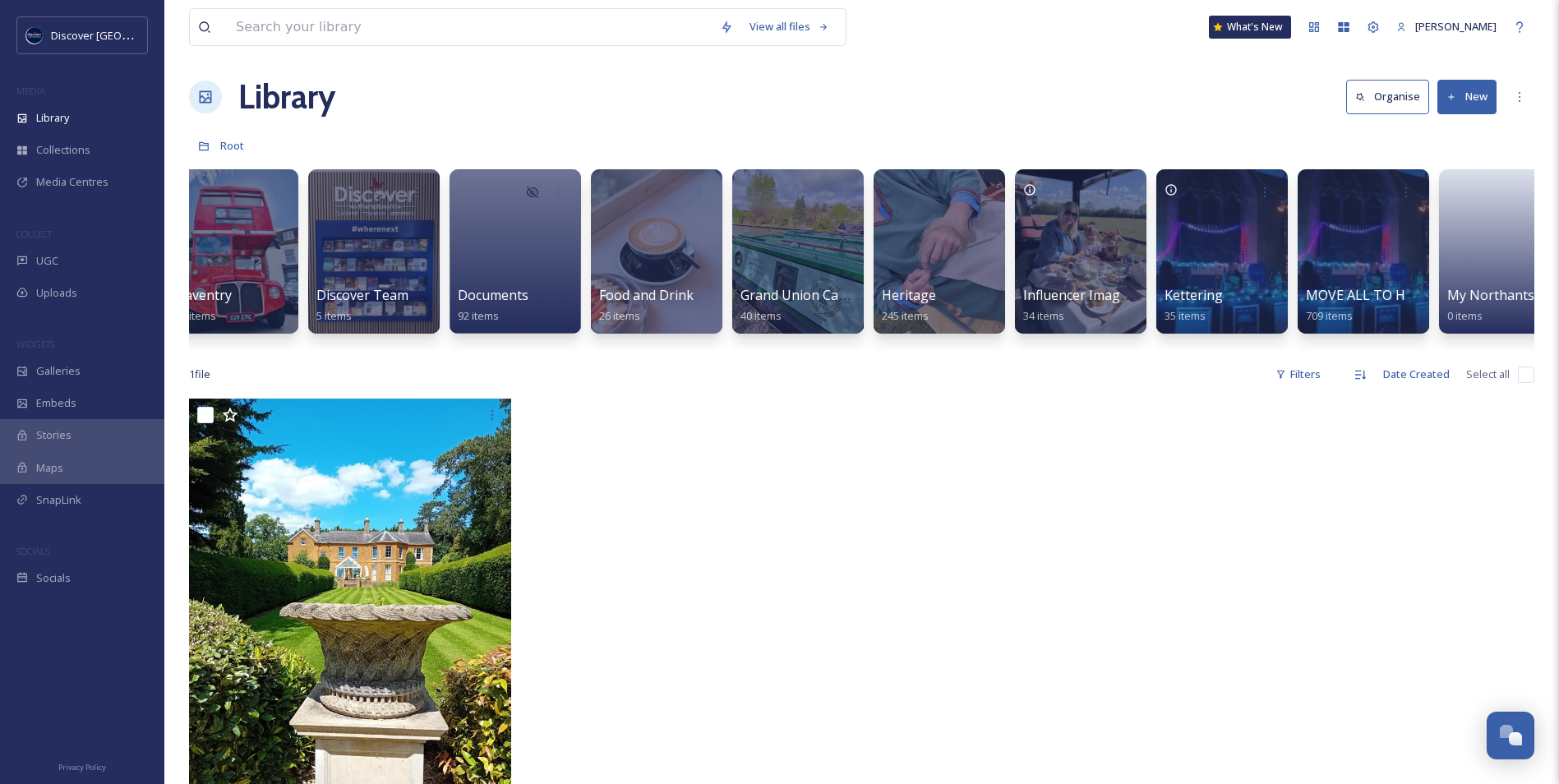
scroll to position [0, 0]
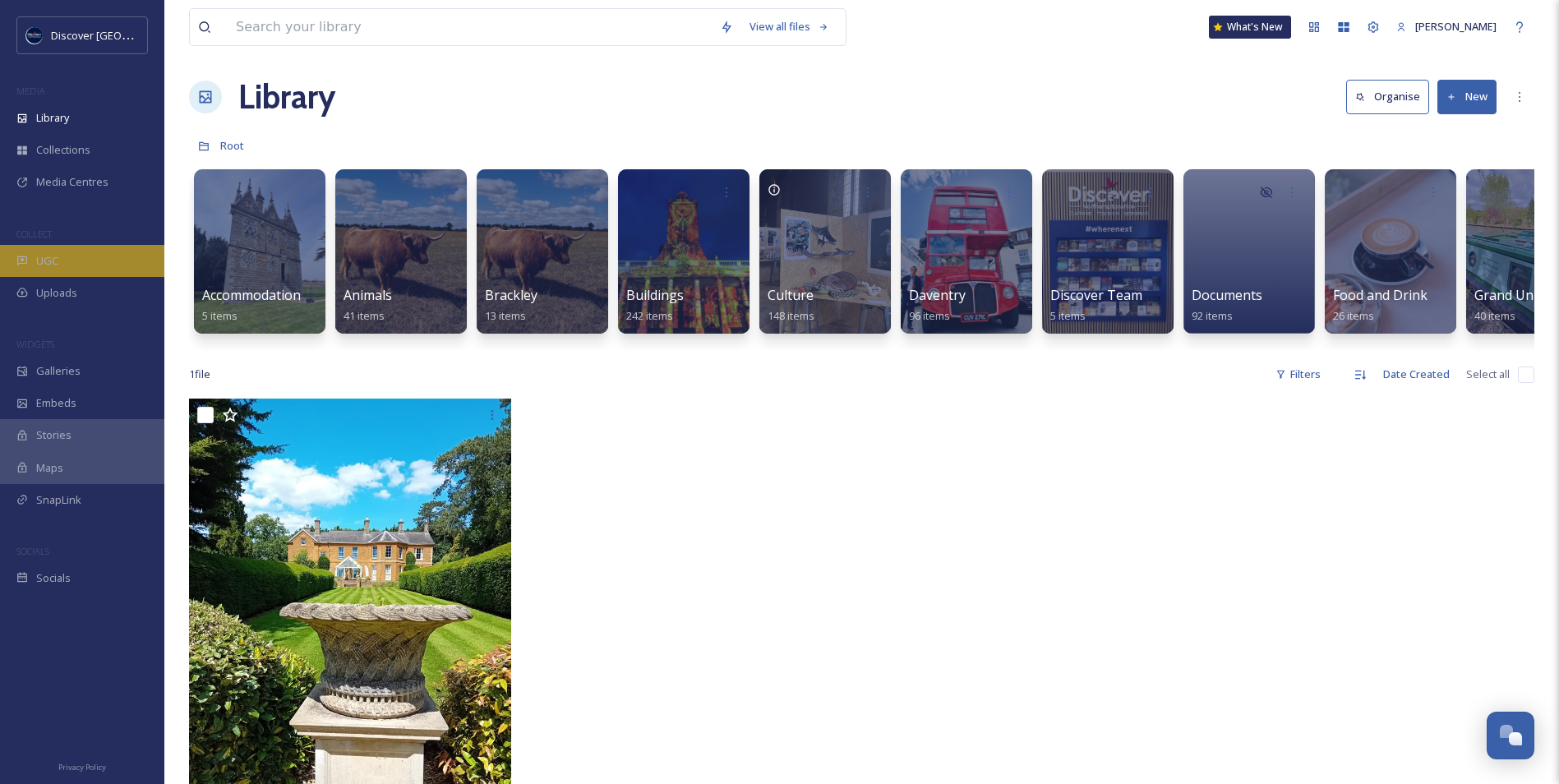
click at [87, 266] on div "UGC" at bounding box center [82, 261] width 164 height 32
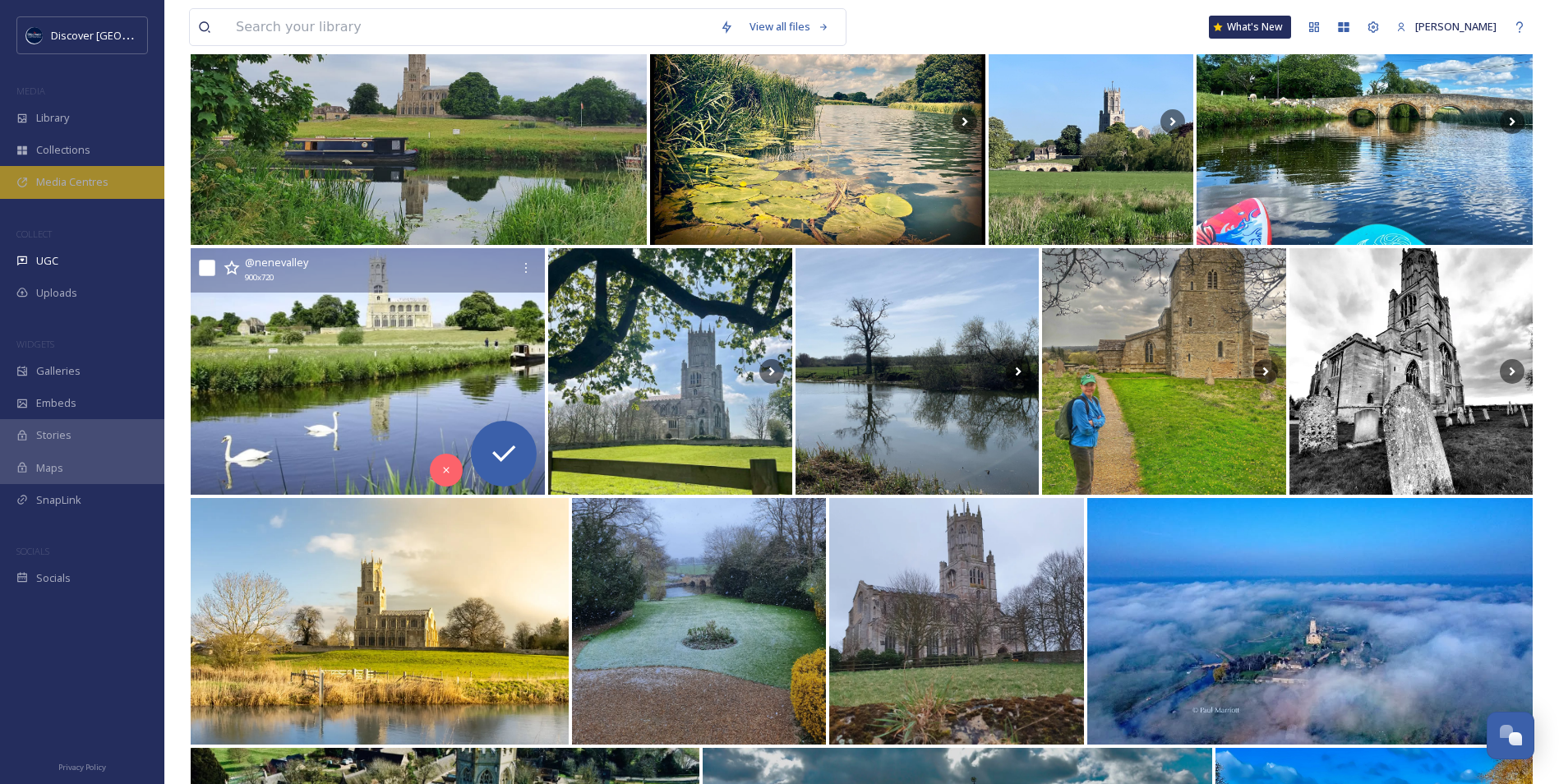
scroll to position [3205, 0]
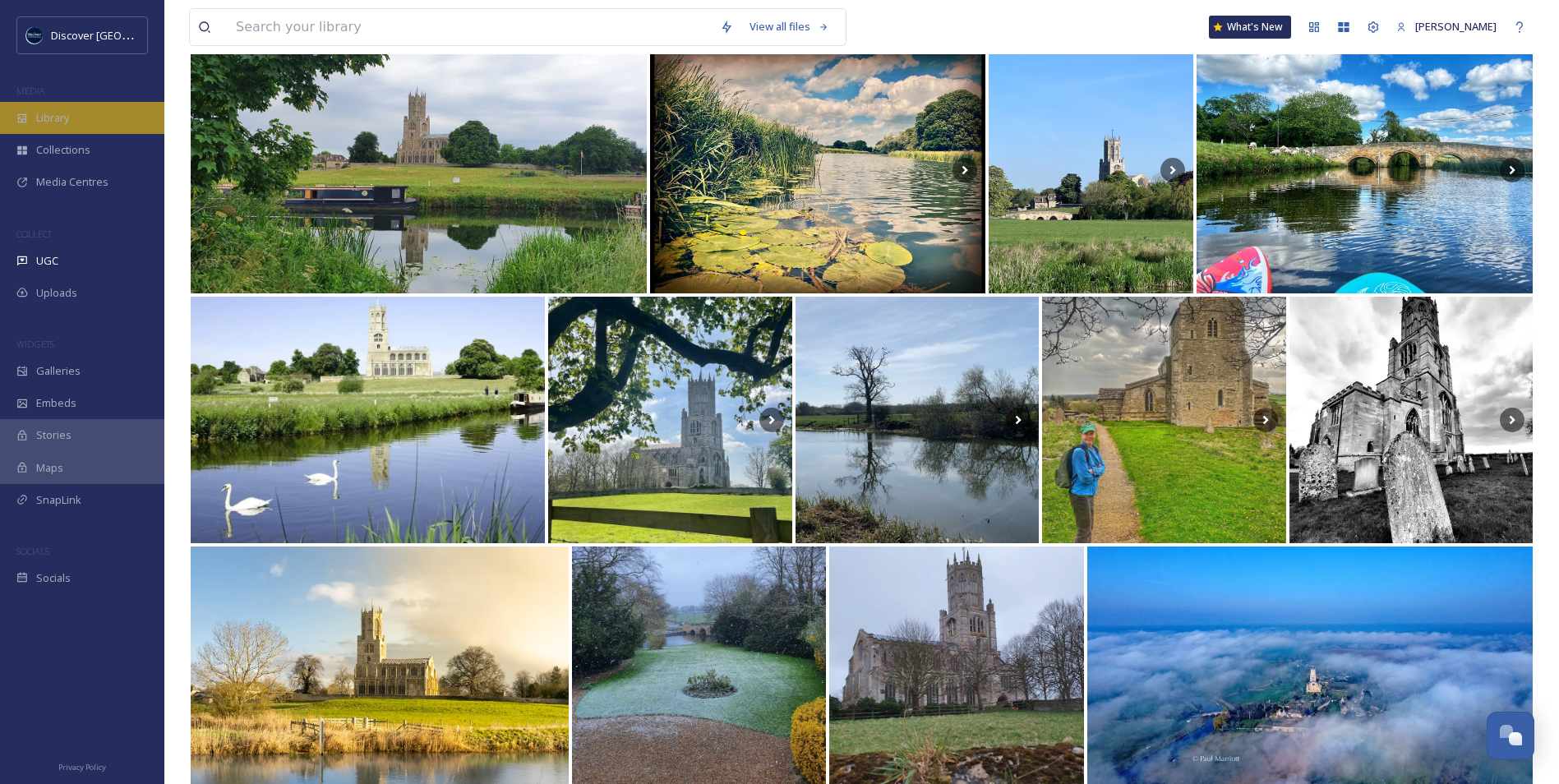
click at [56, 126] on span "Library" at bounding box center [52, 118] width 33 height 15
